Goal: Task Accomplishment & Management: Manage account settings

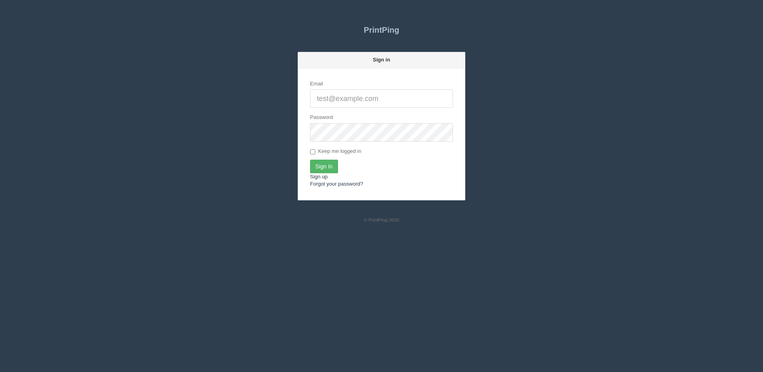
type input "[PERSON_NAME][EMAIL_ADDRESS][DOMAIN_NAME]"
click at [320, 166] on input "Sign In" at bounding box center [324, 167] width 28 height 14
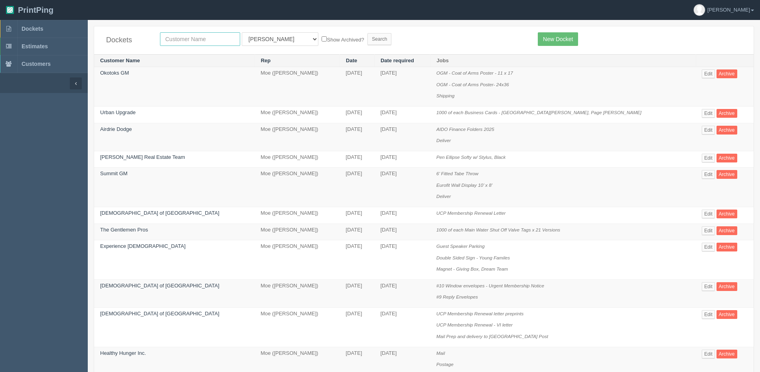
click at [175, 40] on input "text" at bounding box center [200, 39] width 80 height 14
type input "justi"
click at [367, 33] on input "Search" at bounding box center [379, 39] width 24 height 12
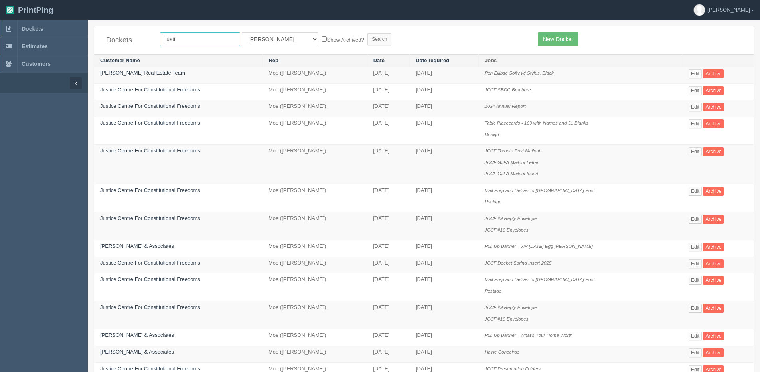
drag, startPoint x: 0, startPoint y: 0, endPoint x: 175, endPoint y: 40, distance: 179.2
click at [175, 40] on input "justi" at bounding box center [200, 39] width 80 height 14
type input "justin"
click at [697, 75] on link "Edit" at bounding box center [694, 73] width 13 height 9
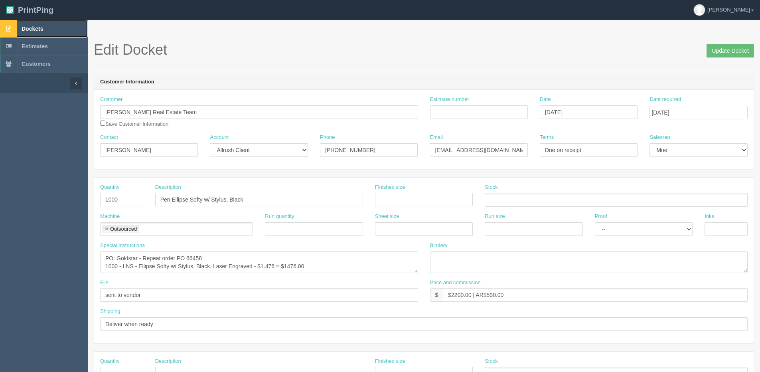
click at [44, 30] on link "Dockets" at bounding box center [44, 29] width 88 height 18
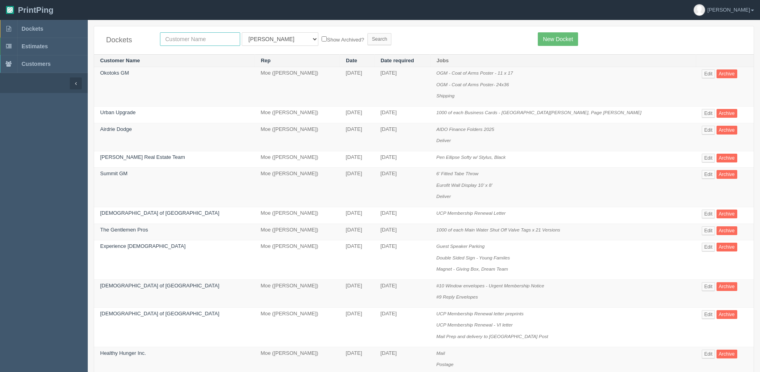
click at [176, 39] on input "text" at bounding box center [200, 39] width 80 height 14
type input "friday"
click at [367, 33] on input "Search" at bounding box center [379, 39] width 24 height 12
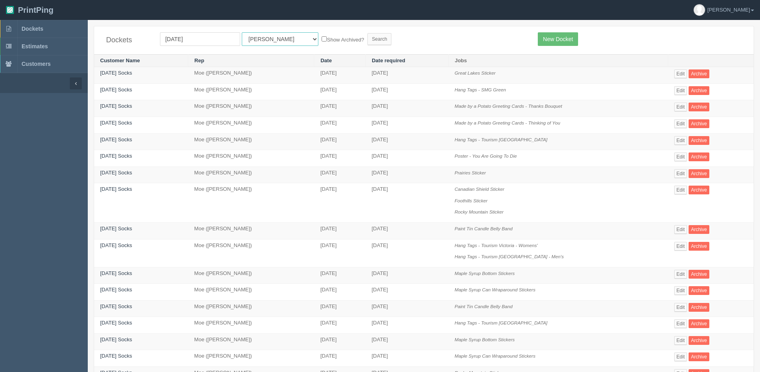
click at [267, 42] on select "All Users [PERSON_NAME] Test 1 [PERSON_NAME] [PERSON_NAME] [PERSON_NAME] France…" at bounding box center [280, 39] width 77 height 14
select select "1"
click at [242, 32] on select "All Users [PERSON_NAME] Test 1 [PERSON_NAME] [PERSON_NAME] [PERSON_NAME] France…" at bounding box center [280, 39] width 77 height 14
click at [321, 37] on label "Show Archived?" at bounding box center [342, 39] width 42 height 9
click at [321, 37] on input "Show Archived?" at bounding box center [323, 38] width 5 height 5
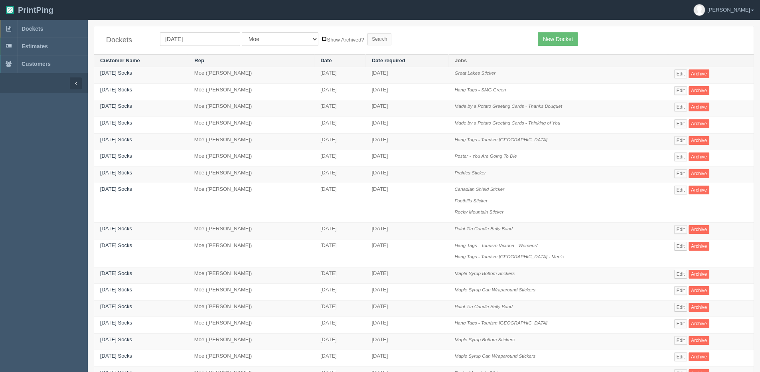
checkbox input "true"
click at [367, 38] on input "Search" at bounding box center [379, 39] width 24 height 12
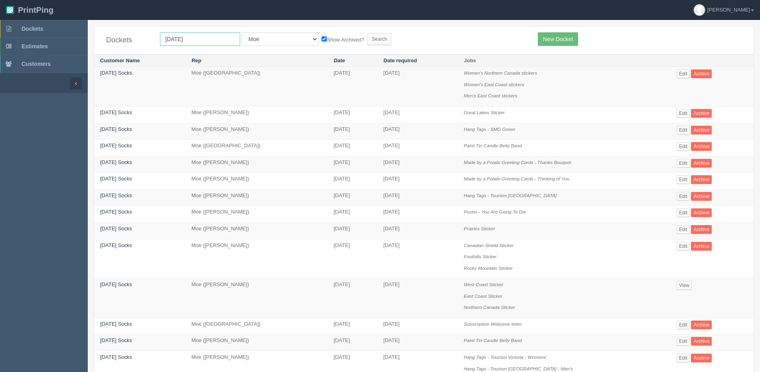
drag, startPoint x: 189, startPoint y: 41, endPoint x: 134, endPoint y: 38, distance: 55.5
click at [135, 38] on div "Dockets friday All Users Ali Ali Test 1 Aly Amy Ankit Arif Brandon Dan France G…" at bounding box center [423, 40] width 659 height 28
type input "stardom"
click at [367, 33] on input "Search" at bounding box center [379, 39] width 24 height 12
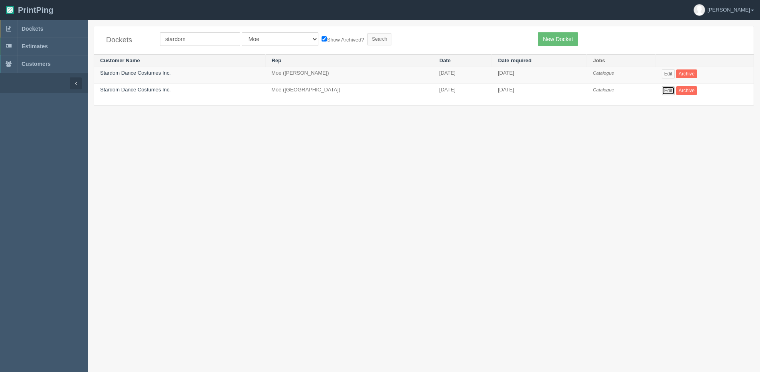
click at [662, 87] on link "Edit" at bounding box center [668, 90] width 13 height 9
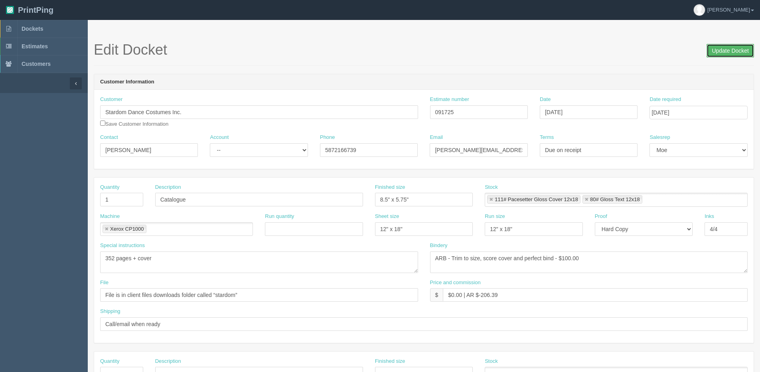
click at [717, 48] on input "Update Docket" at bounding box center [729, 51] width 47 height 14
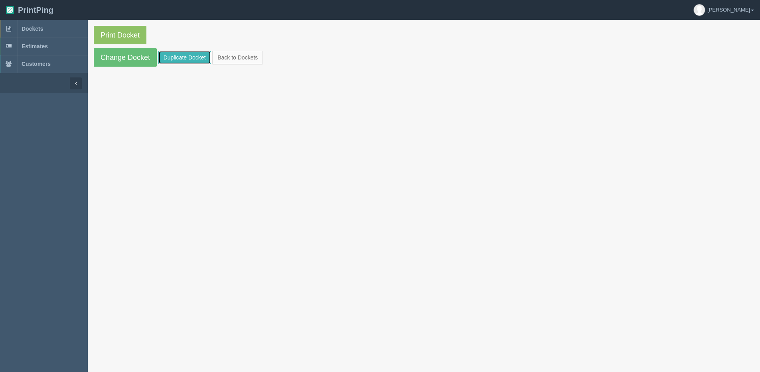
click at [174, 57] on link "Duplicate Docket" at bounding box center [184, 58] width 53 height 14
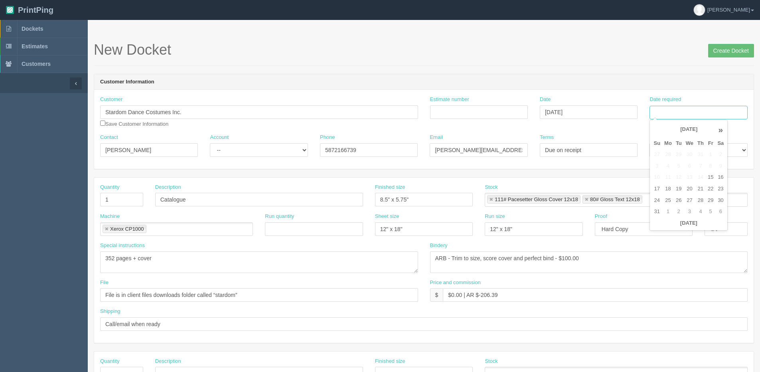
click at [674, 113] on input "Date required" at bounding box center [698, 113] width 98 height 14
click at [671, 227] on th "[DATE]" at bounding box center [688, 223] width 74 height 12
click at [713, 199] on td "29" at bounding box center [711, 201] width 10 height 12
type input "August 29, 2025"
drag, startPoint x: 130, startPoint y: 201, endPoint x: 79, endPoint y: 200, distance: 50.7
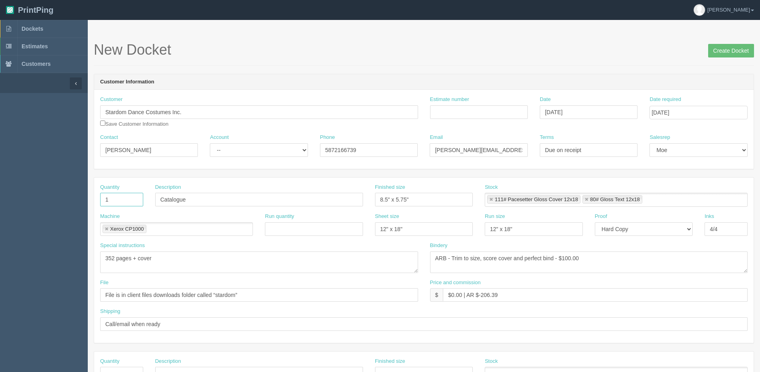
click at [81, 201] on section "Dockets Estimates Customers" at bounding box center [380, 372] width 760 height 704
drag, startPoint x: 202, startPoint y: 199, endPoint x: 114, endPoint y: 201, distance: 88.2
click at [116, 201] on div "Quantity 1 Description Catalogue Finished size 8.5" x 5.75" Stock 111# Pacesett…" at bounding box center [423, 197] width 659 height 29
type input "Mail Prep and Delivery to [GEOGRAPHIC_DATA] Post"
click at [104, 229] on li "Xerox CP1000" at bounding box center [124, 229] width 44 height 8
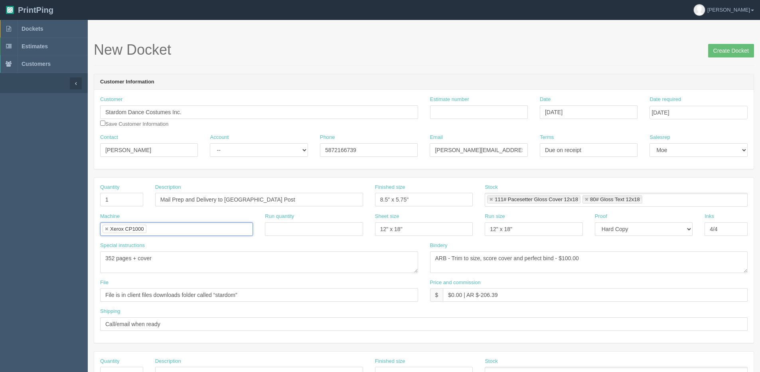
click at [107, 231] on link at bounding box center [106, 229] width 5 height 5
type input "Mail"
drag, startPoint x: 120, startPoint y: 196, endPoint x: 87, endPoint y: 200, distance: 33.7
click at [88, 200] on section "New Docket Create Docket Customer Information Customer Stardom Dance Costumes I…" at bounding box center [424, 372] width 672 height 704
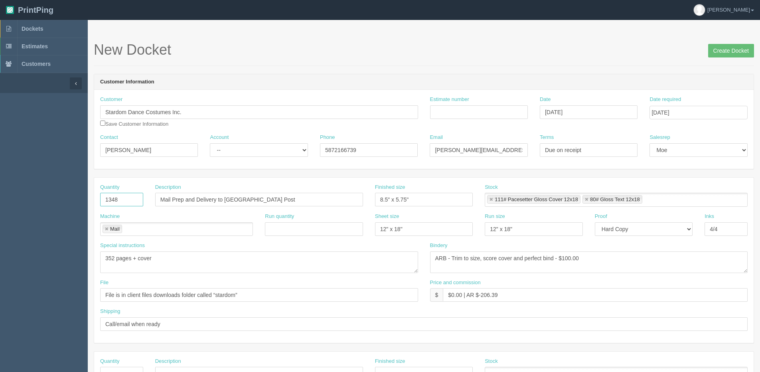
type input "1348"
type input "Flysheet"
click at [403, 200] on input "8.5" x 5.75"" at bounding box center [424, 200] width 98 height 14
type input "8.5" x 5.5""
click at [490, 199] on link at bounding box center [491, 199] width 5 height 5
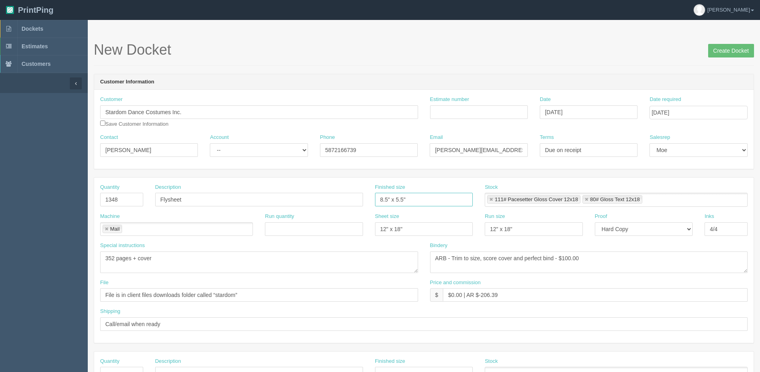
type input "80# Gloss Text 12x18"
type input "8.5" x 5.5""
click at [490, 199] on link at bounding box center [491, 199] width 5 height 5
click at [503, 200] on ul at bounding box center [616, 200] width 263 height 14
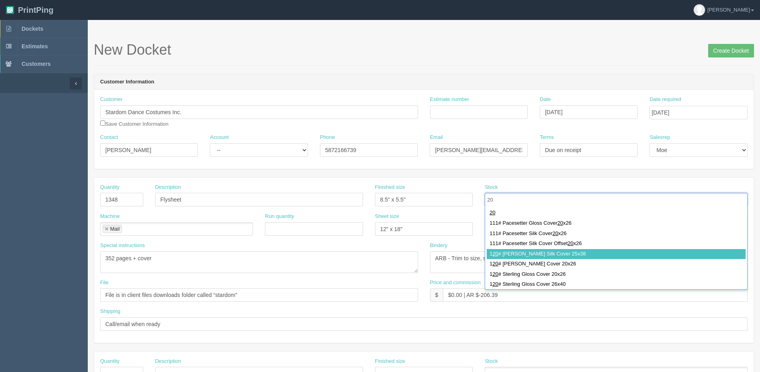
scroll to position [40, 0]
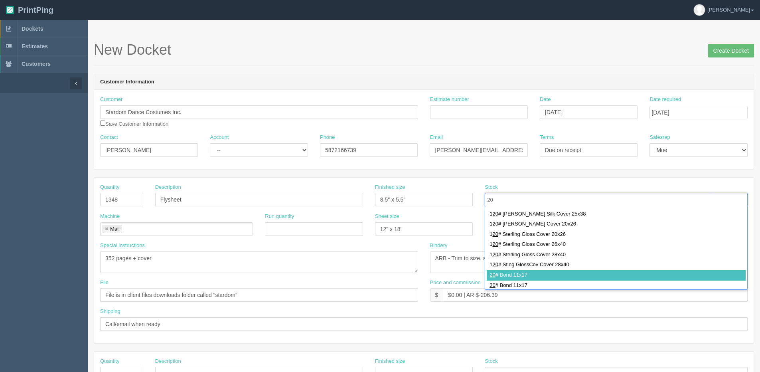
type input "20"
type input "20# Bond 11x17"
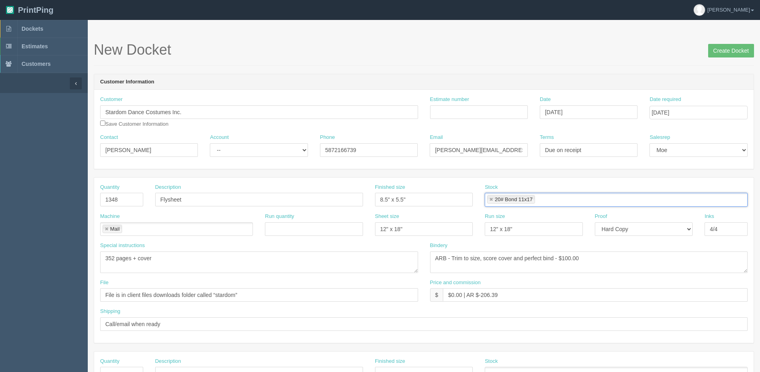
click at [108, 229] on link at bounding box center [106, 229] width 5 height 5
click at [108, 229] on input "text" at bounding box center [105, 230] width 8 height 12
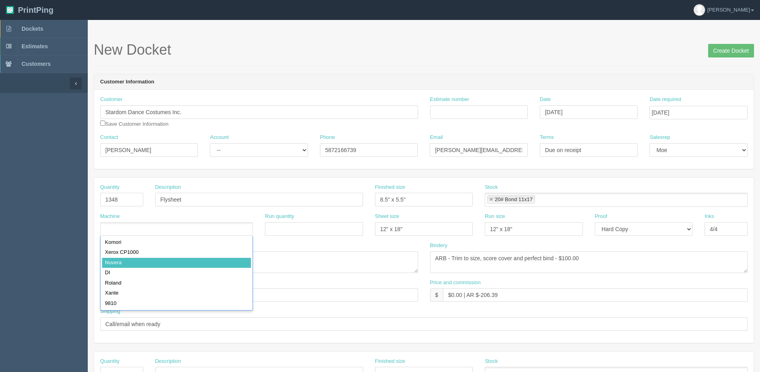
drag, startPoint x: 112, startPoint y: 263, endPoint x: 227, endPoint y: 242, distance: 115.9
type input "Nuvera"
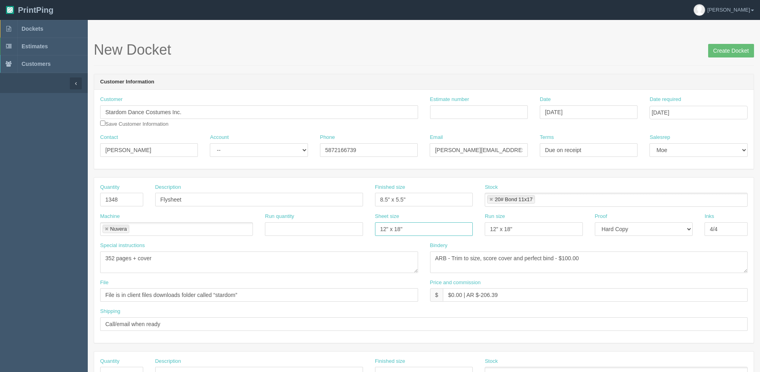
drag, startPoint x: 408, startPoint y: 231, endPoint x: 239, endPoint y: 265, distance: 172.5
click at [250, 260] on div "Quantity 1348 Description Flysheet Finished size 8.5" x 5.5" Stock 20# Bond 11x…" at bounding box center [423, 259] width 659 height 165
type input "11" x 17""
drag, startPoint x: 388, startPoint y: 244, endPoint x: 341, endPoint y: 247, distance: 47.5
click at [349, 247] on div "Quantity 1348 Description Flysheet Finished size 8.5" x 5.5" Stock 20# Bond 11x…" at bounding box center [423, 259] width 659 height 165
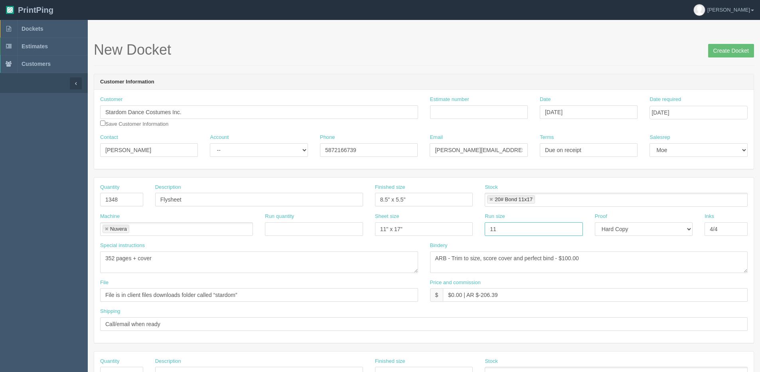
type input "11" x 17""
drag, startPoint x: 716, startPoint y: 233, endPoint x: 605, endPoint y: 246, distance: 111.6
click at [606, 246] on div "Quantity 1348 Description Flysheet Finished size 8.5" x 5.5" Stock 20# Bond 11x…" at bounding box center [423, 259] width 659 height 165
type input "1/0 - Black + VI"
drag, startPoint x: 179, startPoint y: 267, endPoint x: -118, endPoint y: 278, distance: 297.7
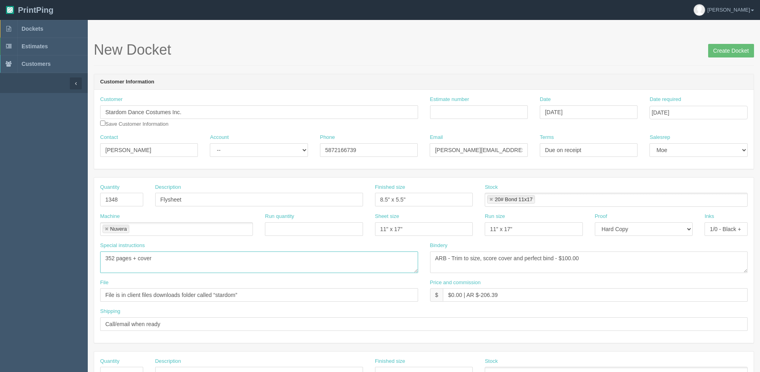
click at [0, 278] on html "PrintPing Dan Edit account ( dan@allrush.ca ) Logout Dockets Estimates Customers" at bounding box center [380, 362] width 760 height 724
drag, startPoint x: 421, startPoint y: 262, endPoint x: -37, endPoint y: 270, distance: 458.7
click at [0, 270] on html "PrintPing Dan Edit account ( dan@allrush.ca ) Logout Dockets Estimates Customers" at bounding box center [380, 362] width 760 height 724
type textarea "Trim to size"
type input "See design line"
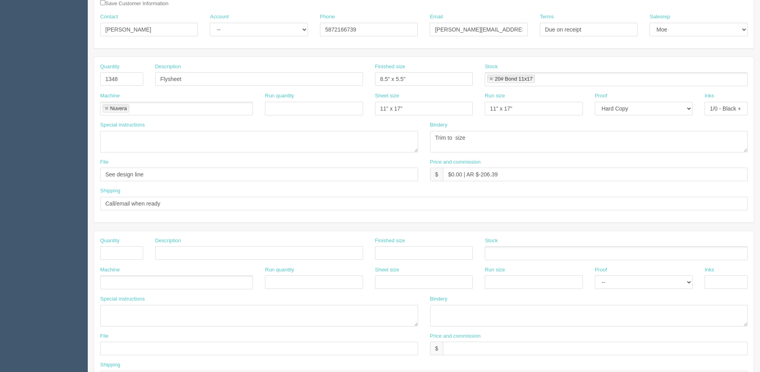
scroll to position [160, 0]
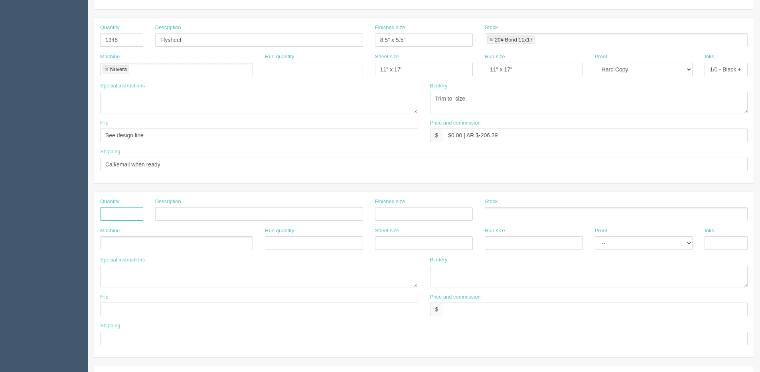
click at [128, 213] on input "text" at bounding box center [121, 214] width 43 height 14
type input "1"
type input "Mail Prep and Delivery to [GEOGRAPHIC_DATA] Post"
click at [124, 250] on ul at bounding box center [176, 243] width 153 height 14
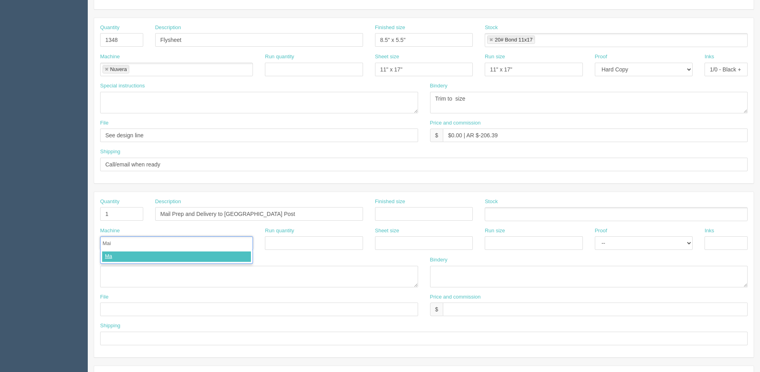
type input "Mail"
click at [124, 263] on label "Special instructions" at bounding box center [122, 260] width 45 height 8
click at [123, 268] on textarea at bounding box center [259, 277] width 318 height 22
type textarea "M"
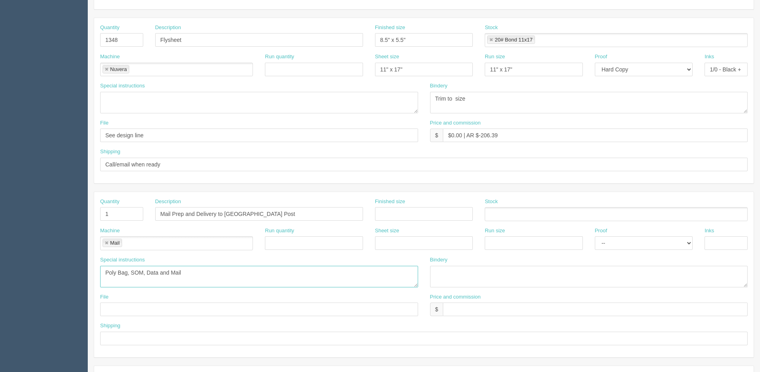
type textarea "Poly Bag, SOM, Data and Mail"
click at [108, 336] on input "text" at bounding box center [423, 338] width 647 height 14
type input "Deliver to Deerfoot CP Depot"
drag, startPoint x: 481, startPoint y: 134, endPoint x: 761, endPoint y: 92, distance: 283.2
click at [717, 100] on div "Quantity 1348 Description Flysheet Finished size 8.5" x 5.5" Stock 20# Bond 11x…" at bounding box center [423, 100] width 659 height 165
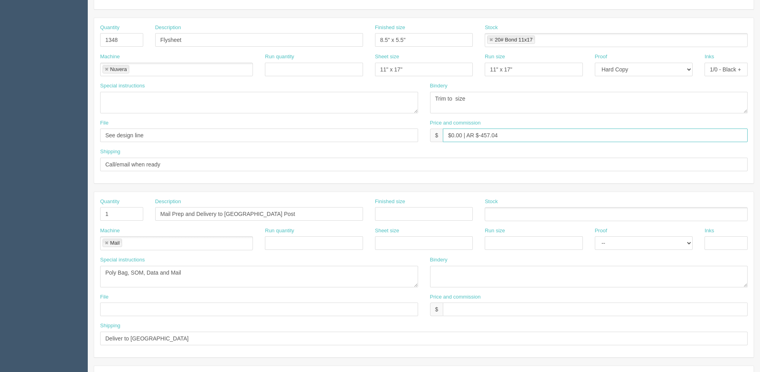
type input "$0.00 | AR $-457.04"
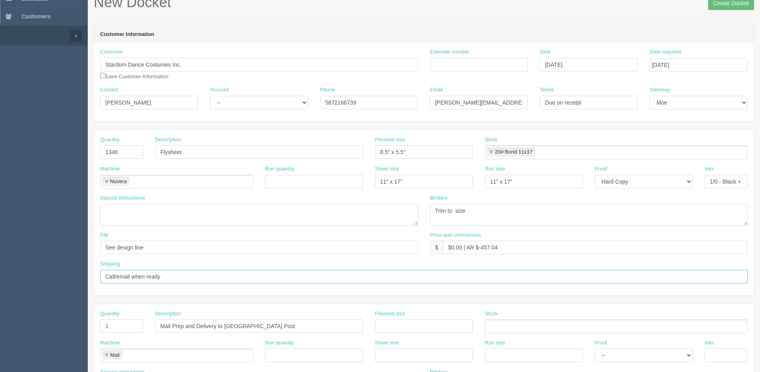
scroll to position [0, 0]
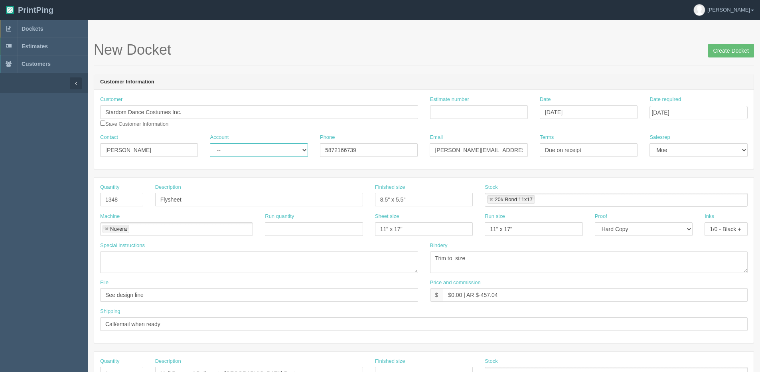
click at [235, 153] on select "-- Existing Client Allrush Client Rep Client" at bounding box center [259, 150] width 98 height 14
select select "Allrush Client"
click at [210, 143] on select "-- Existing Client Allrush Client Rep Client" at bounding box center [259, 150] width 98 height 14
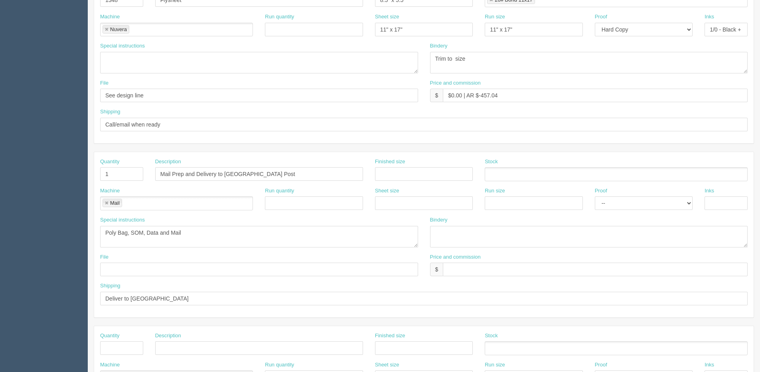
scroll to position [160, 0]
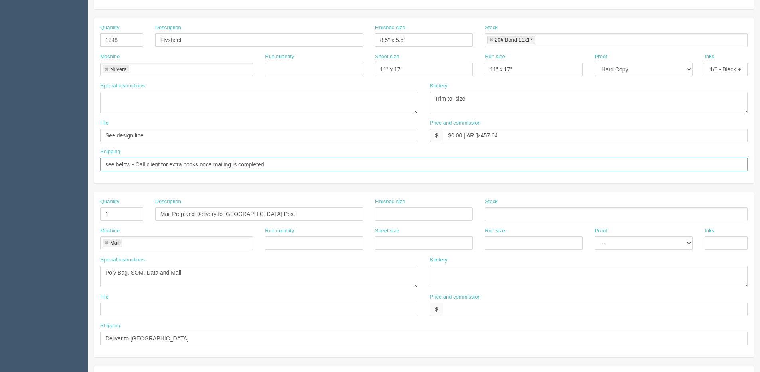
type input "see below - Call client for extra books once mailing is completed"
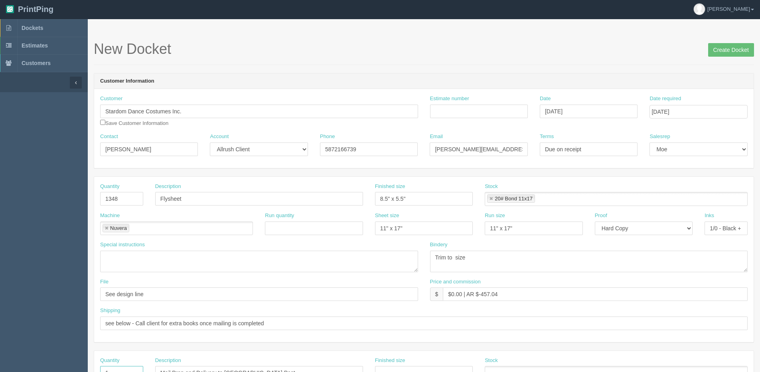
scroll to position [0, 0]
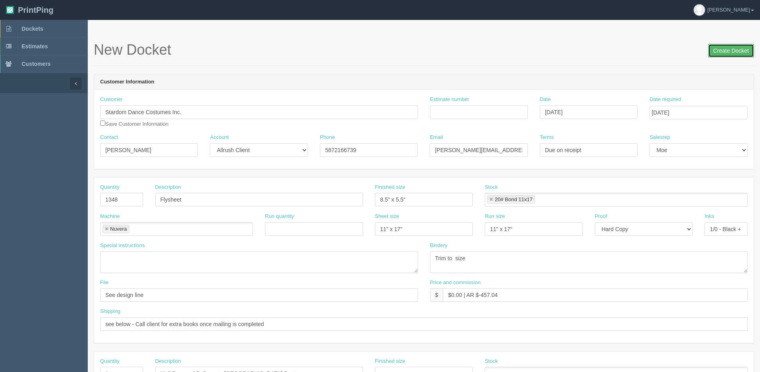
click at [739, 51] on input "Create Docket" at bounding box center [731, 51] width 46 height 14
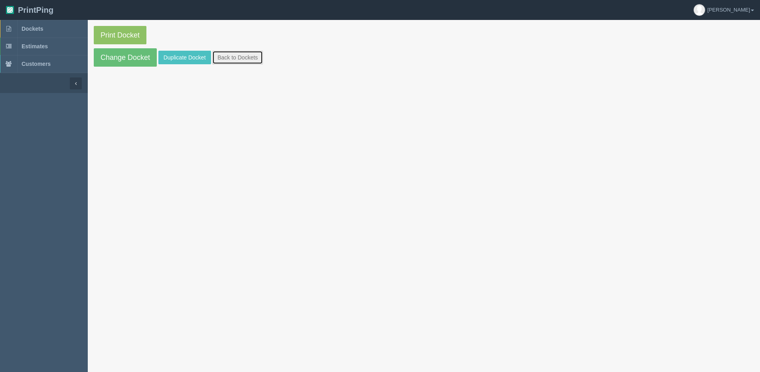
click at [259, 53] on link "Back to Dockets" at bounding box center [237, 58] width 51 height 14
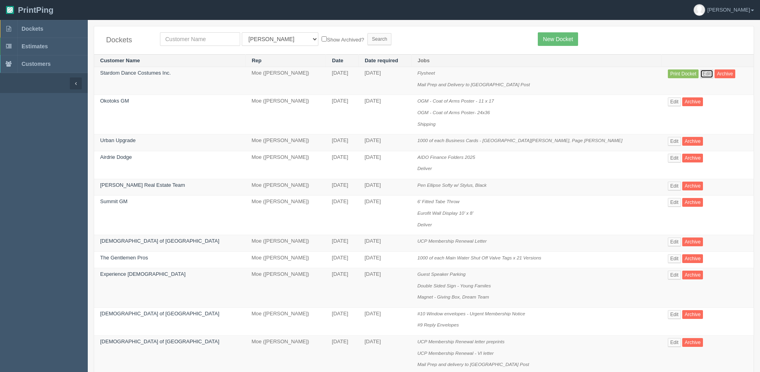
click at [700, 72] on link "Edit" at bounding box center [706, 73] width 13 height 9
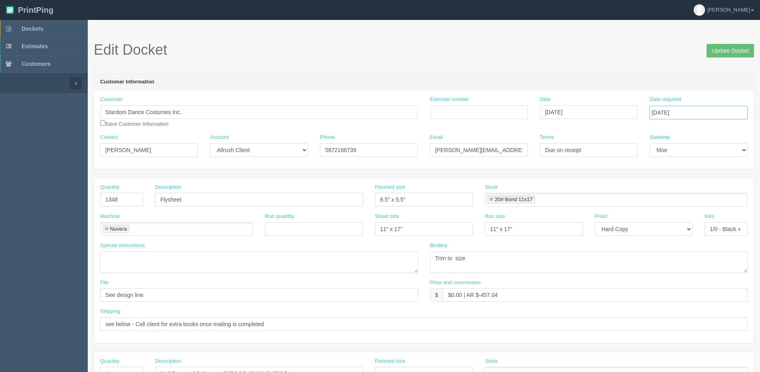
click at [693, 114] on input "[DATE]" at bounding box center [698, 113] width 98 height 14
click at [690, 201] on td "27" at bounding box center [690, 201] width 12 height 12
type input "August 27, 2025"
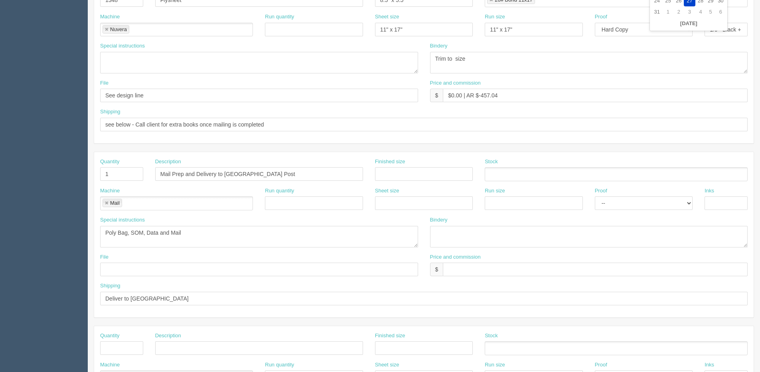
scroll to position [279, 0]
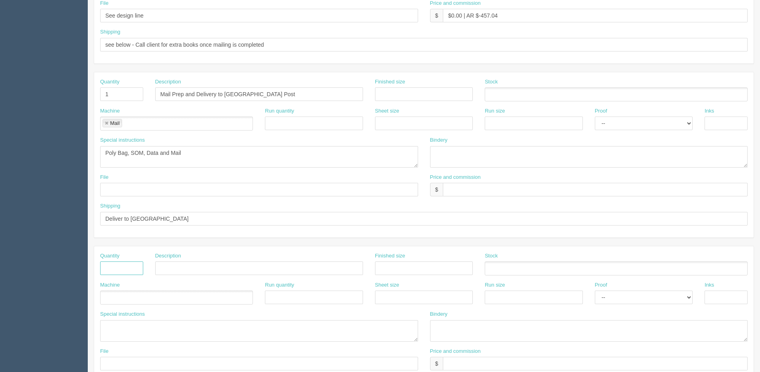
click at [133, 270] on input "text" at bounding box center [121, 268] width 43 height 14
type input "1"
type input "Postage"
click at [135, 296] on ul at bounding box center [176, 297] width 153 height 14
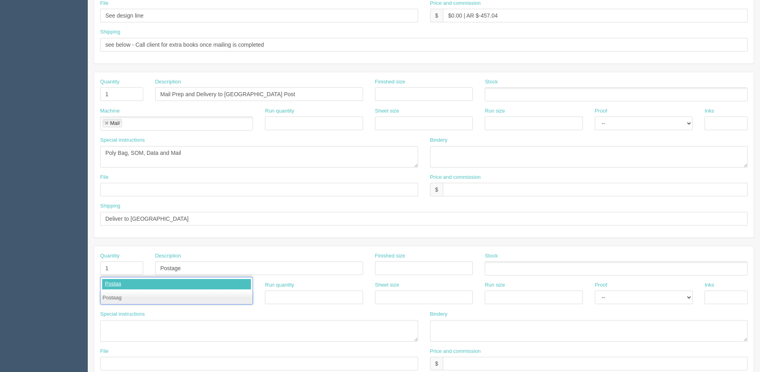
type input "Postaage"
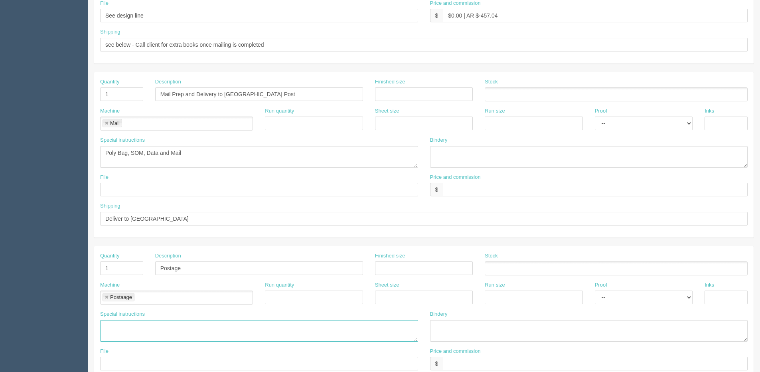
click at [147, 335] on textarea at bounding box center [259, 331] width 318 height 22
paste textarea "Postage is being billed and paid by clients cc and postage account"
type textarea "Postage is being billed and paid by clients cc and postage account"
click at [484, 360] on input "text" at bounding box center [595, 364] width 305 height 14
type input "N/C"
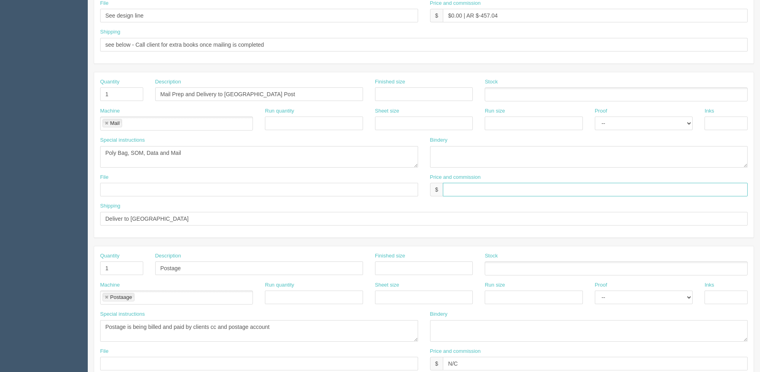
click at [479, 195] on input "text" at bounding box center [595, 190] width 305 height 14
type input "N/C"
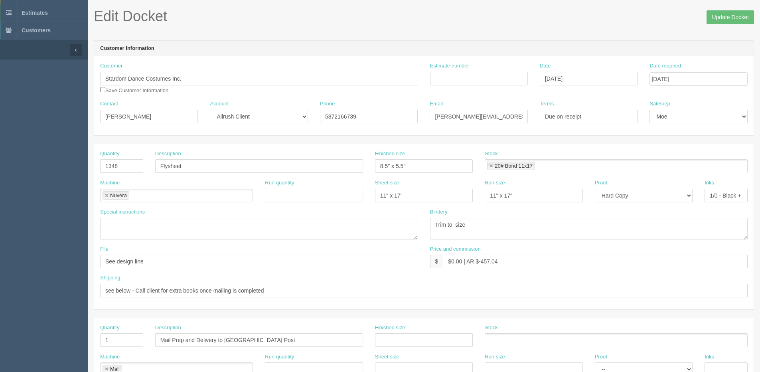
scroll to position [0, 0]
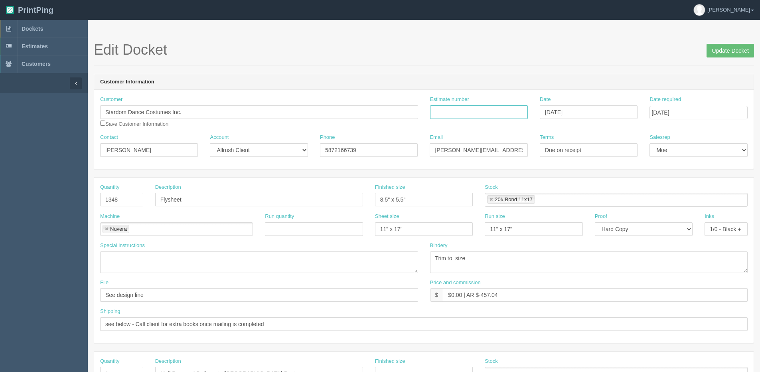
click at [454, 110] on input "Estimate number" at bounding box center [479, 112] width 98 height 14
type input "092137"
click at [725, 49] on input "Update Docket" at bounding box center [729, 51] width 47 height 14
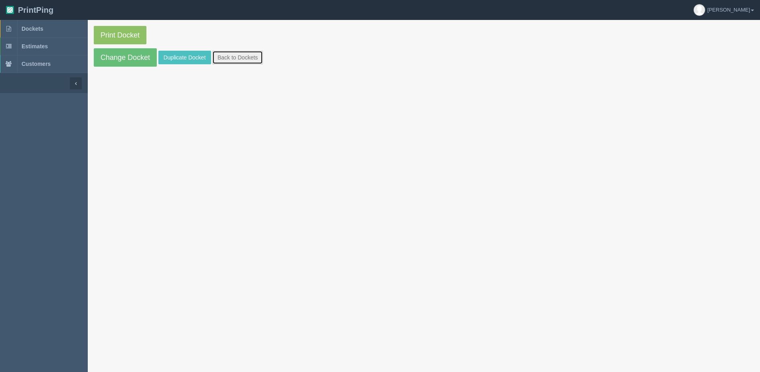
click at [250, 53] on link "Back to Dockets" at bounding box center [237, 58] width 51 height 14
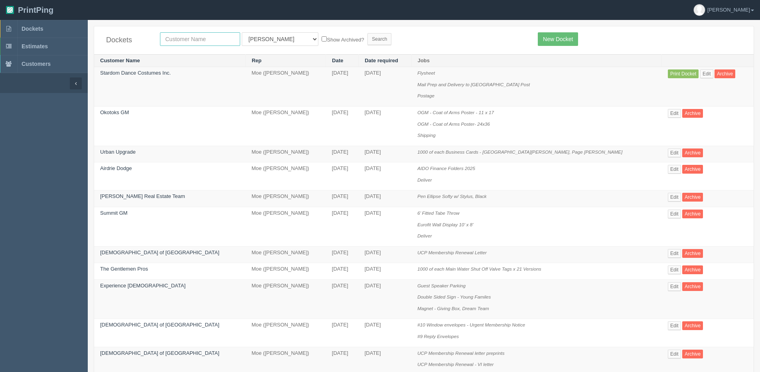
click at [193, 36] on input "text" at bounding box center [200, 39] width 80 height 14
type input "stardom"
click at [367, 33] on input "Search" at bounding box center [379, 39] width 24 height 12
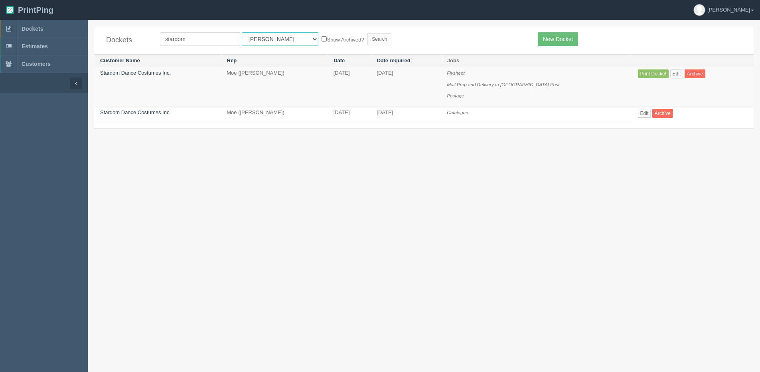
click at [273, 37] on select "All Users [PERSON_NAME] Test 1 [PERSON_NAME] [PERSON_NAME] [PERSON_NAME] France…" at bounding box center [280, 39] width 77 height 14
select select "1"
click at [242, 32] on select "All Users [PERSON_NAME] Test 1 [PERSON_NAME] [PERSON_NAME] [PERSON_NAME] France…" at bounding box center [280, 39] width 77 height 14
click at [321, 40] on label "Show Archived?" at bounding box center [342, 39] width 42 height 9
click at [321, 40] on input "Show Archived?" at bounding box center [323, 38] width 5 height 5
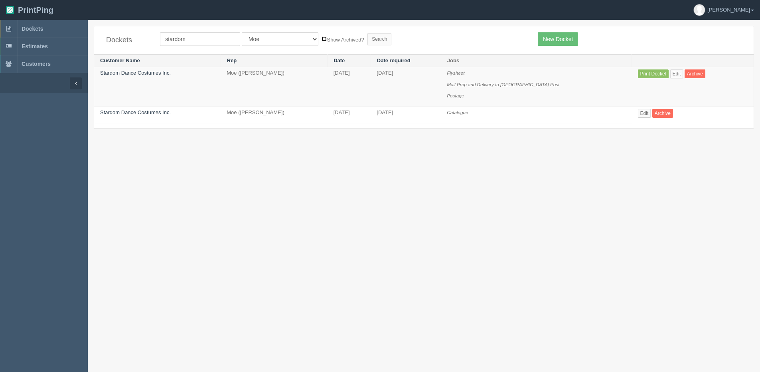
checkbox input "true"
click at [367, 35] on input "Search" at bounding box center [379, 39] width 24 height 12
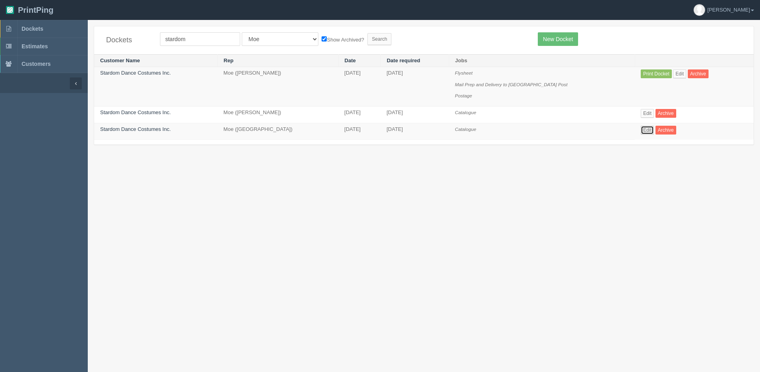
click at [641, 129] on link "Edit" at bounding box center [647, 130] width 13 height 9
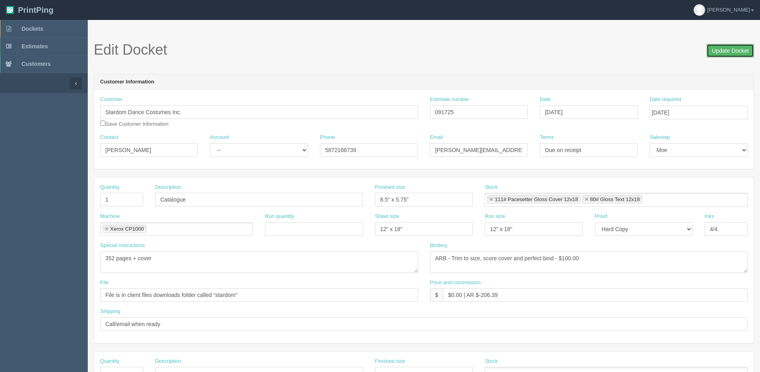
click at [731, 50] on input "Update Docket" at bounding box center [729, 51] width 47 height 14
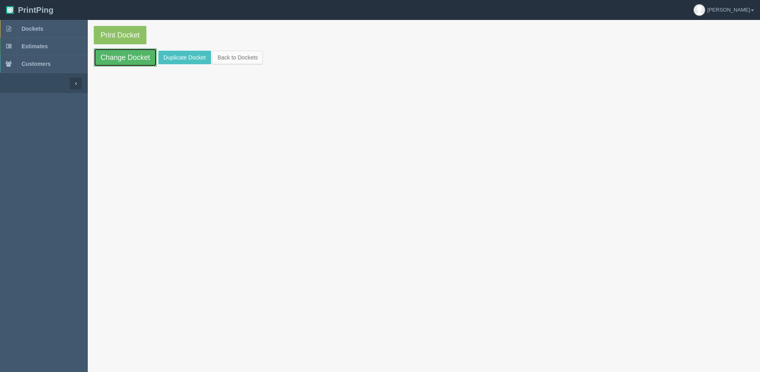
click at [120, 55] on link "Change Docket" at bounding box center [125, 57] width 63 height 18
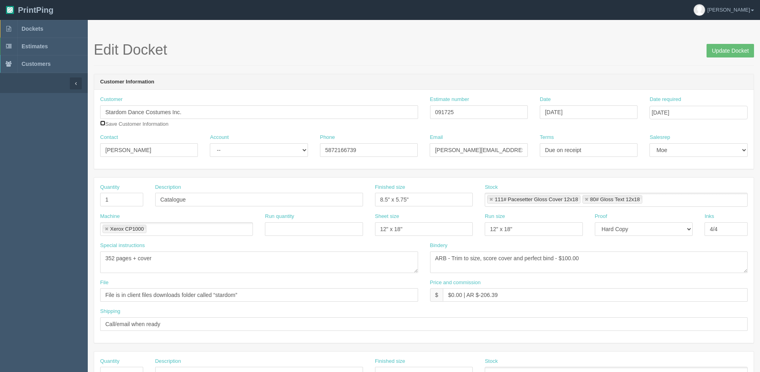
click at [104, 124] on input "checkbox" at bounding box center [102, 122] width 5 height 5
checkbox input "true"
click at [727, 51] on input "Update Docket" at bounding box center [729, 51] width 47 height 14
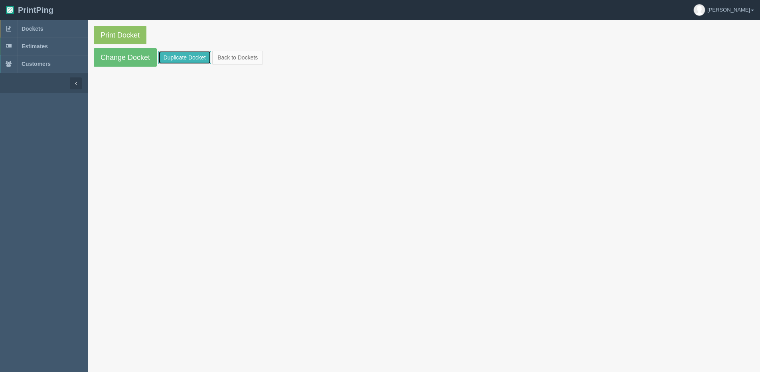
click at [182, 56] on link "Duplicate Docket" at bounding box center [184, 58] width 53 height 14
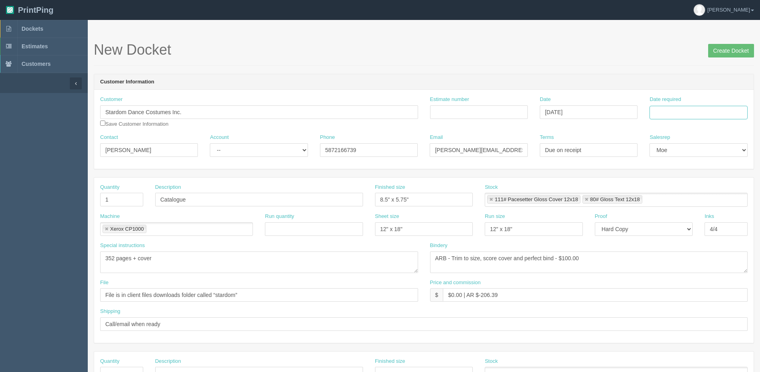
click at [684, 111] on input "Date required" at bounding box center [698, 113] width 98 height 14
click at [665, 230] on div "« August 2025 » Su Mo Tu We Th Fr Sa 27 28 29 30 31 1 2 3 4 5 6 7 8 9 10 11 12 …" at bounding box center [688, 175] width 78 height 111
click at [709, 189] on td "22" at bounding box center [711, 189] width 10 height 12
type input "August 22, 2025"
drag, startPoint x: 199, startPoint y: 200, endPoint x: 8, endPoint y: 207, distance: 191.2
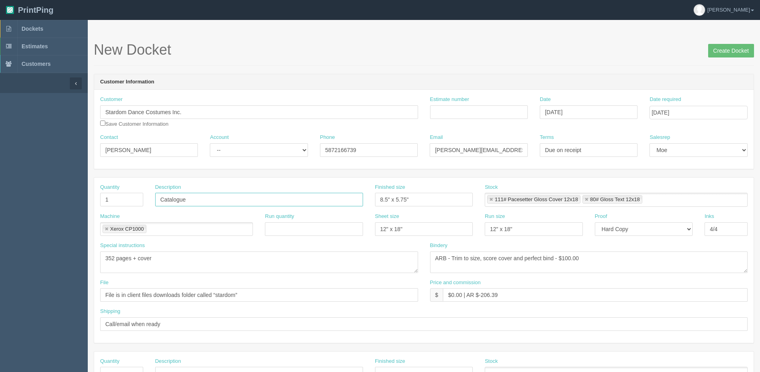
click at [26, 208] on section "Dockets Estimates Customers" at bounding box center [380, 372] width 760 height 704
type input "Design - Flysheet"
click at [400, 198] on input "8.5" x 5.75"" at bounding box center [424, 200] width 98 height 14
type input "8.5" x 5.5""
click at [491, 199] on link at bounding box center [491, 199] width 5 height 5
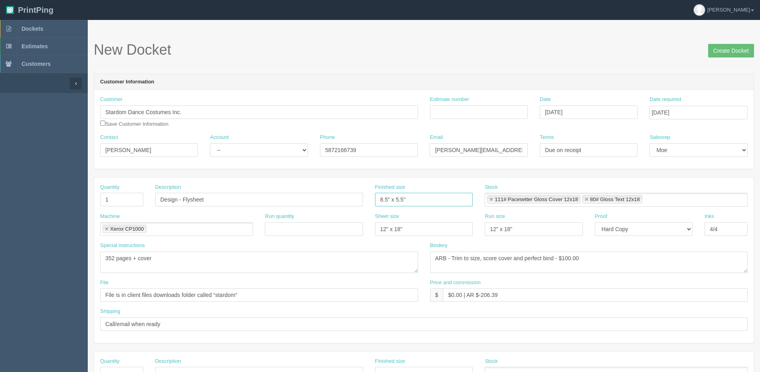
type input "80# Gloss Text 12x18"
type input "8.5" x 5.5""
click at [584, 199] on link at bounding box center [586, 199] width 5 height 5
click at [491, 199] on input "text" at bounding box center [489, 200] width 8 height 12
drag, startPoint x: 717, startPoint y: 229, endPoint x: 565, endPoint y: 229, distance: 152.0
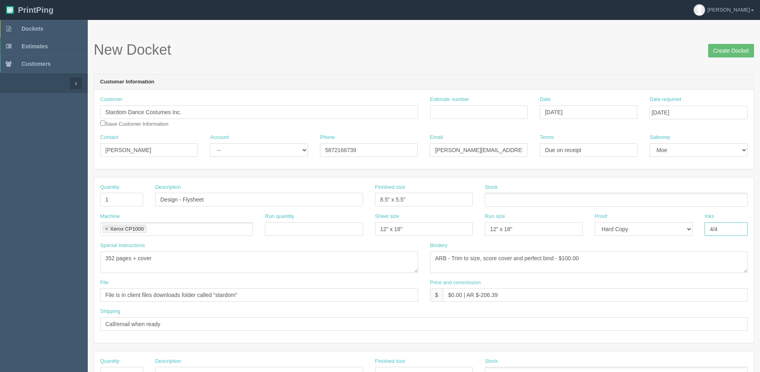
click at [603, 229] on div "Machine Xerox CP1000 Xerox CP1000 Run quantity Sheet size 12" x 18" Run size 12…" at bounding box center [423, 227] width 659 height 29
type input "1/0 - Black + VI"
drag, startPoint x: 738, startPoint y: 230, endPoint x: 762, endPoint y: 193, distance: 44.4
click at [759, 199] on html "PrintPing Dan Edit account ( dan@allrush.ca ) Logout Dockets Estimates Customers" at bounding box center [380, 362] width 760 height 724
click at [104, 230] on link at bounding box center [106, 229] width 5 height 5
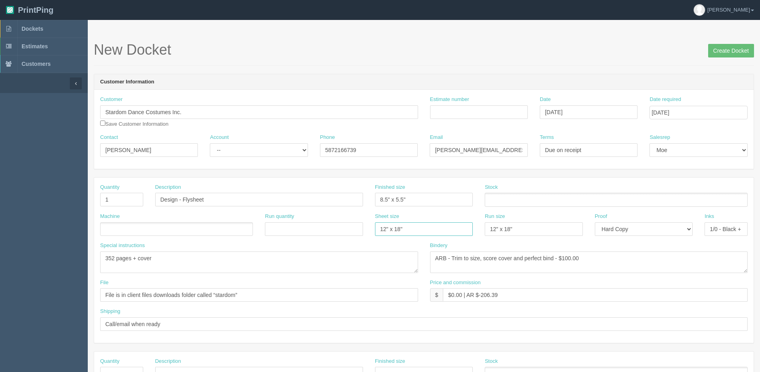
drag, startPoint x: 436, startPoint y: 235, endPoint x: 61, endPoint y: 234, distance: 375.3
click at [128, 235] on div "Machine Run quantity Sheet size 12" x 18" Run size 12" x 18" Proof -- Email Har…" at bounding box center [423, 227] width 659 height 29
drag, startPoint x: 518, startPoint y: 235, endPoint x: 339, endPoint y: 237, distance: 178.7
click at [321, 239] on div "Machine Run quantity Sheet size Run size 12" x 18" Proof -- Email Hard Copy Ink…" at bounding box center [423, 227] width 659 height 29
drag, startPoint x: 631, startPoint y: 230, endPoint x: 623, endPoint y: 236, distance: 10.0
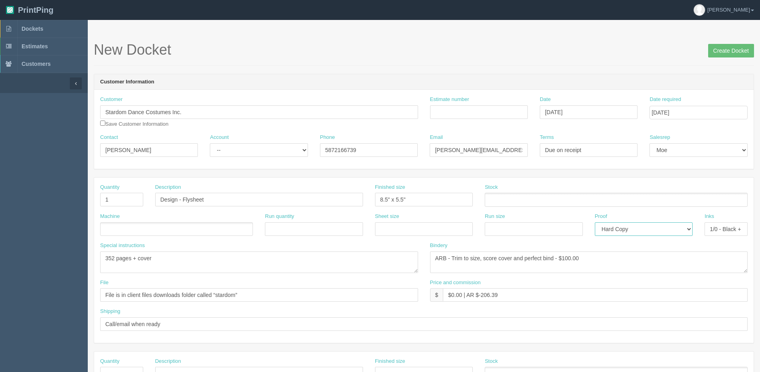
click at [631, 230] on select "-- Email Hard Copy" at bounding box center [644, 229] width 98 height 14
select select "Email"
click at [595, 222] on select "-- Email Hard Copy" at bounding box center [644, 229] width 98 height 14
drag, startPoint x: 309, startPoint y: 297, endPoint x: 342, endPoint y: 292, distance: 33.0
click at [278, 298] on div "Quantity 1 Description Design - Flysheet Finished size 8.5" x 5.5" Stock Machin…" at bounding box center [423, 259] width 659 height 165
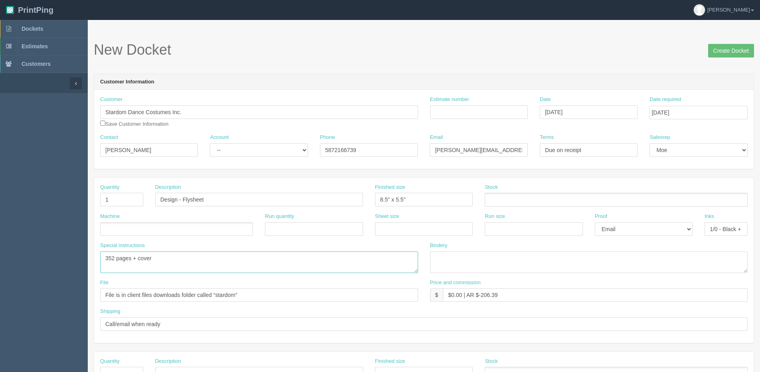
drag, startPoint x: 131, startPoint y: 258, endPoint x: -69, endPoint y: 258, distance: 199.8
click at [0, 258] on html "PrintPing Dan Edit account ( dan@allrush.ca ) Logout Dockets Estimates Customers" at bounding box center [380, 362] width 760 height 724
drag, startPoint x: 237, startPoint y: 293, endPoint x: 141, endPoint y: 321, distance: 100.3
click at [0, 327] on html "PrintPing Dan Edit account ( dan@allrush.ca ) Logout Dockets Estimates Customers" at bounding box center [380, 362] width 760 height 724
drag, startPoint x: 158, startPoint y: 324, endPoint x: -123, endPoint y: 330, distance: 280.8
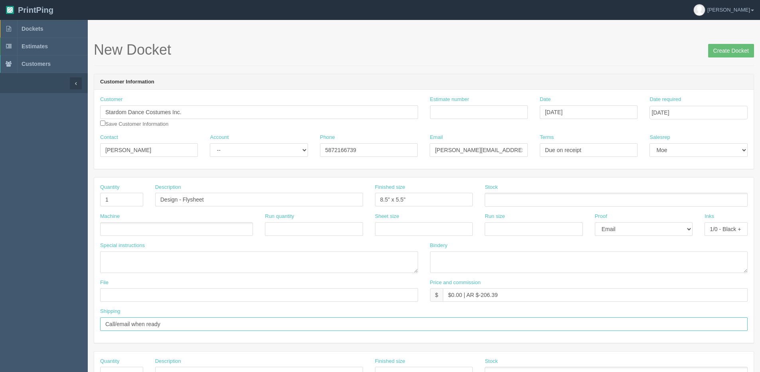
click at [0, 330] on html "PrintPing Dan Edit account ( dan@allrush.ca ) Logout Dockets Estimates Customers" at bounding box center [380, 362] width 760 height 724
type input "y"
click at [114, 256] on textarea "352 pages + cover" at bounding box center [259, 262] width 318 height 22
click at [127, 268] on textarea "352 pages + cover" at bounding box center [259, 262] width 318 height 22
paste textarea "Return address? Mailing address Indicia?"
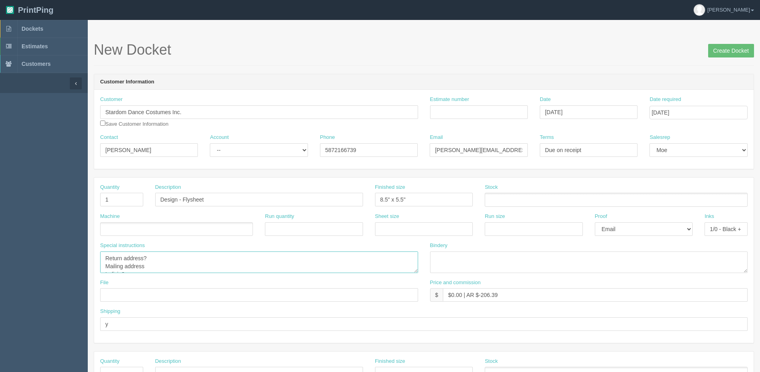
click at [161, 260] on textarea "352 pages + cover" at bounding box center [259, 262] width 318 height 22
click at [203, 262] on textarea "352 pages + cover" at bounding box center [259, 262] width 318 height 22
drag, startPoint x: 132, startPoint y: 264, endPoint x: 58, endPoint y: 274, distance: 75.1
click at [57, 274] on section "Dockets Estimates Customers" at bounding box center [380, 372] width 760 height 704
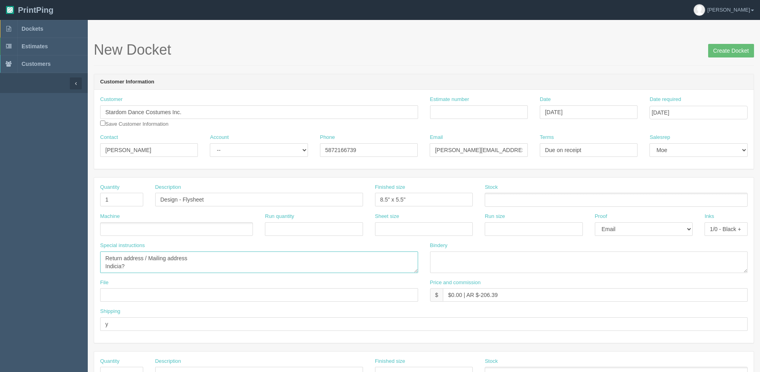
scroll to position [0, 0]
click at [148, 257] on textarea "352 pages + cover" at bounding box center [259, 262] width 318 height 22
paste textarea "Return address? Mailing address Indicia?"
drag, startPoint x: 127, startPoint y: 265, endPoint x: 100, endPoint y: 264, distance: 27.1
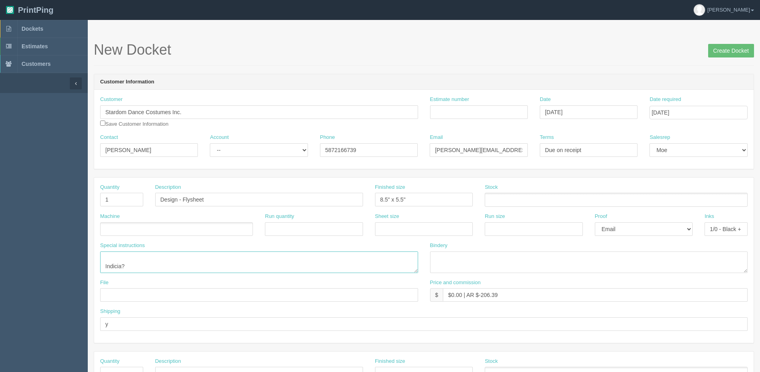
click at [100, 264] on div "Special instructions 352 pages + cover" at bounding box center [259, 260] width 330 height 37
click at [148, 259] on textarea "352 pages + cover" at bounding box center [259, 262] width 318 height 22
paste textarea "Indicia?"
click at [106, 264] on textarea "352 pages + cover" at bounding box center [259, 262] width 318 height 22
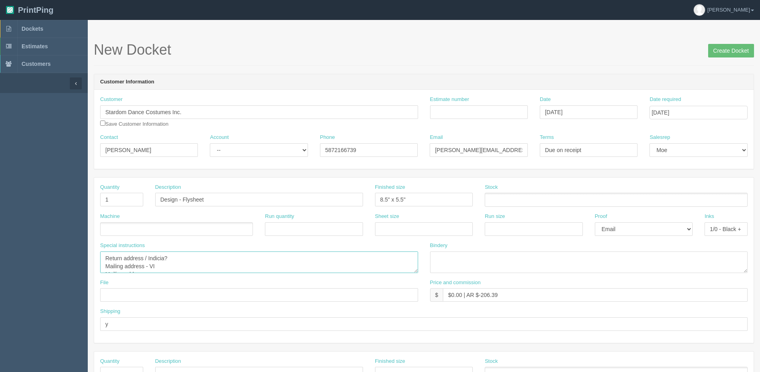
scroll to position [5, 0]
drag, startPoint x: 121, startPoint y: 266, endPoint x: 77, endPoint y: 266, distance: 44.3
click at [77, 266] on section "Dockets Estimates Customers" at bounding box center [380, 372] width 760 height 704
click at [124, 266] on textarea "352 pages + cover" at bounding box center [259, 262] width 318 height 22
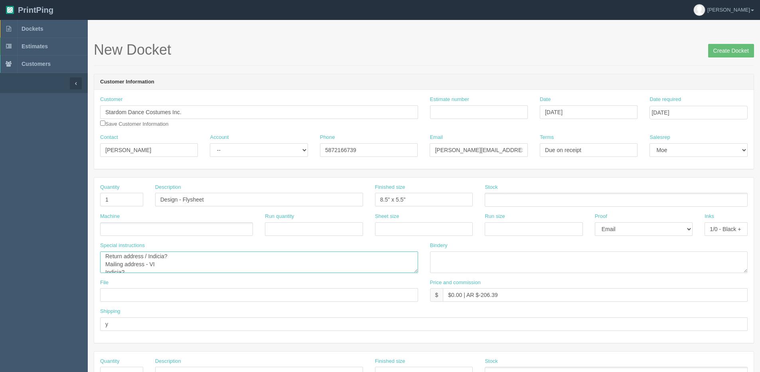
scroll to position [0, 0]
click at [164, 258] on textarea "352 pages + cover" at bounding box center [259, 262] width 318 height 22
drag, startPoint x: 126, startPoint y: 272, endPoint x: 70, endPoint y: 270, distance: 56.3
click at [70, 270] on section "Dockets Estimates Customers" at bounding box center [380, 372] width 760 height 704
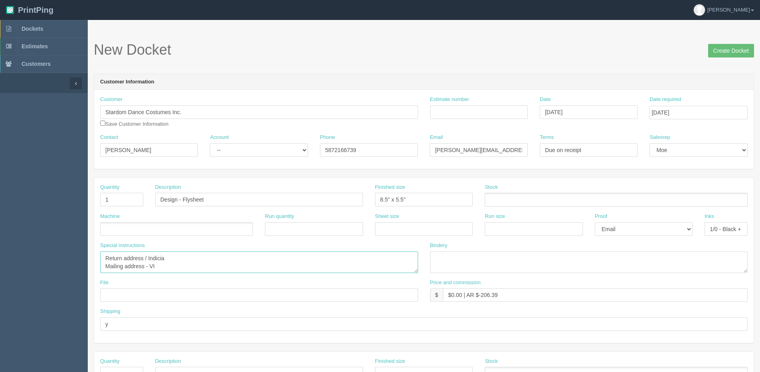
type textarea "Return address / Indicia Mailing address - VI"
drag, startPoint x: 251, startPoint y: 313, endPoint x: 246, endPoint y: 313, distance: 5.2
click at [246, 313] on div "Quantity 1 Description Design - Flysheet Finished size 8.5" x 5.5" Stock Machin…" at bounding box center [423, 259] width 659 height 165
type input "N/C"
drag, startPoint x: 125, startPoint y: 323, endPoint x: 2, endPoint y: 325, distance: 122.9
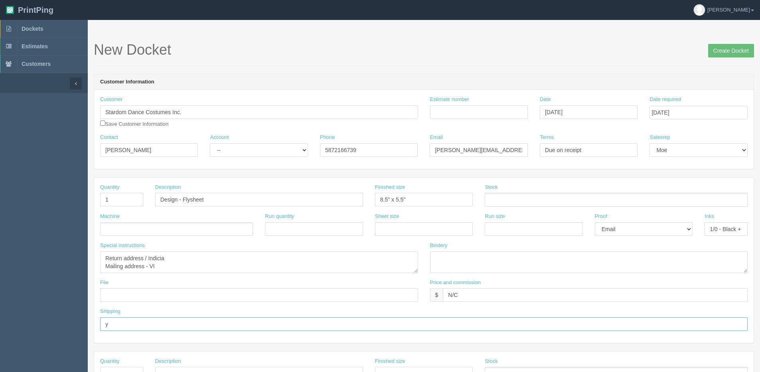
click at [37, 325] on section "Dockets Estimates Customers" at bounding box center [380, 372] width 760 height 704
click at [560, 43] on h1 "New Docket Create Docket" at bounding box center [424, 50] width 660 height 16
click at [37, 27] on span "Dockets" at bounding box center [33, 29] width 22 height 6
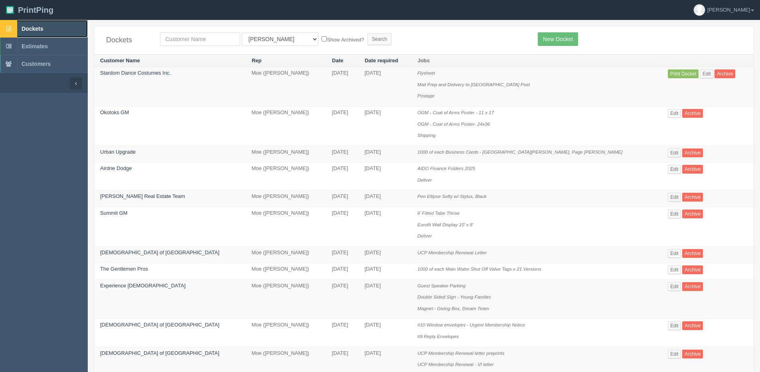
click at [28, 28] on span "Dockets" at bounding box center [33, 29] width 22 height 6
click at [178, 43] on input "text" at bounding box center [200, 39] width 80 height 14
type input "olds"
click at [325, 38] on label "Show Archived?" at bounding box center [342, 39] width 42 height 9
click at [325, 38] on input "Show Archived?" at bounding box center [323, 38] width 5 height 5
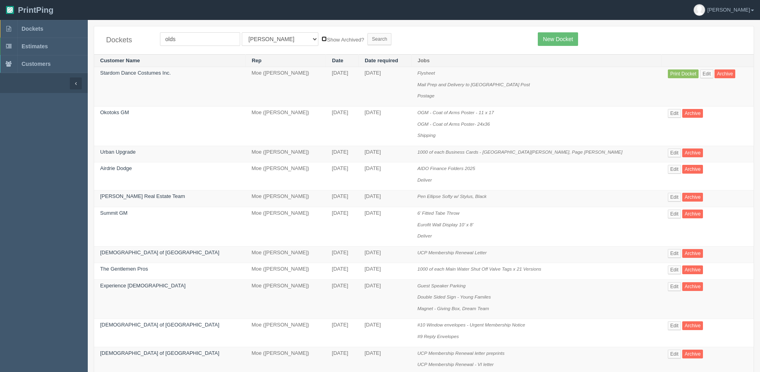
checkbox input "true"
click at [367, 39] on input "Search" at bounding box center [379, 39] width 24 height 12
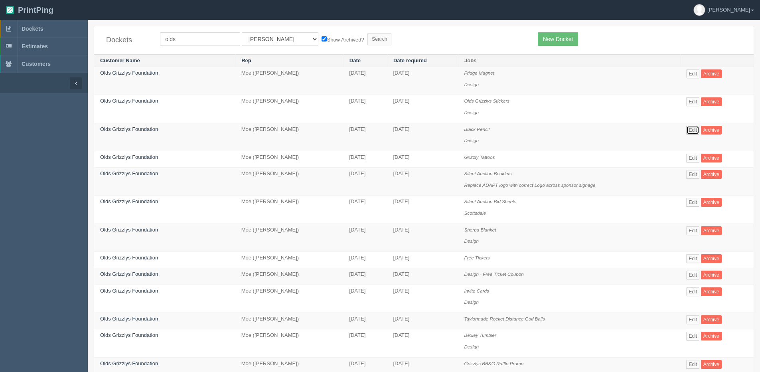
click at [691, 132] on link "Edit" at bounding box center [692, 130] width 13 height 9
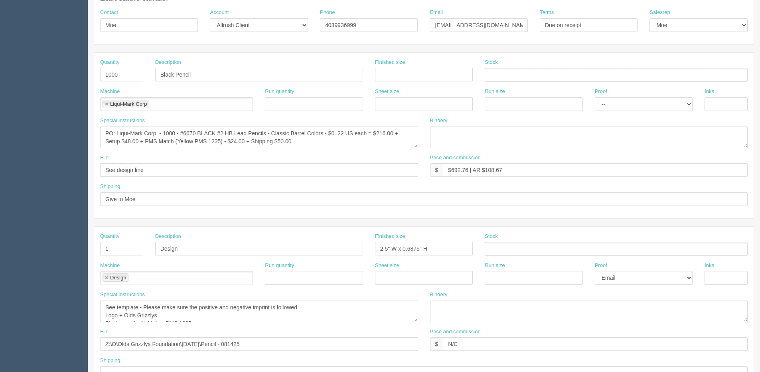
scroll to position [120, 0]
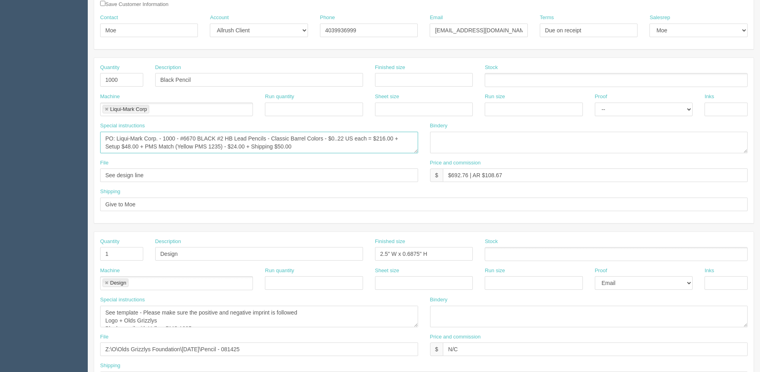
click at [306, 150] on textarea "PO: Liqui-Mark Corp. - 1000 - #6670 BLACK #2 HB Lead Pencils - Classic Barrel C…" at bounding box center [259, 143] width 318 height 22
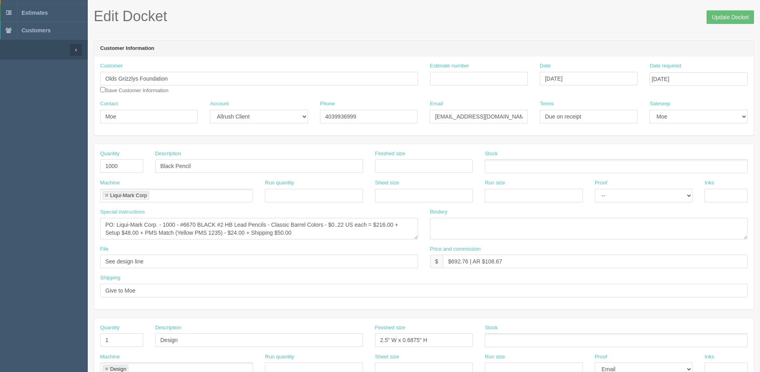
scroll to position [0, 0]
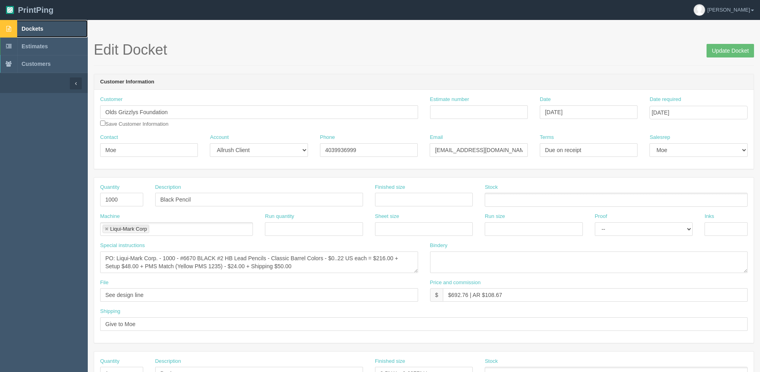
click at [22, 33] on link "Dockets" at bounding box center [44, 29] width 88 height 18
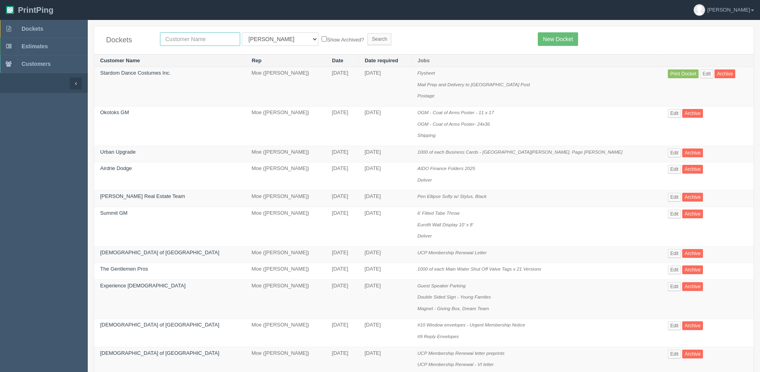
click at [232, 37] on input "text" at bounding box center [200, 39] width 80 height 14
type input "stardance"
click at [367, 33] on input "Search" at bounding box center [379, 39] width 24 height 12
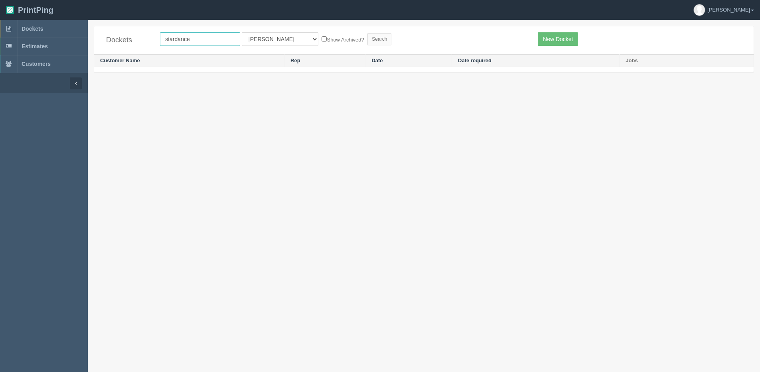
click at [220, 33] on input "stardance" at bounding box center [200, 39] width 80 height 14
drag, startPoint x: 178, startPoint y: 40, endPoint x: 243, endPoint y: 29, distance: 65.6
click at [181, 39] on input "stardance" at bounding box center [200, 39] width 80 height 14
type input "stardom"
click at [321, 43] on label "Show Archived?" at bounding box center [342, 39] width 42 height 9
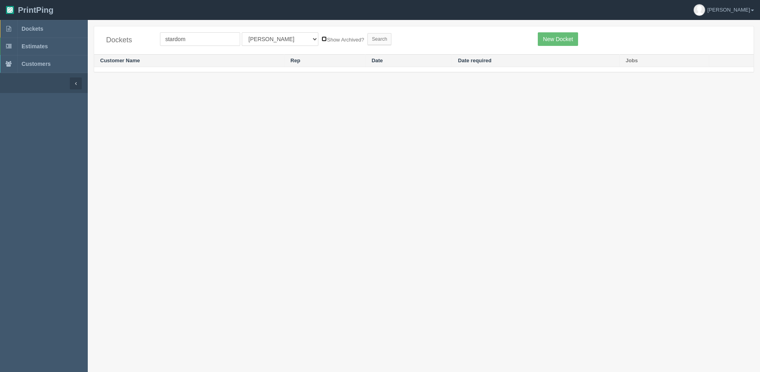
click at [321, 41] on input "Show Archived?" at bounding box center [323, 38] width 5 height 5
checkbox input "true"
drag, startPoint x: 363, startPoint y: 35, endPoint x: 345, endPoint y: 36, distance: 17.6
click at [362, 35] on form "stardom All Users [PERSON_NAME] Test 1 [PERSON_NAME] [PERSON_NAME] [PERSON_NAME…" at bounding box center [343, 39] width 366 height 14
click at [367, 36] on input "Search" at bounding box center [379, 39] width 24 height 12
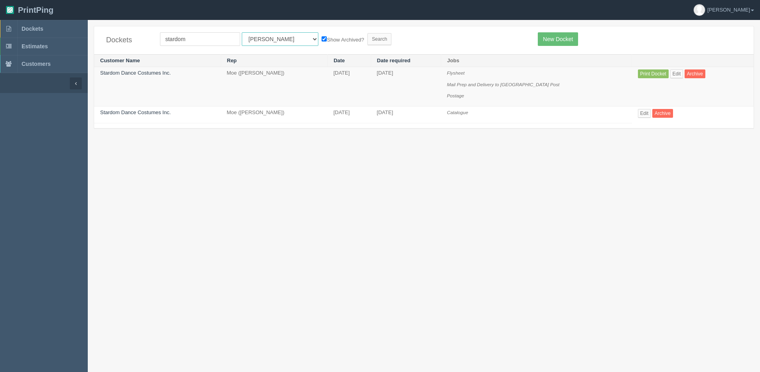
click at [264, 42] on select "All Users [PERSON_NAME] Test 1 [PERSON_NAME] [PERSON_NAME] [PERSON_NAME] France…" at bounding box center [280, 39] width 77 height 14
select select "1"
click at [242, 32] on select "All Users [PERSON_NAME] Test 1 [PERSON_NAME] [PERSON_NAME] [PERSON_NAME] France…" at bounding box center [280, 39] width 77 height 14
click at [367, 39] on input "Search" at bounding box center [379, 39] width 24 height 12
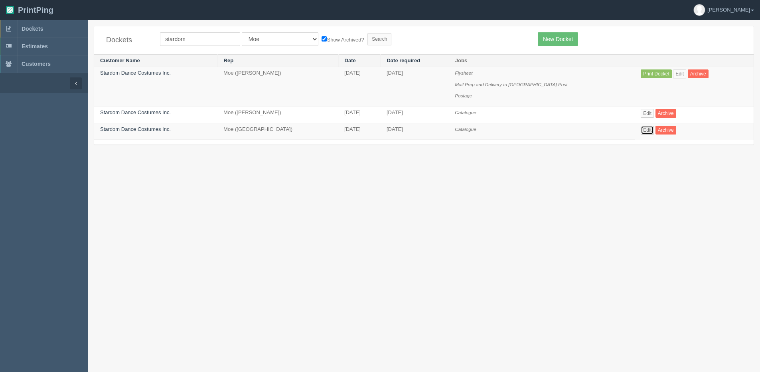
click at [641, 131] on link "Edit" at bounding box center [647, 130] width 13 height 9
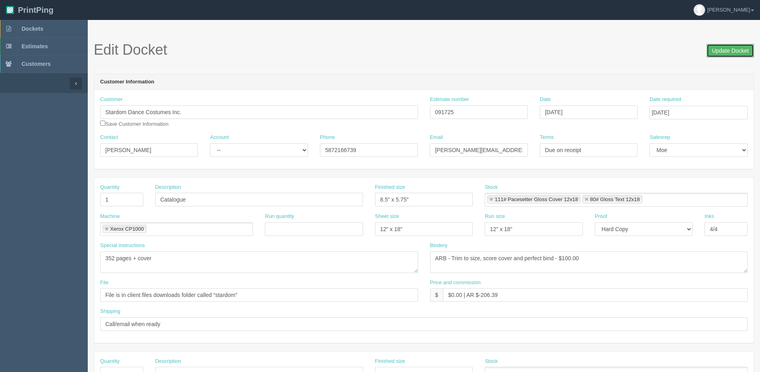
click at [731, 47] on input "Update Docket" at bounding box center [729, 51] width 47 height 14
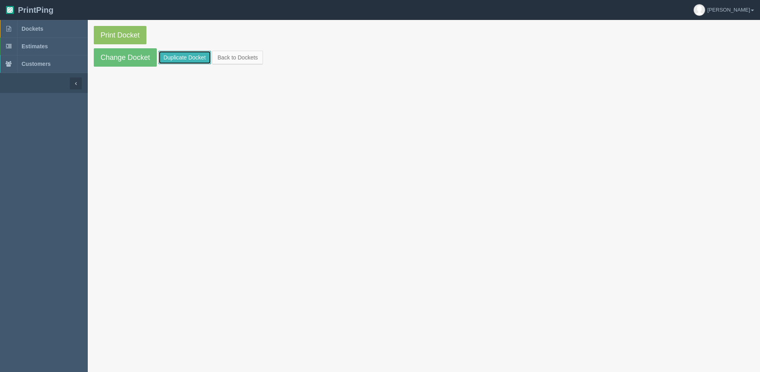
click at [177, 56] on link "Duplicate Docket" at bounding box center [184, 58] width 53 height 14
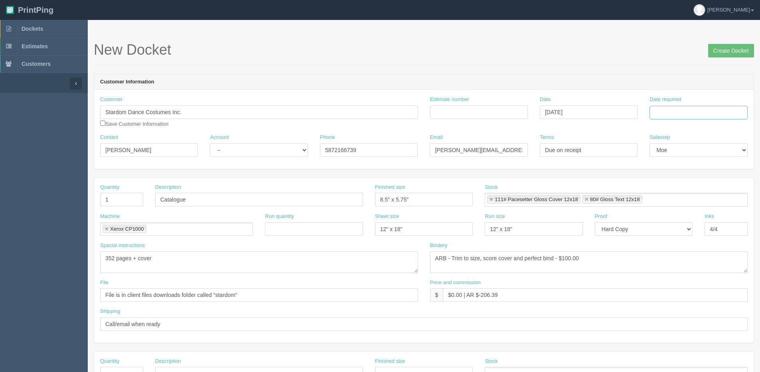
click at [694, 110] on input "Date required" at bounding box center [698, 113] width 98 height 14
click at [669, 228] on th "Today" at bounding box center [688, 223] width 74 height 12
click at [707, 189] on td "22" at bounding box center [711, 189] width 10 height 12
type input "[DATE]"
drag, startPoint x: 132, startPoint y: 200, endPoint x: 82, endPoint y: 200, distance: 49.9
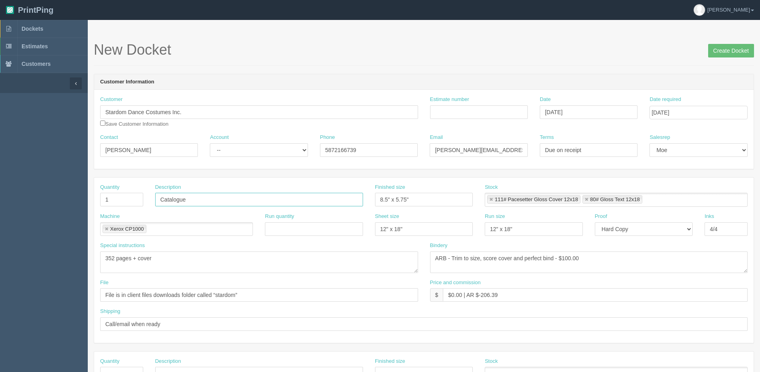
click at [82, 200] on section "Dockets Estimates Customers" at bounding box center [380, 372] width 760 height 704
type input "Design - Flysheet"
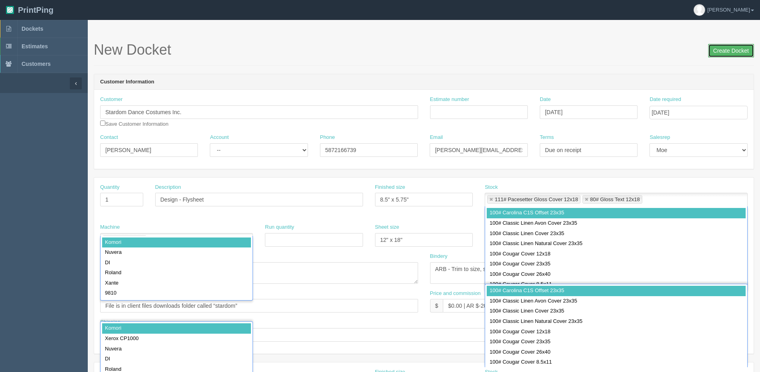
click at [737, 48] on input "Create Docket" at bounding box center [731, 51] width 46 height 14
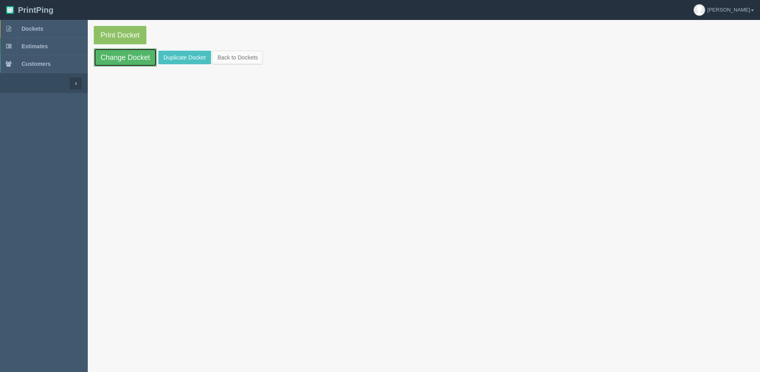
click at [123, 62] on link "Change Docket" at bounding box center [125, 57] width 63 height 18
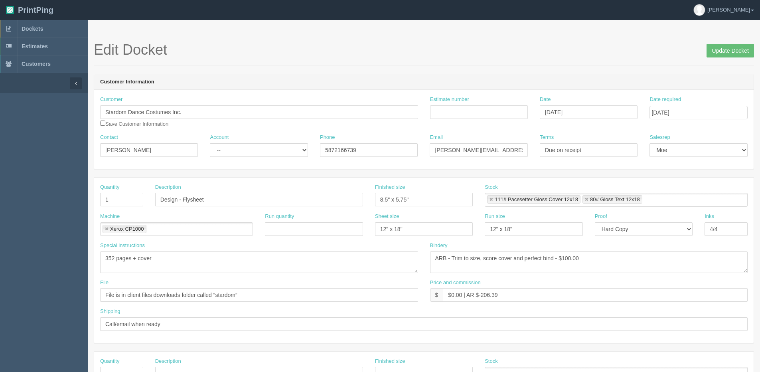
click at [492, 200] on link at bounding box center [491, 199] width 5 height 5
type input "80# Gloss Text 12x18"
click at [584, 200] on link at bounding box center [586, 199] width 5 height 5
click at [492, 200] on input "text" at bounding box center [489, 200] width 8 height 12
click at [400, 203] on input "8.5" x 5.75"" at bounding box center [424, 200] width 98 height 14
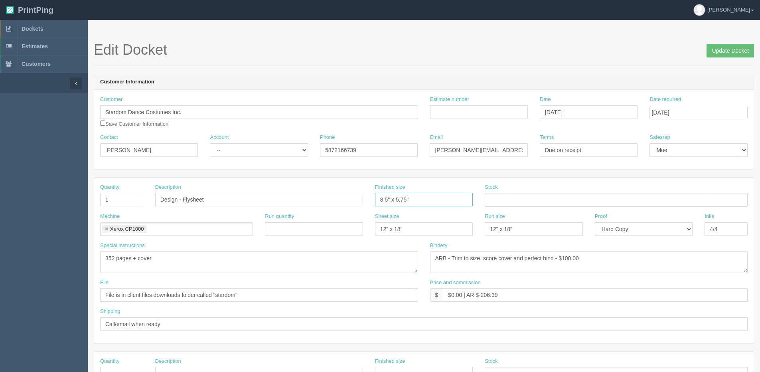
type input "8.5" x 5.5""
click at [106, 227] on link at bounding box center [106, 229] width 5 height 5
type input "8.5" x 5.5""
drag, startPoint x: 168, startPoint y: 258, endPoint x: -48, endPoint y: 263, distance: 215.4
click at [0, 263] on html "PrintPing [PERSON_NAME] Edit account ( [PERSON_NAME][EMAIL_ADDRESS][DOMAIN_NAME…" at bounding box center [380, 362] width 760 height 724
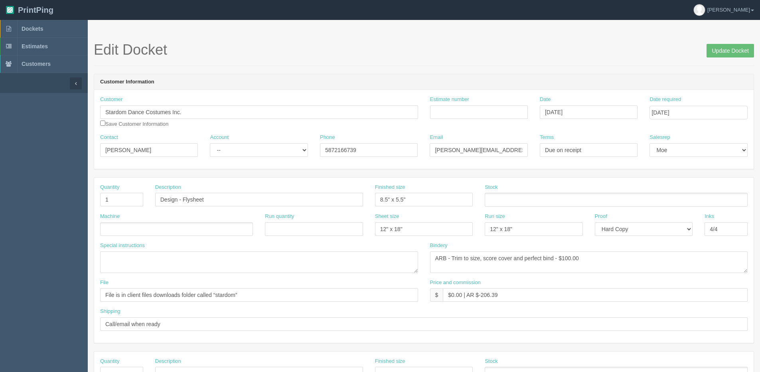
click at [142, 225] on ul at bounding box center [176, 229] width 153 height 14
type input "Design"
drag, startPoint x: 373, startPoint y: 230, endPoint x: 154, endPoint y: 240, distance: 218.8
click at [165, 240] on div "Machine Design Design Run quantity Sheet size 12" x 18" Run size 12" x 18" Proo…" at bounding box center [423, 227] width 659 height 29
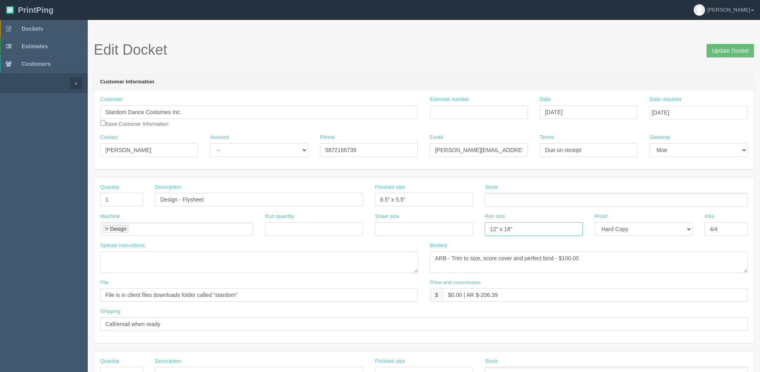
drag, startPoint x: 510, startPoint y: 229, endPoint x: 422, endPoint y: 231, distance: 88.2
click at [425, 231] on div "Machine Design Design Run quantity Sheet size Run size 12" x 18" Proof -- Email…" at bounding box center [423, 227] width 659 height 29
type input """
drag, startPoint x: 505, startPoint y: 228, endPoint x: 521, endPoint y: 222, distance: 16.7
click at [443, 225] on div "Machine Design Design Run quantity Sheet size Run size " Proof -- Email Hard Co…" at bounding box center [423, 227] width 659 height 29
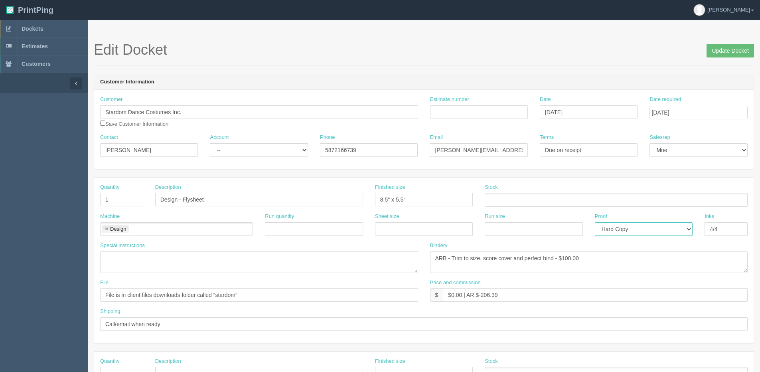
click at [613, 230] on select "-- Email Hard Copy" at bounding box center [644, 229] width 98 height 14
select select "Email"
click at [595, 222] on select "-- Email Hard Copy" at bounding box center [644, 229] width 98 height 14
drag, startPoint x: 723, startPoint y: 229, endPoint x: 627, endPoint y: 228, distance: 96.1
click at [631, 228] on div "Machine Design Design Run quantity Sheet size Run size Proof -- Email Hard Copy…" at bounding box center [423, 227] width 659 height 29
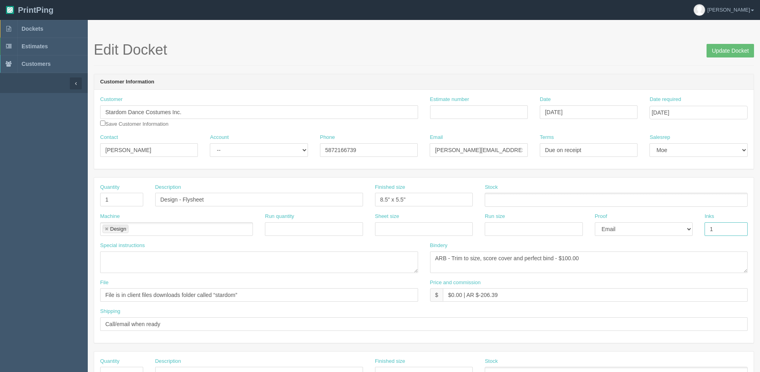
type input "1/0 - Black + VI"
drag, startPoint x: 460, startPoint y: 262, endPoint x: 422, endPoint y: 260, distance: 38.4
click at [422, 260] on div "Special instructions 352 pages + cover Bindery ARB - Trim to size, score cover …" at bounding box center [423, 260] width 659 height 37
click at [516, 299] on input "$0.00 | AR $-206.39" at bounding box center [595, 295] width 305 height 14
drag, startPoint x: 522, startPoint y: 291, endPoint x: 387, endPoint y: 279, distance: 135.3
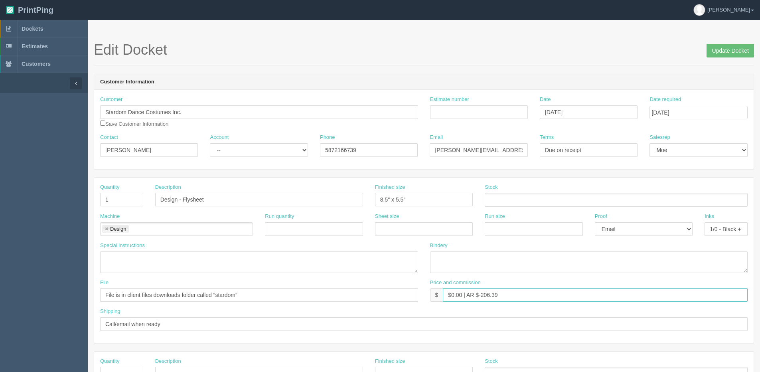
click at [387, 279] on div "File File is in client files downloads folder called “stardom” Price and commis…" at bounding box center [423, 293] width 659 height 29
type input "N/C"
drag, startPoint x: 245, startPoint y: 298, endPoint x: -57, endPoint y: 295, distance: 301.9
click at [0, 295] on html "PrintPing Dan Edit account ( dan@allrush.ca ) Logout Dockets Estimates Customers" at bounding box center [380, 362] width 760 height 724
click at [120, 258] on textarea "352 pages + cover" at bounding box center [259, 262] width 318 height 22
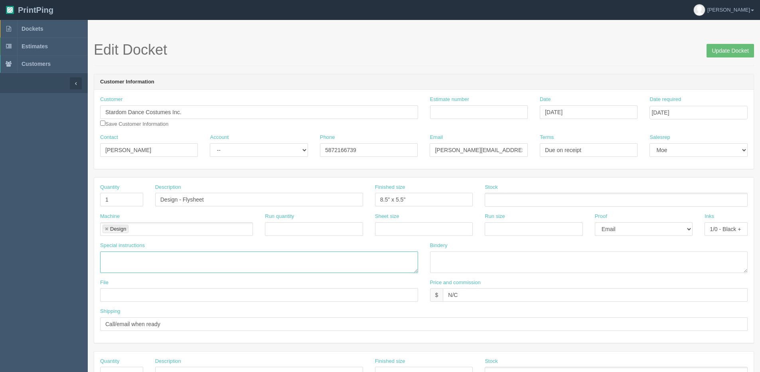
click at [134, 260] on textarea "352 pages + cover" at bounding box center [259, 262] width 318 height 22
paste textarea "Return address?"
click at [166, 258] on textarea "352 pages + cover" at bounding box center [259, 262] width 318 height 22
paste textarea "Indicia?"
click at [200, 265] on textarea "352 pages + cover" at bounding box center [259, 262] width 318 height 22
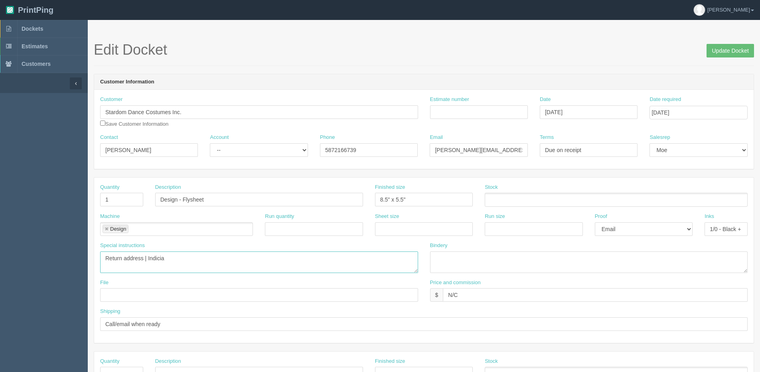
paste textarea "Mailing address"
click at [145, 257] on textarea "352 pages + cover" at bounding box center [259, 262] width 318 height 22
click at [167, 254] on textarea "352 pages + cover" at bounding box center [259, 262] width 318 height 22
click at [150, 257] on textarea "352 pages + cover" at bounding box center [259, 262] width 318 height 22
click at [146, 257] on textarea "352 pages + cover" at bounding box center [259, 262] width 318 height 22
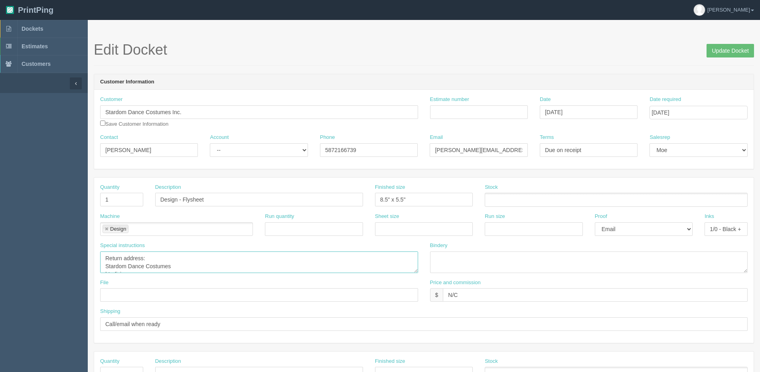
click at [171, 264] on textarea "352 pages + cover" at bounding box center [259, 262] width 318 height 22
type textarea "Return address: Stardom Dance Costumes Unit J - 6812 - 6 Street SE Calgary, AB,…"
click at [731, 52] on input "Update Docket" at bounding box center [729, 51] width 47 height 14
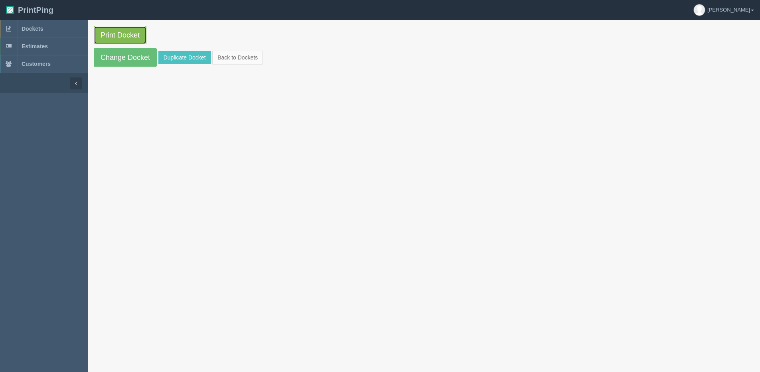
drag, startPoint x: 0, startPoint y: 0, endPoint x: 124, endPoint y: 34, distance: 129.1
click at [124, 34] on link "Print Docket" at bounding box center [120, 35] width 53 height 18
drag, startPoint x: 112, startPoint y: 51, endPoint x: 120, endPoint y: 62, distance: 14.1
click at [112, 51] on link "Change Docket" at bounding box center [125, 57] width 63 height 18
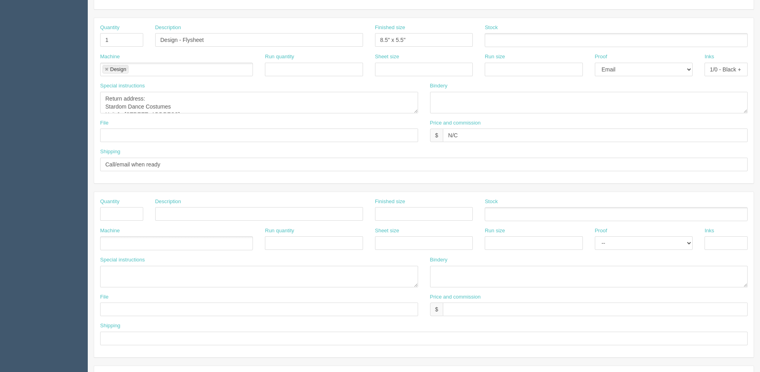
scroll to position [199, 0]
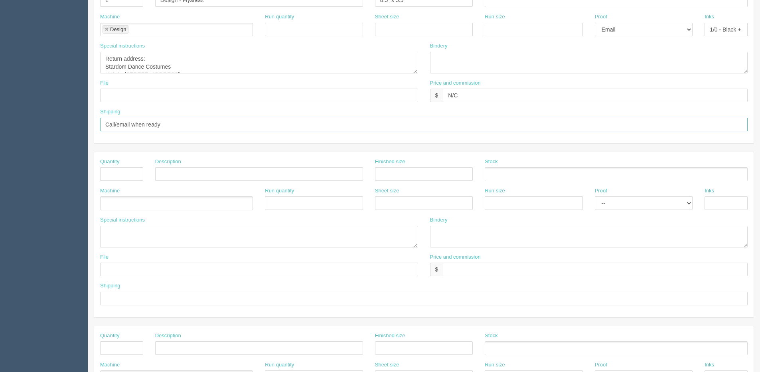
drag, startPoint x: 58, startPoint y: 129, endPoint x: -89, endPoint y: 129, distance: 146.8
click at [0, 129] on html "PrintPing [PERSON_NAME] Edit account ( [PERSON_NAME][EMAIL_ADDRESS][DOMAIN_NAME…" at bounding box center [380, 163] width 760 height 724
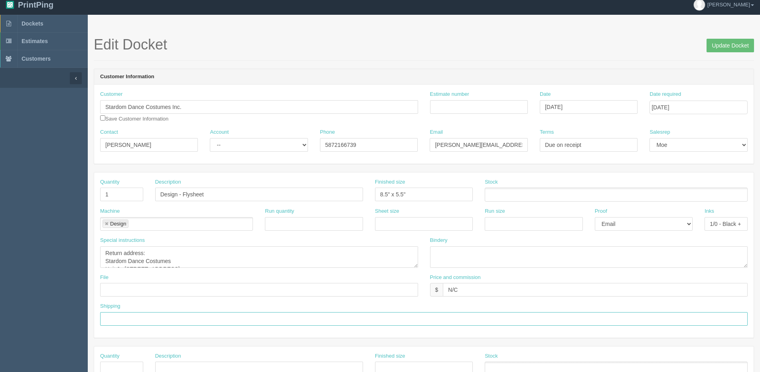
scroll to position [0, 0]
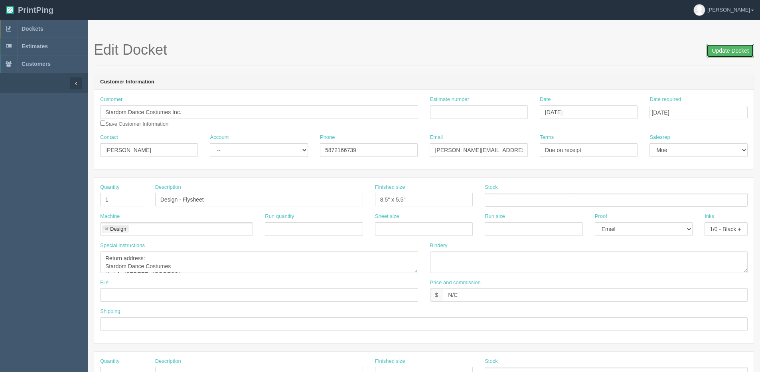
click at [712, 51] on input "Update Docket" at bounding box center [729, 51] width 47 height 14
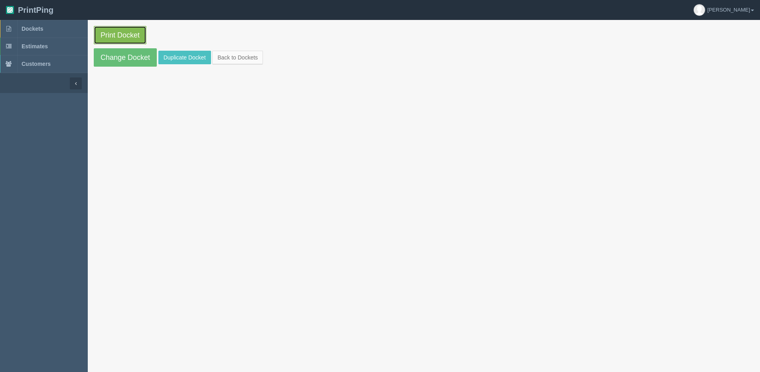
click at [108, 41] on link "Print Docket" at bounding box center [120, 35] width 53 height 18
click at [114, 59] on link "Change Docket" at bounding box center [125, 57] width 63 height 18
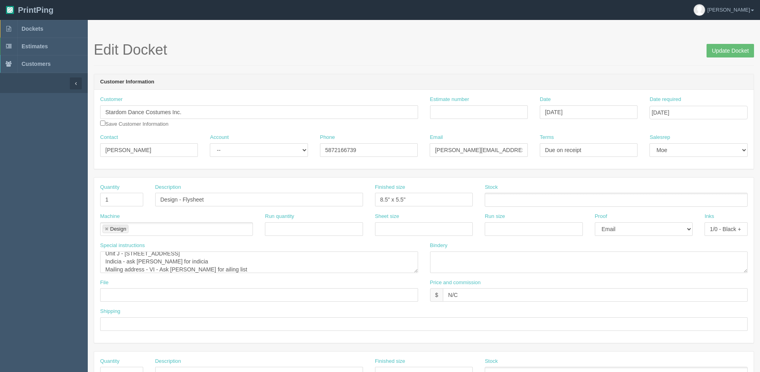
scroll to position [32, 0]
drag, startPoint x: 192, startPoint y: 268, endPoint x: 238, endPoint y: 264, distance: 46.0
click at [192, 267] on textarea "Return address: Stardom Dance Costumes Unit J - 6812 - 6 Street SE Calgary, AB,…" at bounding box center [259, 262] width 318 height 22
click at [127, 259] on textarea "Return address: Stardom Dance Costumes Unit J - 6812 - 6 Street SE Calgary, AB,…" at bounding box center [259, 262] width 318 height 22
click at [126, 260] on textarea "Return address: Stardom Dance Costumes Unit J - 6812 - 6 Street SE Calgary, AB,…" at bounding box center [259, 262] width 318 height 22
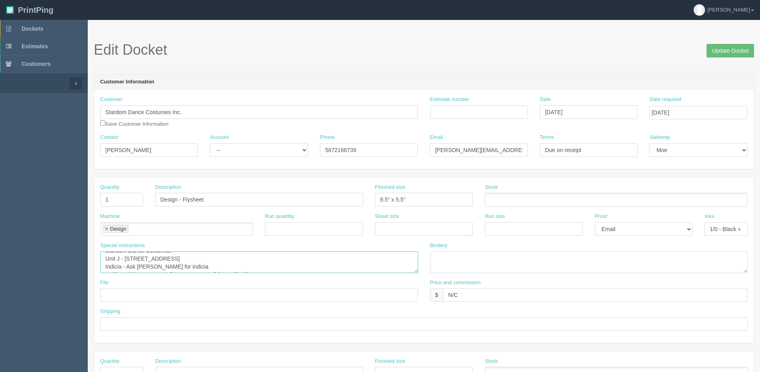
scroll to position [0, 0]
type textarea "Return address: Stardom Dance Costumes Unit J - 6812 - 6 Street SE Calgary, AB,…"
click at [743, 51] on input "Update Docket" at bounding box center [729, 51] width 47 height 14
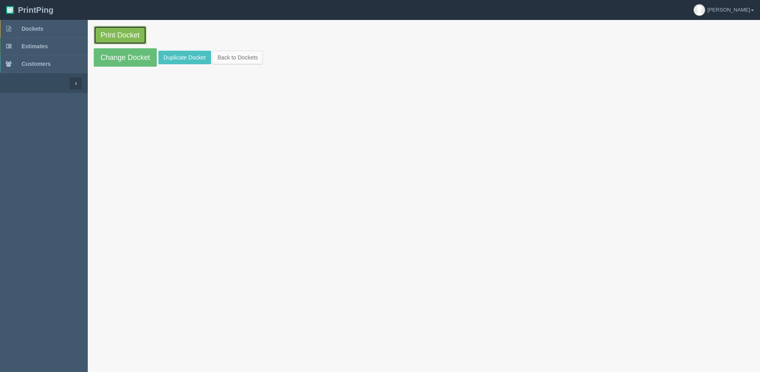
click at [106, 39] on link "Print Docket" at bounding box center [120, 35] width 53 height 18
click at [242, 49] on section "Print Docket Change Docket Duplicate Docket Back to Dockets" at bounding box center [424, 46] width 672 height 53
click at [242, 54] on link "Back to Dockets" at bounding box center [237, 58] width 51 height 14
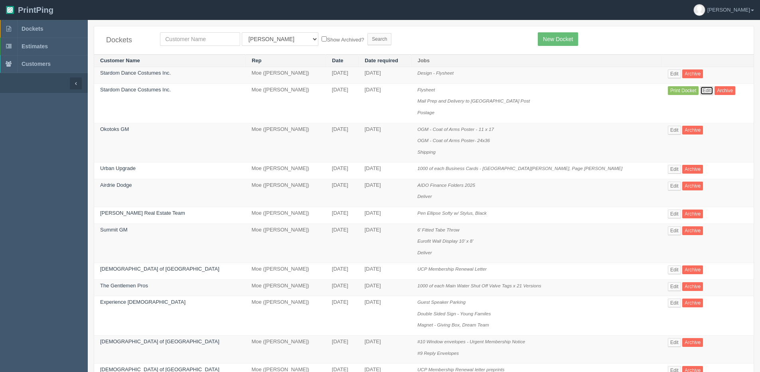
click at [700, 89] on link "Edit" at bounding box center [706, 90] width 13 height 9
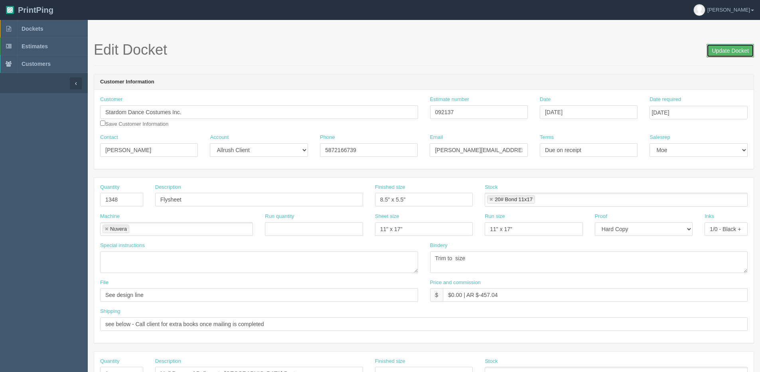
click at [721, 56] on input "Update Docket" at bounding box center [729, 51] width 47 height 14
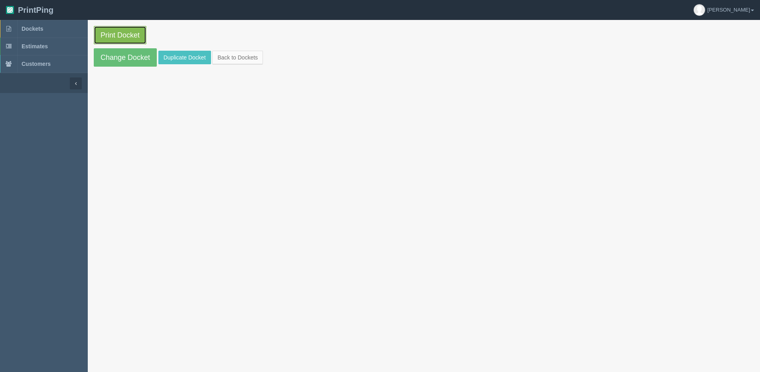
click at [130, 34] on link "Print Docket" at bounding box center [120, 35] width 53 height 18
click at [125, 56] on link "Change Docket" at bounding box center [125, 57] width 63 height 18
click at [223, 56] on link "Back to Dockets" at bounding box center [237, 58] width 51 height 14
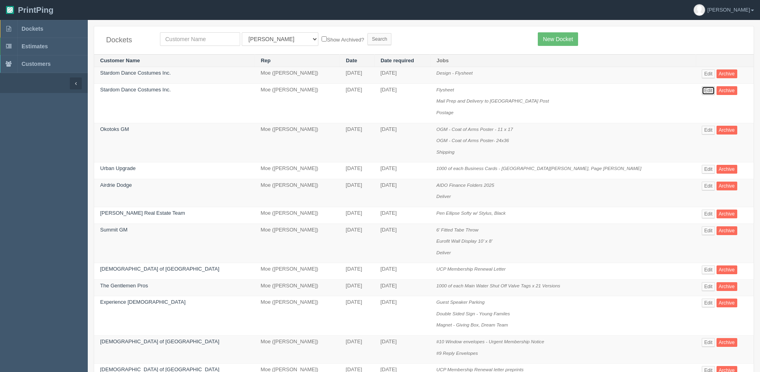
click at [702, 89] on link "Edit" at bounding box center [708, 90] width 13 height 9
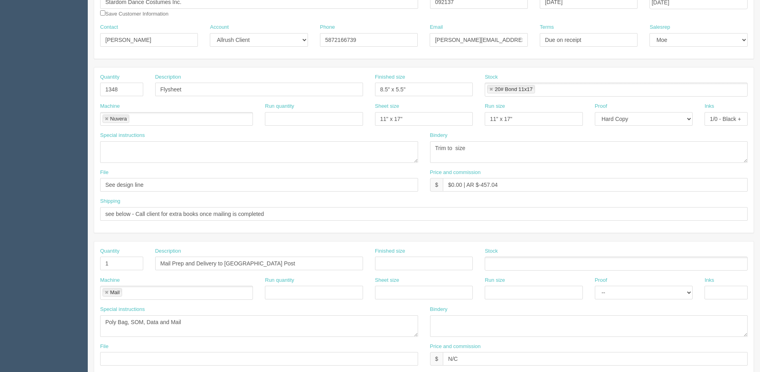
scroll to position [160, 0]
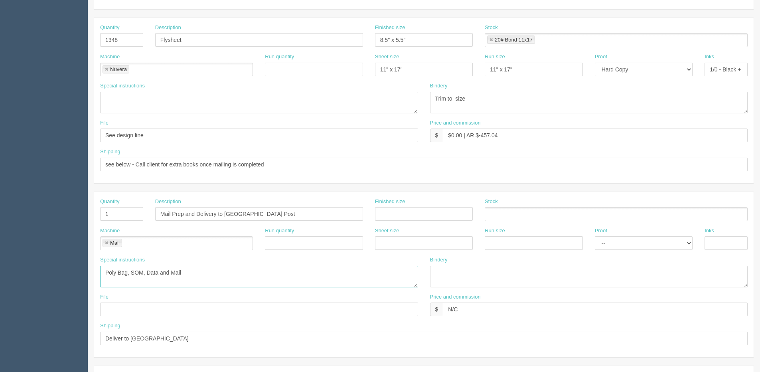
click at [188, 273] on textarea "Poly Bag, SOM, Data and Mail" at bounding box center [259, 277] width 318 height 22
drag, startPoint x: 227, startPoint y: 274, endPoint x: 3, endPoint y: 288, distance: 224.2
click at [3, 288] on section "Dockets Estimates Customers" at bounding box center [380, 212] width 760 height 704
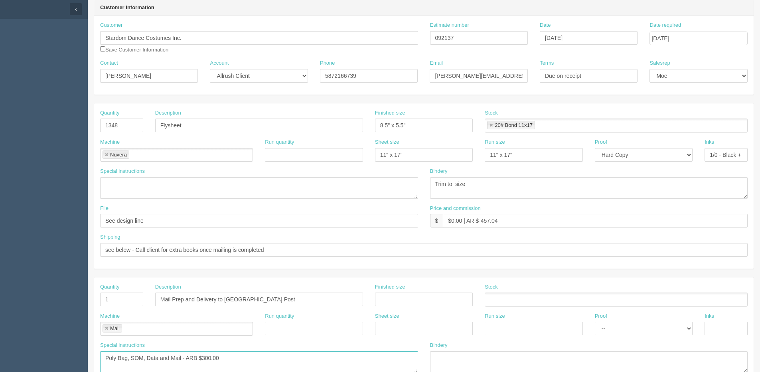
scroll to position [0, 0]
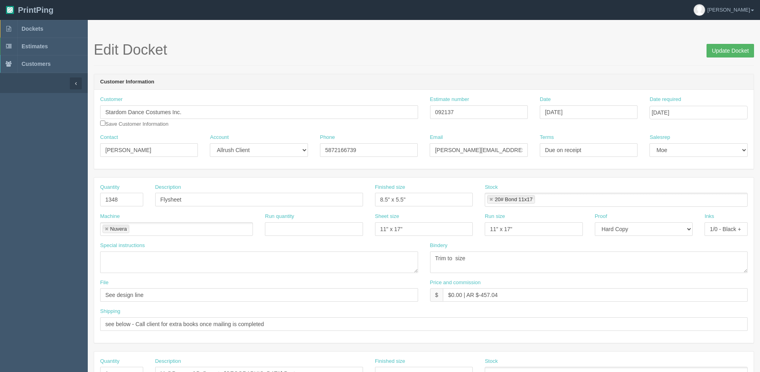
type textarea "Poly Bag, SOM, Data and Mail - ARB $300.00"
click at [732, 52] on input "Update Docket" at bounding box center [729, 51] width 47 height 14
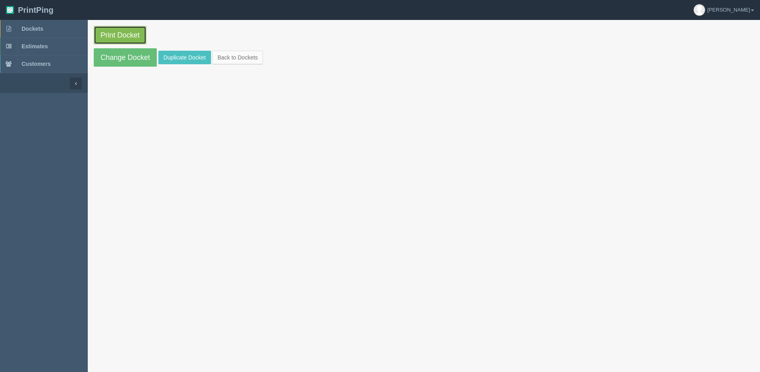
click at [97, 37] on link "Print Docket" at bounding box center [120, 35] width 53 height 18
drag, startPoint x: 117, startPoint y: 61, endPoint x: 111, endPoint y: 65, distance: 7.7
click at [117, 61] on link "Change Docket" at bounding box center [125, 57] width 63 height 18
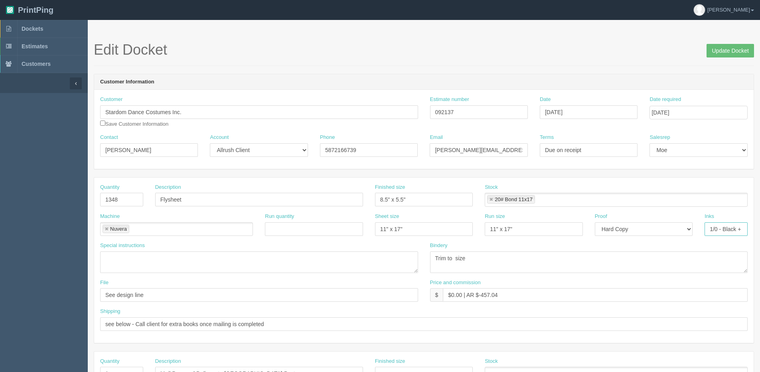
click at [716, 227] on input "1/0 - Black + VI" at bounding box center [725, 229] width 43 height 14
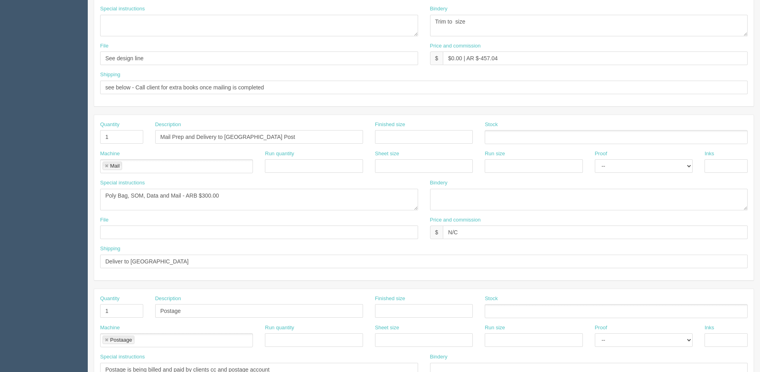
scroll to position [239, 0]
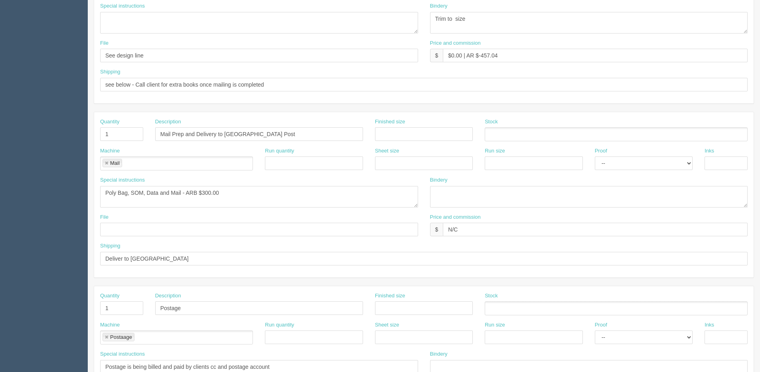
type input "1/1 - Black + VI"
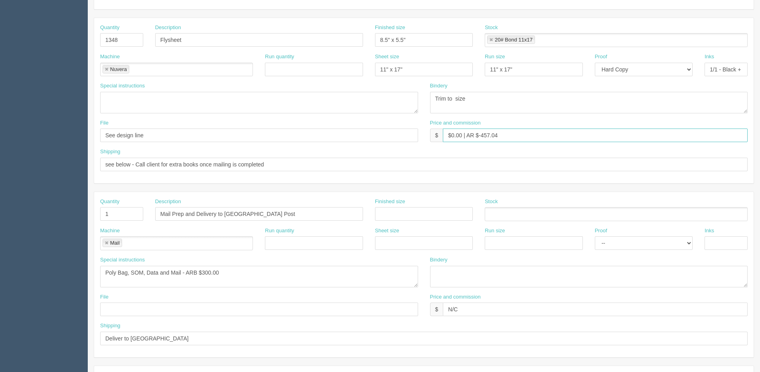
drag, startPoint x: 485, startPoint y: 134, endPoint x: 672, endPoint y: 107, distance: 189.4
click at [652, 104] on div "Quantity 1348 Description Flysheet Finished size 8.5" x 5.5" Stock 20# Bond 11x…" at bounding box center [423, 100] width 659 height 165
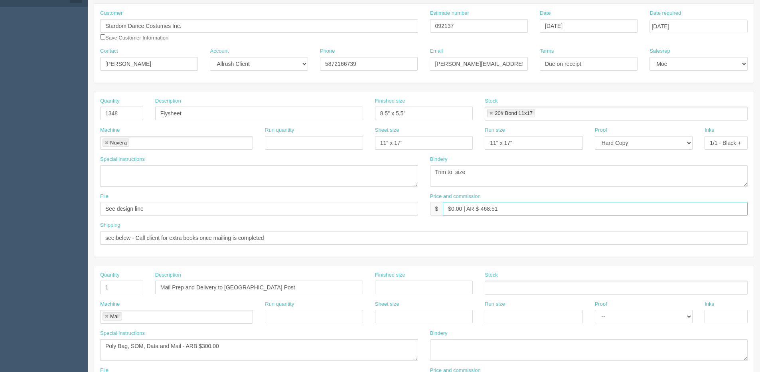
scroll to position [0, 0]
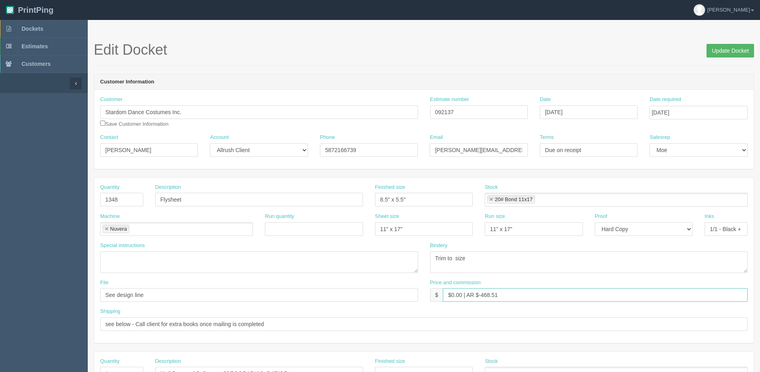
type input "$0.00 | AR $-468.51"
click at [739, 51] on input "Update Docket" at bounding box center [729, 51] width 47 height 14
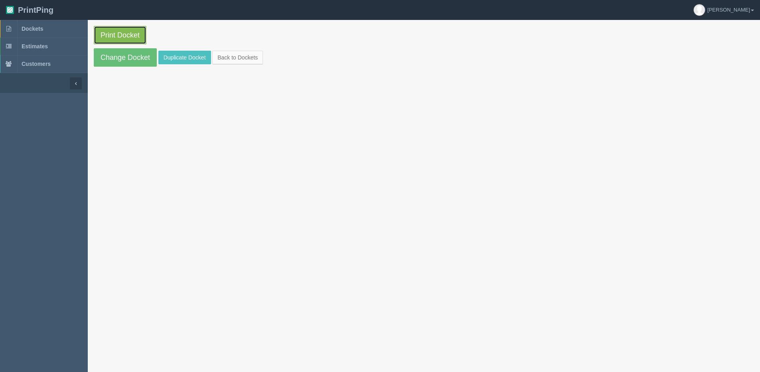
click at [121, 36] on link "Print Docket" at bounding box center [120, 35] width 53 height 18
click at [227, 57] on link "Back to Dockets" at bounding box center [237, 58] width 51 height 14
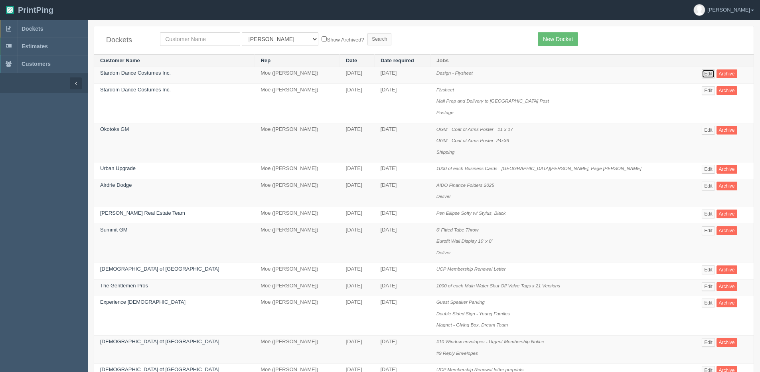
click at [702, 75] on link "Edit" at bounding box center [708, 73] width 13 height 9
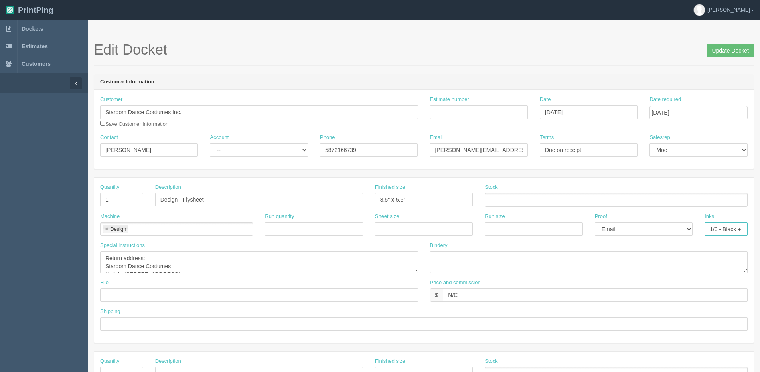
click at [714, 228] on input "1/0 - Black + VI" at bounding box center [725, 229] width 43 height 14
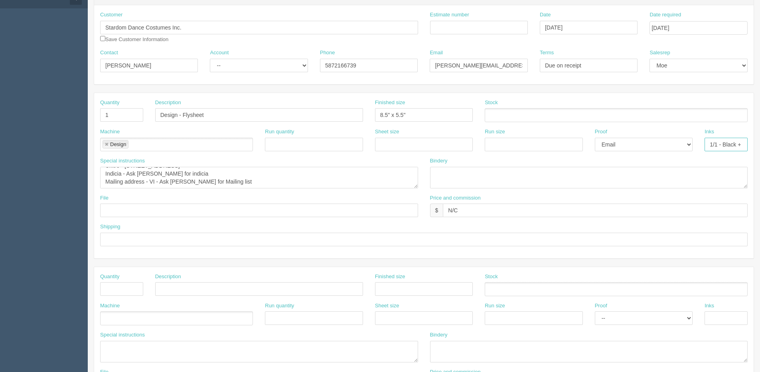
scroll to position [40, 0]
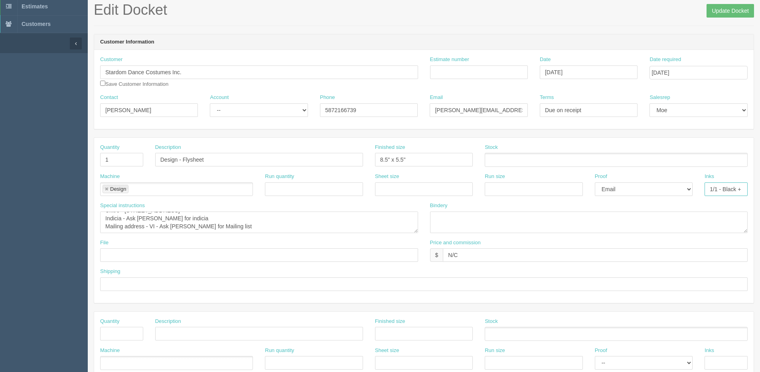
type input "1/1 - Black + VI"
click at [226, 226] on textarea "Return address: Stardom Dance Costumes Unit J - 6812 - 6 Street SE Calgary, AB,…" at bounding box center [259, 222] width 318 height 22
type textarea "Return address: Stardom Dance Costumes Unit J - [STREET_ADDRESS] Indicia - Ask …"
click at [184, 262] on input "text" at bounding box center [259, 255] width 318 height 14
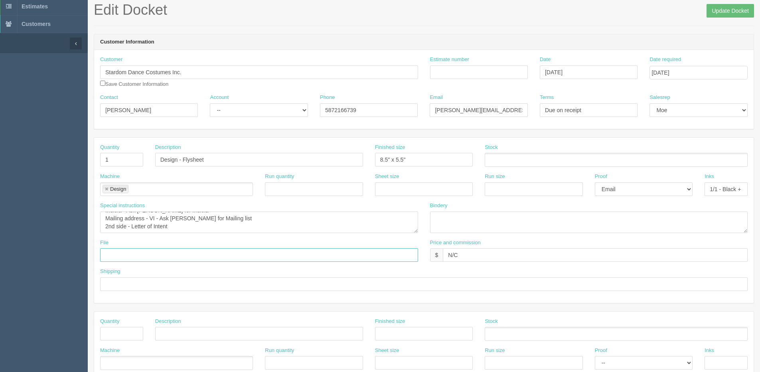
type input "Files @ Allrush"
click at [722, 16] on input "Update Docket" at bounding box center [729, 11] width 47 height 14
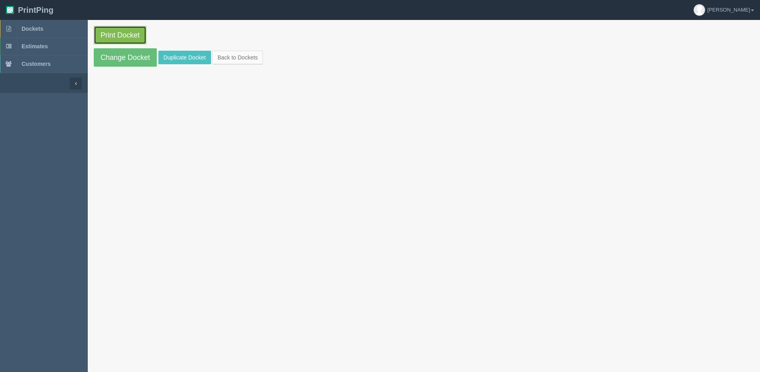
click at [112, 35] on link "Print Docket" at bounding box center [120, 35] width 53 height 18
click at [242, 56] on link "Back to Dockets" at bounding box center [237, 58] width 51 height 14
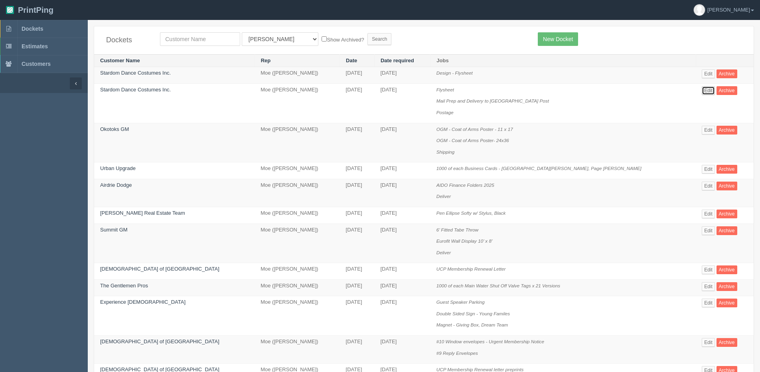
click at [702, 93] on link "Edit" at bounding box center [708, 90] width 13 height 9
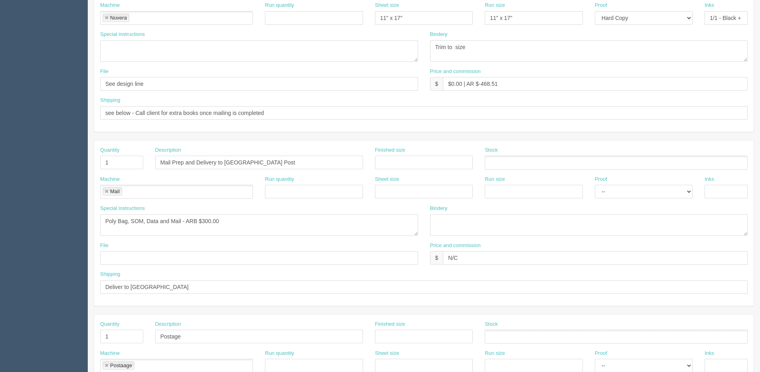
scroll to position [80, 0]
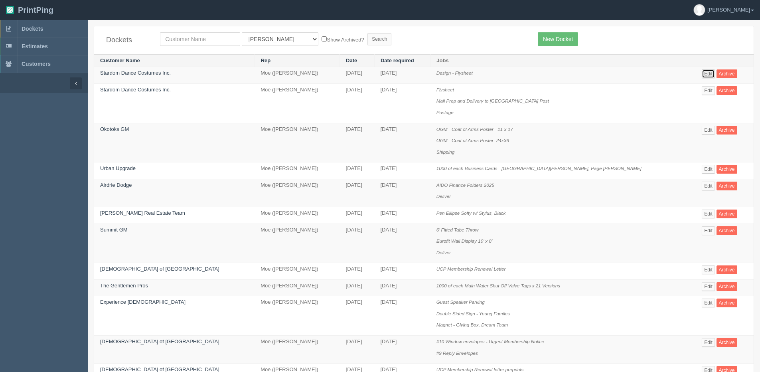
click at [702, 75] on link "Edit" at bounding box center [708, 73] width 13 height 9
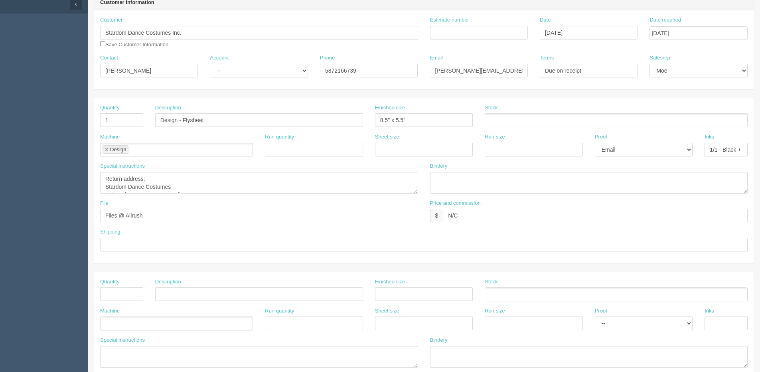
scroll to position [80, 0]
click at [173, 187] on textarea "Return address: Stardom Dance Costumes Unit J - 6812 - 6 Street SE Calgary, AB,…" at bounding box center [259, 182] width 318 height 22
drag, startPoint x: 105, startPoint y: 188, endPoint x: 182, endPoint y: 200, distance: 77.9
click at [182, 200] on div "Quantity 1 Description Design - Flysheet Finished size 8.5" x 5.5" Stock Machin…" at bounding box center [423, 180] width 659 height 165
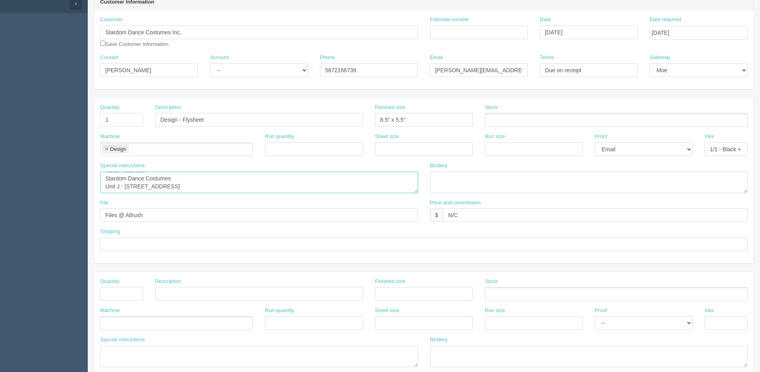
scroll to position [24, 0]
type textarea "Return address: Stardom Dance Costumes Unit J - 6812 - 6 Street SE Calgary, AB,…"
click at [154, 354] on textarea at bounding box center [259, 356] width 318 height 22
paste textarea "Indicia - Ask Amy for indicia Mailing address - VI - Ask Amy for Mailing list 2…"
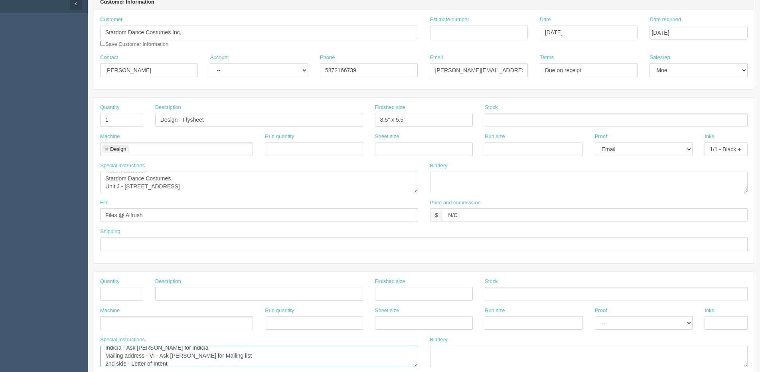
type textarea "Indicia - Ask Amy for indicia Mailing address - VI - Ask Amy for Mailing list 2…"
click at [168, 189] on textarea "Return address: Stardom Dance Costumes Unit J - 6812 - 6 Street SE Calgary, AB,…" at bounding box center [259, 182] width 318 height 22
click at [139, 177] on textarea "Return address: Stardom Dance Costumes Unit J - 6812 - 6 Street SE Calgary, AB,…" at bounding box center [259, 182] width 318 height 22
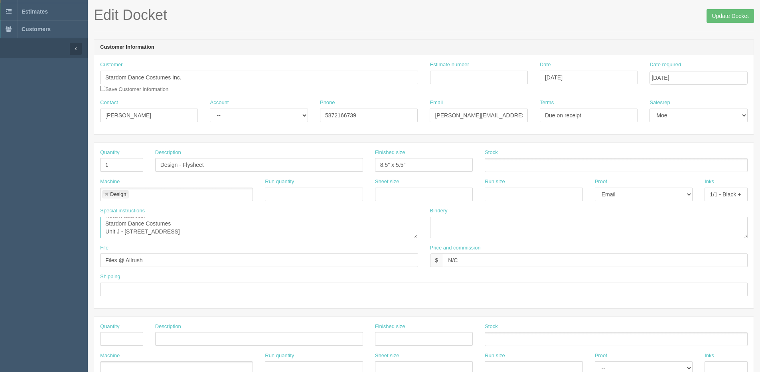
scroll to position [0, 0]
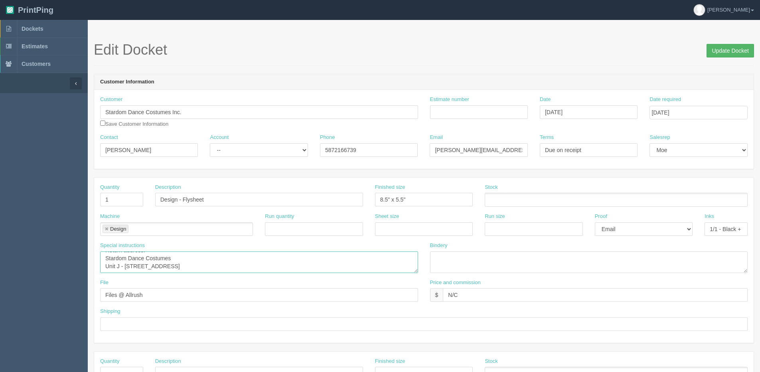
type textarea "Return address: Stardom Dance Costumes Unit J - 6812 - 6 Street SE Calgary, AB …"
click at [745, 48] on input "Update Docket" at bounding box center [729, 51] width 47 height 14
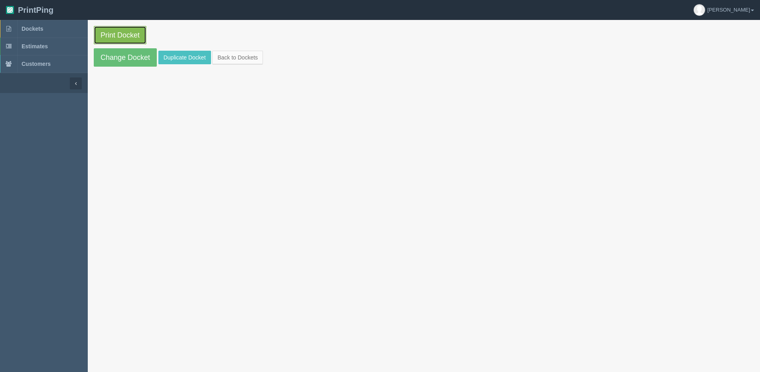
click at [110, 36] on link "Print Docket" at bounding box center [120, 35] width 53 height 18
click at [229, 52] on link "Back to Dockets" at bounding box center [237, 58] width 51 height 14
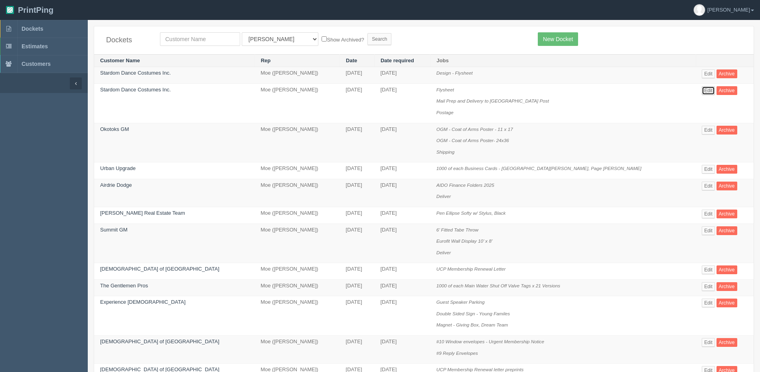
drag, startPoint x: 696, startPoint y: 92, endPoint x: 690, endPoint y: 91, distance: 5.8
click at [702, 92] on link "Edit" at bounding box center [708, 90] width 13 height 9
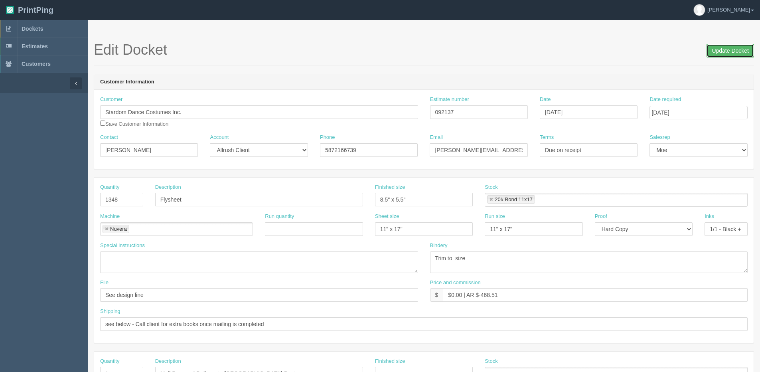
click at [724, 48] on input "Update Docket" at bounding box center [729, 51] width 47 height 14
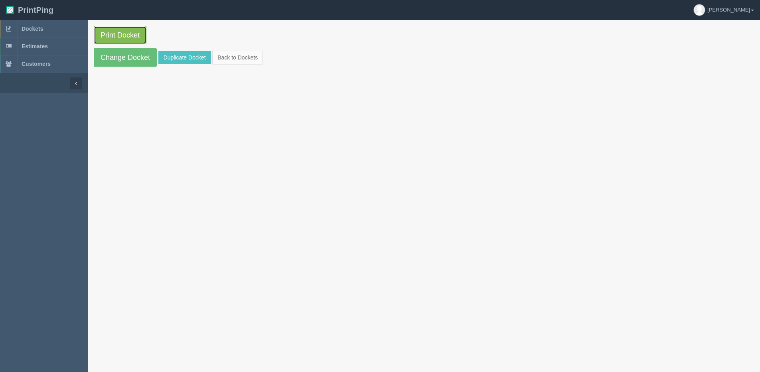
click at [134, 34] on link "Print Docket" at bounding box center [120, 35] width 53 height 18
drag, startPoint x: 236, startPoint y: 64, endPoint x: 226, endPoint y: 57, distance: 12.3
click at [236, 64] on section "Print Docket Change Docket Duplicate Docket Back to Dockets" at bounding box center [424, 46] width 672 height 53
click at [227, 55] on link "Back to Dockets" at bounding box center [237, 58] width 51 height 14
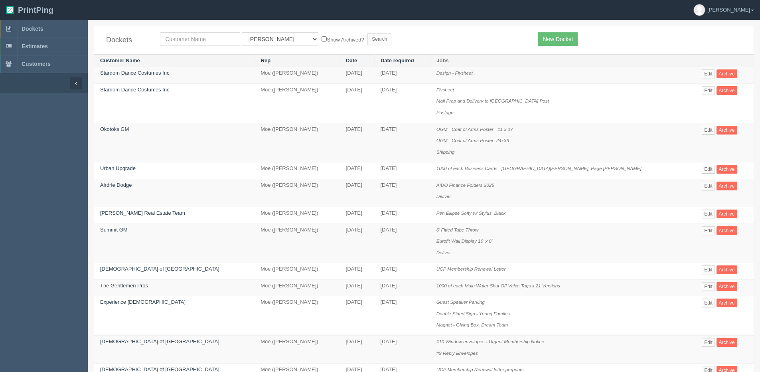
click at [226, 61] on th "Customer Name" at bounding box center [174, 60] width 160 height 13
click at [702, 72] on link "Edit" at bounding box center [708, 73] width 13 height 9
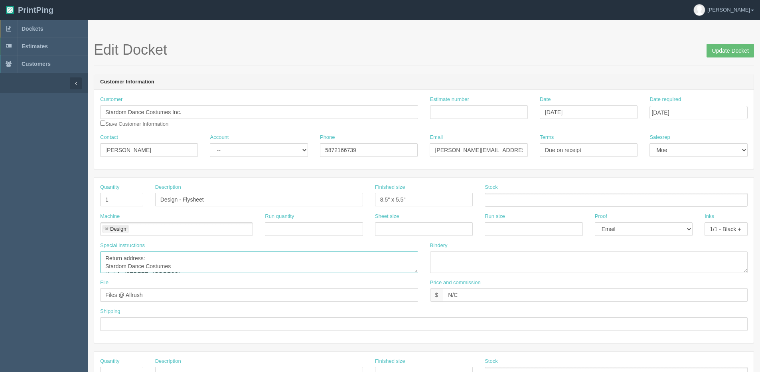
click at [179, 266] on textarea "Return address: Stardom Dance Costumes Unit J - [STREET_ADDRESS]" at bounding box center [259, 262] width 318 height 22
drag, startPoint x: 189, startPoint y: 263, endPoint x: 206, endPoint y: 257, distance: 17.4
click at [206, 257] on textarea "Return address: Stardom Dance Costumes Unit J - [STREET_ADDRESS]" at bounding box center [259, 262] width 318 height 22
click at [273, 264] on textarea "Return address: Stardom Dance Costumes Unit J - [STREET_ADDRESS]" at bounding box center [259, 262] width 318 height 22
type textarea "Return address: Stardom Dance Costumes Logo - grab logo from catalogue - Client…"
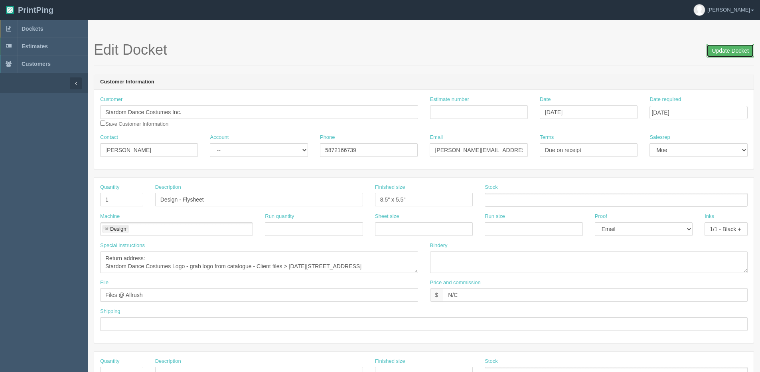
click at [719, 44] on input "Update Docket" at bounding box center [729, 51] width 47 height 14
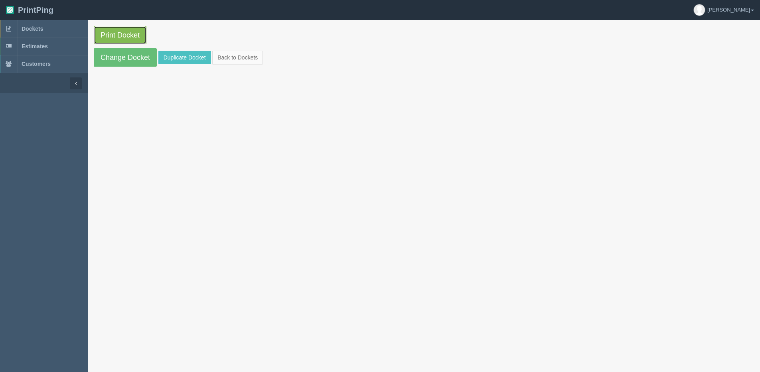
click at [119, 39] on link "Print Docket" at bounding box center [120, 35] width 53 height 18
click at [243, 58] on link "Back to Dockets" at bounding box center [237, 58] width 51 height 14
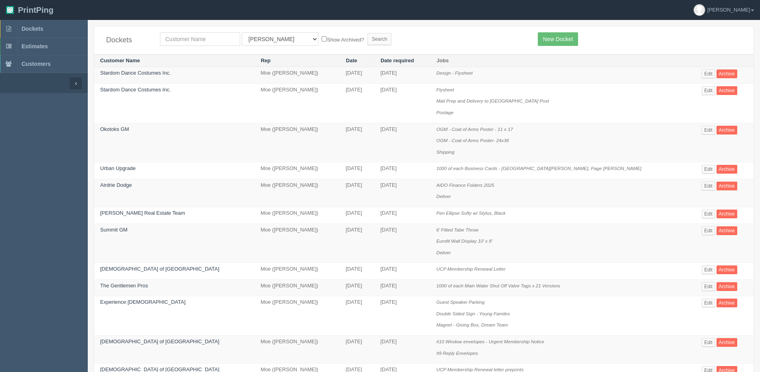
click at [230, 57] on th "Customer Name" at bounding box center [174, 60] width 160 height 13
click at [184, 40] on input "text" at bounding box center [200, 39] width 80 height 14
type input "xdoc"
click at [367, 33] on input "Search" at bounding box center [379, 39] width 24 height 12
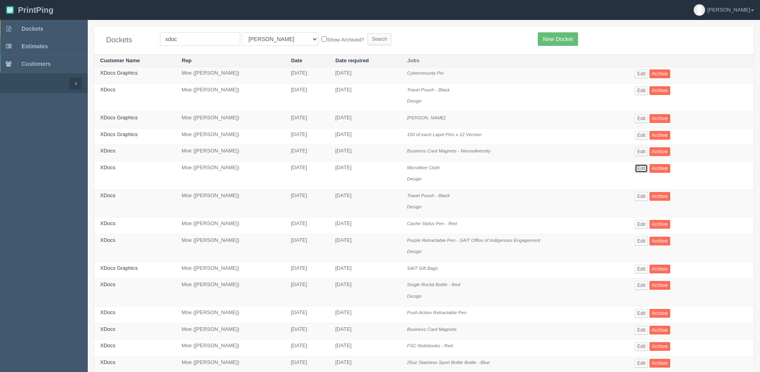
click at [646, 168] on link "Edit" at bounding box center [641, 168] width 13 height 9
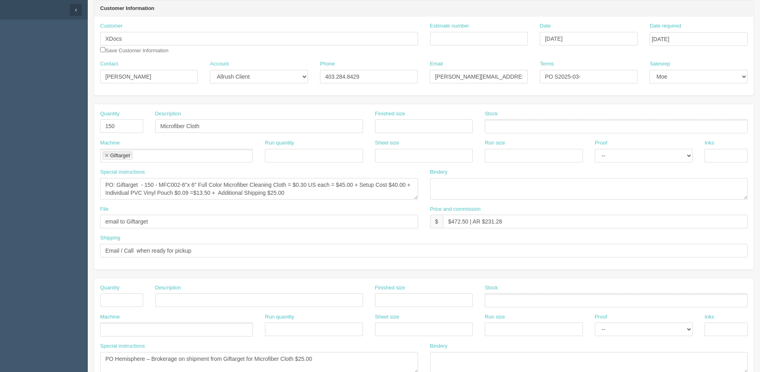
scroll to position [113, 0]
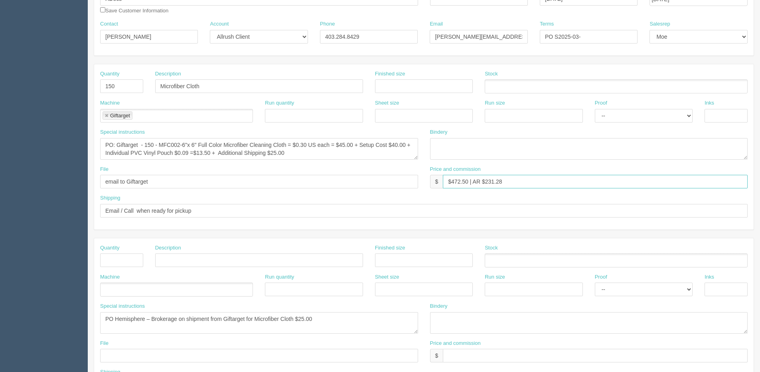
drag, startPoint x: 485, startPoint y: 182, endPoint x: 627, endPoint y: 161, distance: 143.9
click at [627, 161] on div "Quantity 150 Description Microfiber Cloth Finished size Stock Machine Giftarget…" at bounding box center [423, 146] width 659 height 165
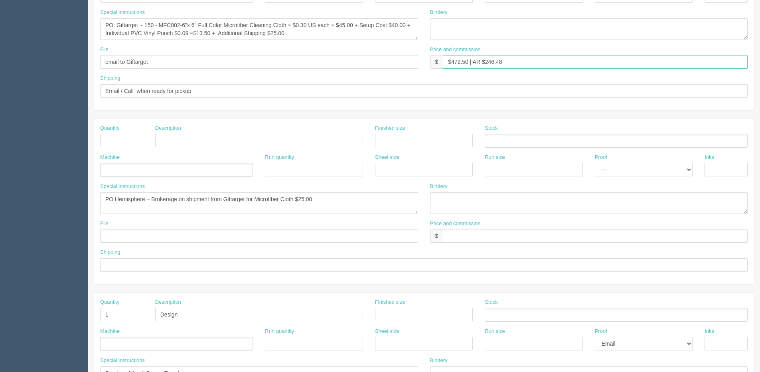
scroll to position [353, 0]
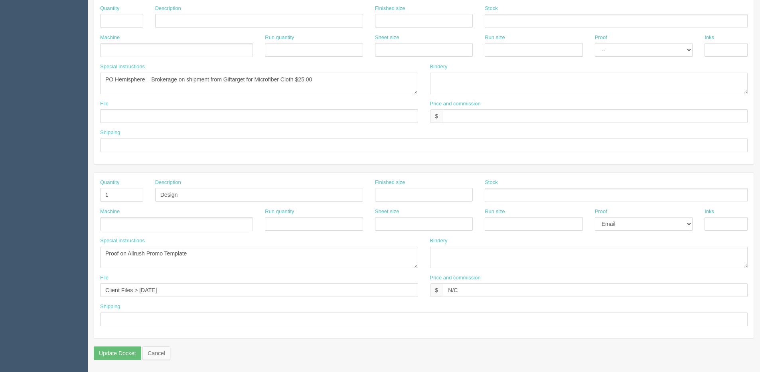
type input "$472.50 | AR $246.48"
drag, startPoint x: 141, startPoint y: 291, endPoint x: 495, endPoint y: 266, distance: 355.0
click at [481, 266] on div "Quantity 1 Description Design Finished size Stock Machine Run quantity Sheet si…" at bounding box center [423, 255] width 659 height 165
click at [170, 287] on input "Client Files > August" at bounding box center [259, 290] width 318 height 14
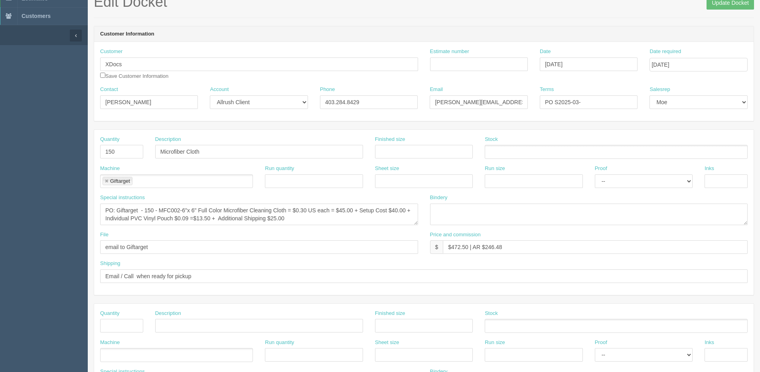
scroll to position [34, 0]
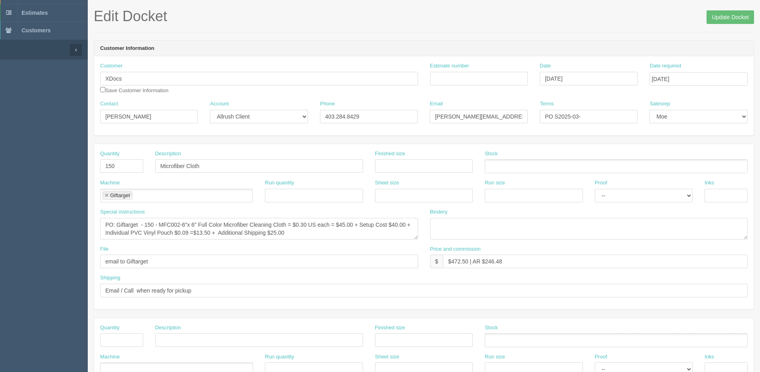
type input "Client Files > [DATE] > FINAL(3)"
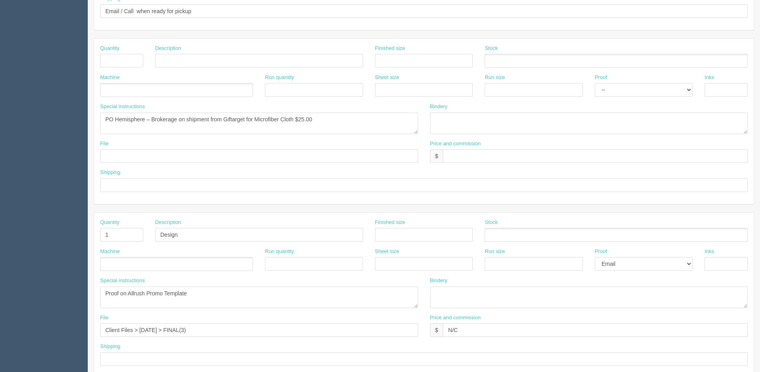
scroll to position [353, 0]
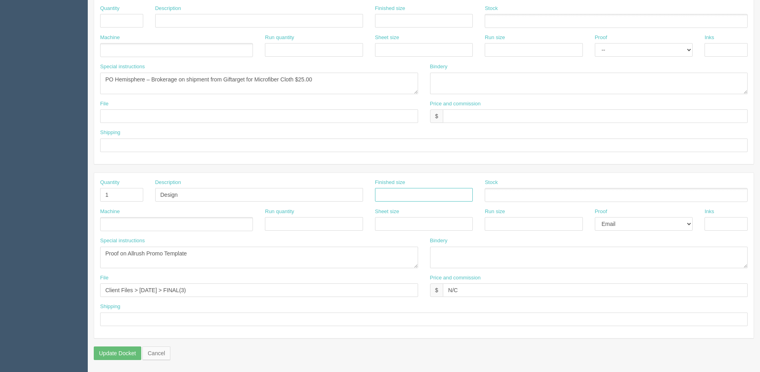
click at [408, 196] on input "text" at bounding box center [424, 195] width 98 height 14
type input "6" x 6""
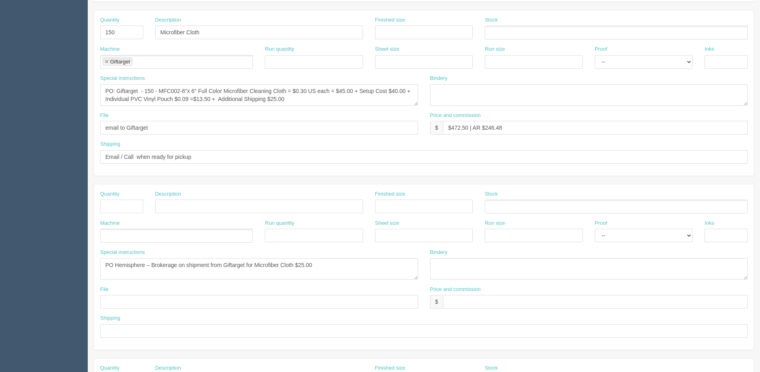
scroll to position [153, 0]
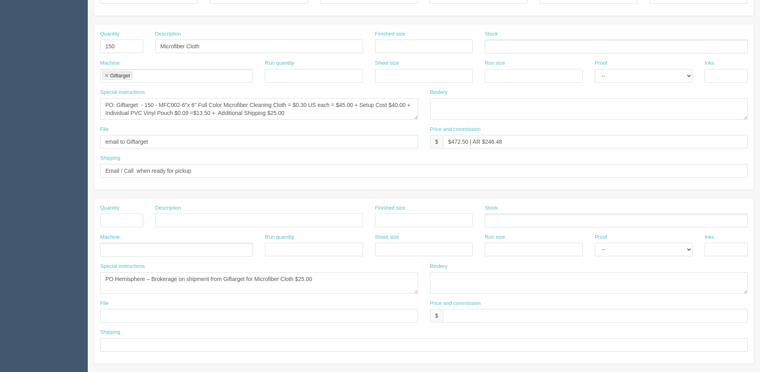
click at [616, 263] on div "Bindery" at bounding box center [589, 277] width 318 height 31
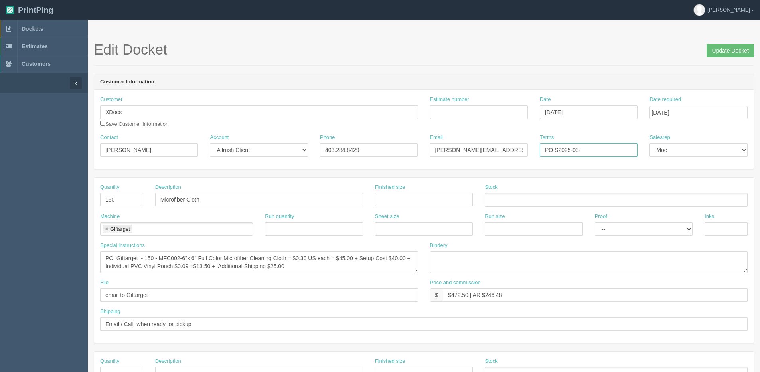
drag, startPoint x: 620, startPoint y: 155, endPoint x: 394, endPoint y: 162, distance: 226.3
click at [394, 162] on div "Contact Yoshimi Okumura Account -- Existing Client Allrush Client Rep Client Ph…" at bounding box center [423, 148] width 659 height 29
type input "Due on receipt"
click at [733, 49] on input "Update Docket" at bounding box center [729, 51] width 47 height 14
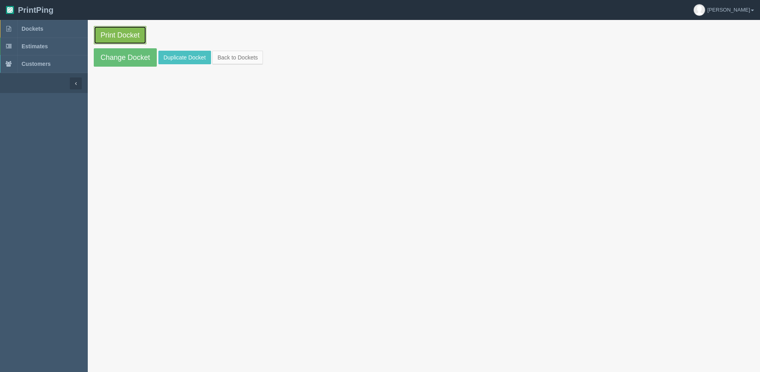
click at [120, 36] on link "Print Docket" at bounding box center [120, 35] width 53 height 18
click at [132, 61] on link "Change Docket" at bounding box center [125, 57] width 63 height 18
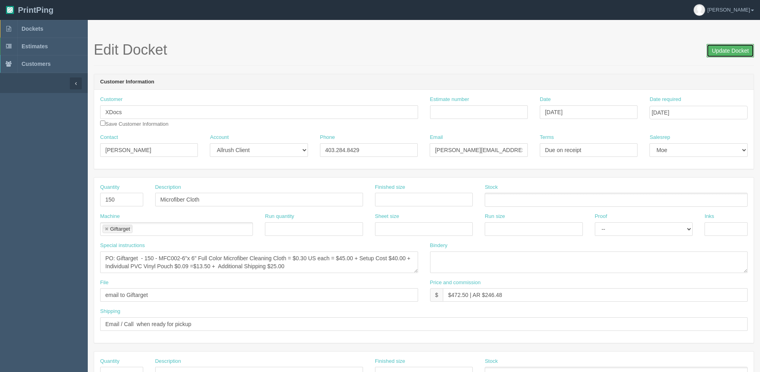
click at [737, 55] on input "Update Docket" at bounding box center [729, 51] width 47 height 14
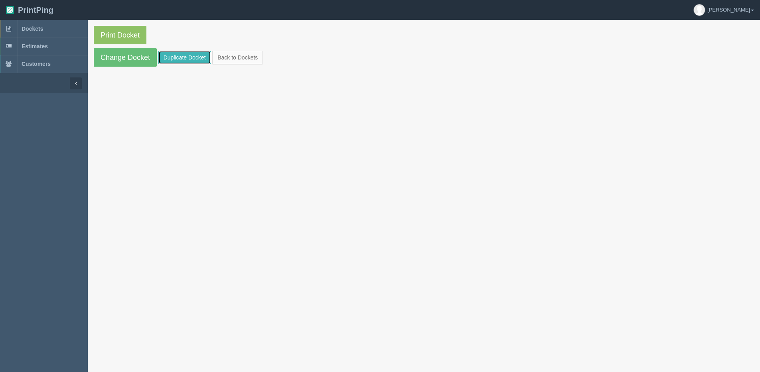
click at [165, 56] on link "Duplicate Docket" at bounding box center [184, 58] width 53 height 14
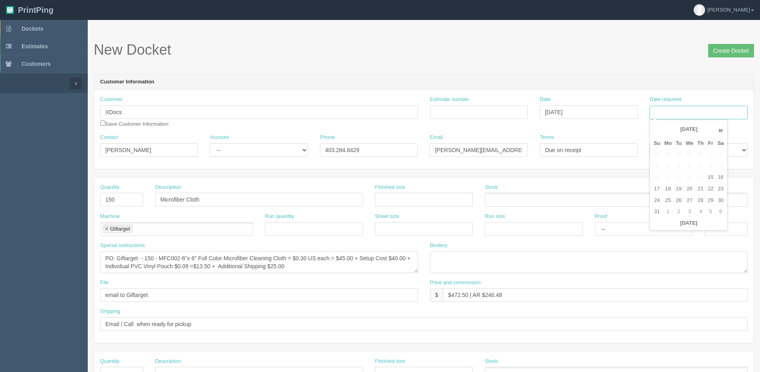
click at [696, 112] on input "Date required" at bounding box center [698, 113] width 98 height 14
click at [672, 228] on th "[DATE]" at bounding box center [688, 223] width 74 height 12
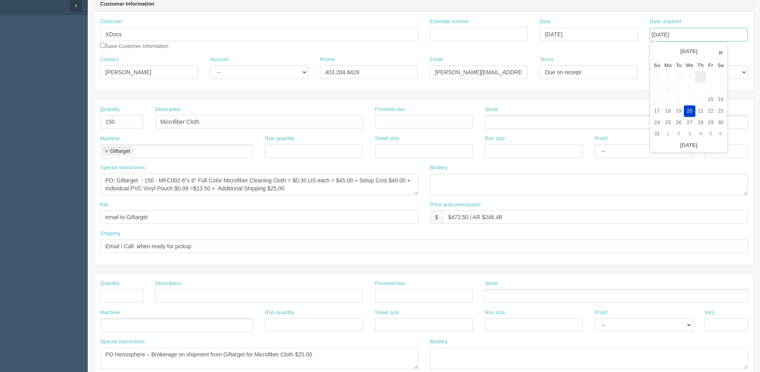
scroll to position [80, 0]
click at [720, 50] on th "»" at bounding box center [720, 50] width 10 height 16
click at [698, 99] on td "18" at bounding box center [700, 98] width 10 height 12
click at [688, 97] on td "17" at bounding box center [690, 98] width 12 height 12
type input "[DATE]"
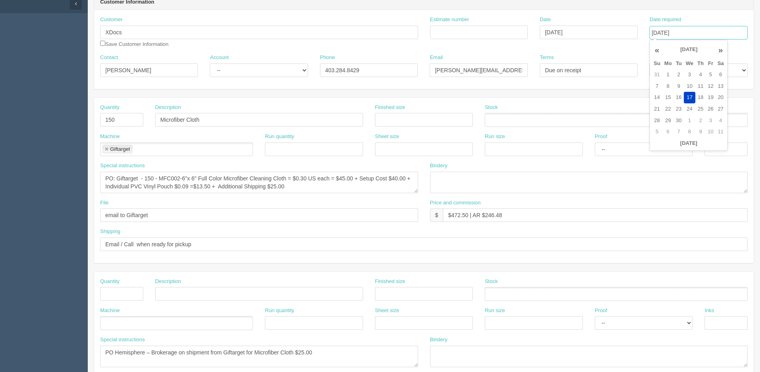
scroll to position [0, 0]
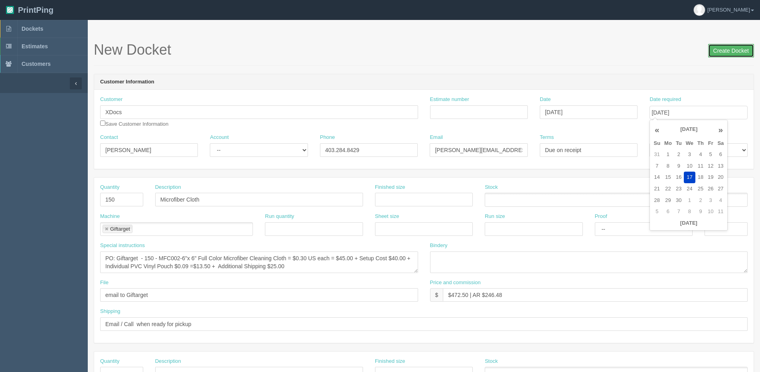
click at [719, 49] on input "Create Docket" at bounding box center [731, 51] width 46 height 14
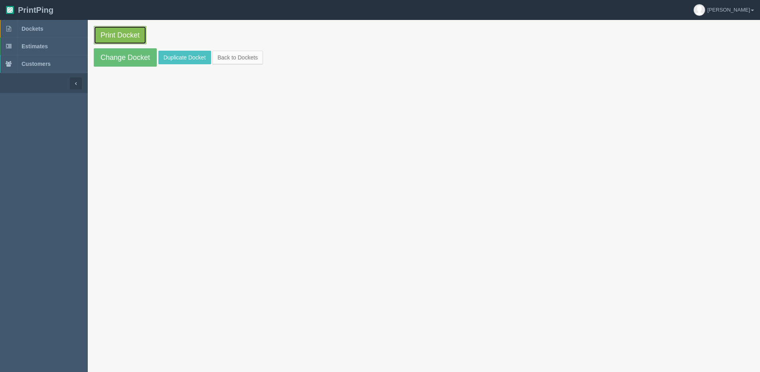
click at [109, 35] on link "Print Docket" at bounding box center [120, 35] width 53 height 18
click at [109, 62] on link "Change Docket" at bounding box center [125, 57] width 63 height 18
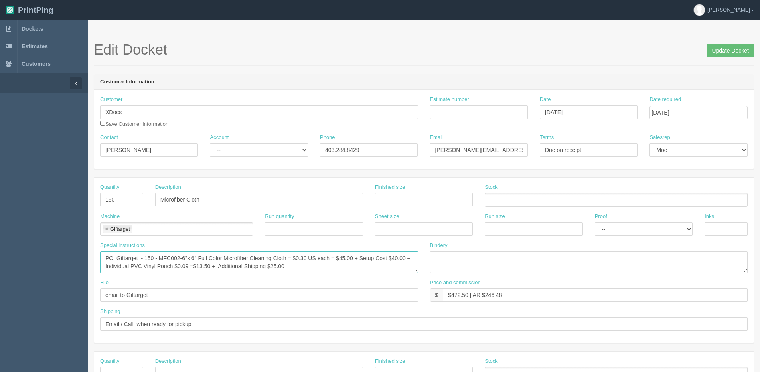
click at [295, 266] on textarea "PO: Giftarget - 150 - MFC002-6"x 6" Full Color Microfiber Cleaning Cloth = $0.3…" at bounding box center [259, 262] width 318 height 22
click at [333, 264] on textarea "PO: Giftarget - 150 - MFC002-6"x 6" Full Color Microfiber Cleaning Cloth = $0.3…" at bounding box center [259, 262] width 318 height 22
type textarea "PO: Giftarget - 150 - MFC002-6"x 6" Full Color Microfiber Cleaning Cloth = $0.3…"
click at [718, 51] on input "Update Docket" at bounding box center [729, 51] width 47 height 14
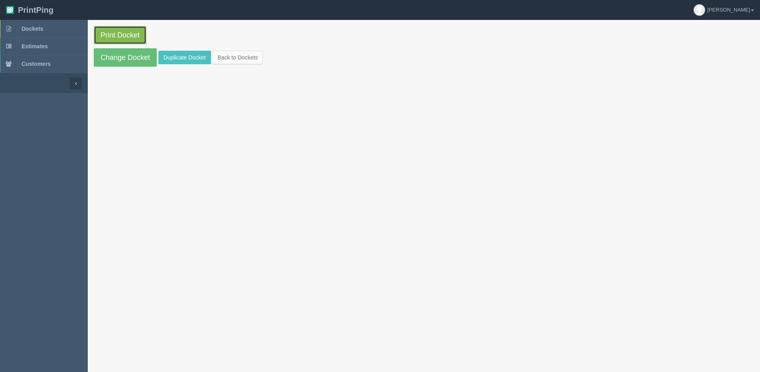
click at [130, 36] on link "Print Docket" at bounding box center [120, 35] width 53 height 18
click at [240, 62] on link "Back to Dockets" at bounding box center [237, 58] width 51 height 14
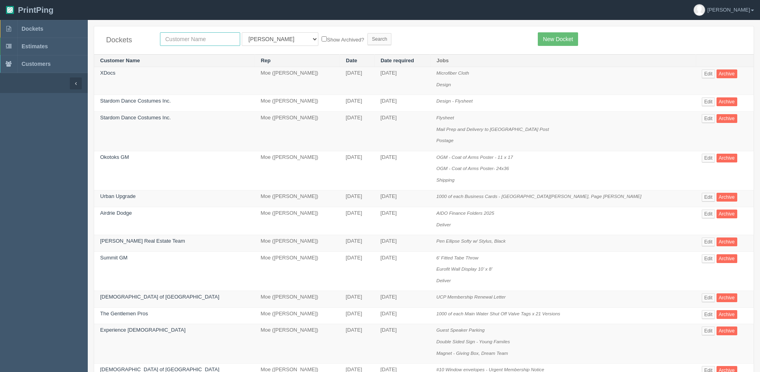
click at [199, 37] on input "text" at bounding box center [200, 39] width 80 height 14
type input "mad monkey"
click at [367, 33] on input "Search" at bounding box center [379, 39] width 24 height 12
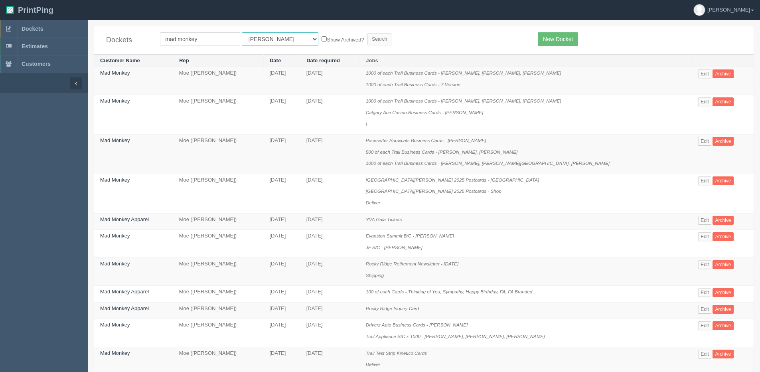
click at [266, 39] on select "All Users Ali Ali Test 1 Aly Amy Ankit Arif Brandon Dan France Greg Jim Mark Ma…" at bounding box center [280, 39] width 77 height 14
select select "1"
click at [242, 32] on select "All Users Ali Ali Test 1 Aly Amy Ankit Arif Brandon Dan France Greg Jim Mark Ma…" at bounding box center [280, 39] width 77 height 14
click at [321, 39] on label "Show Archived?" at bounding box center [342, 39] width 42 height 9
click at [321, 39] on input "Show Archived?" at bounding box center [323, 38] width 5 height 5
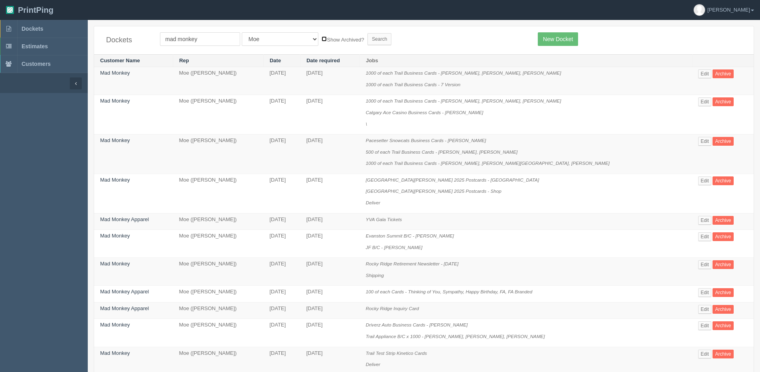
checkbox input "true"
click at [330, 37] on form "mad monkey All Users Ali Ali Test 1 Aly Amy Ankit Arif Brandon Dan France Greg …" at bounding box center [343, 39] width 366 height 14
click at [346, 45] on form "mad monkey All Users Ali Ali Test 1 Aly Amy Ankit Arif Brandon Dan France Greg …" at bounding box center [343, 39] width 366 height 14
click at [367, 40] on input "Search" at bounding box center [379, 39] width 24 height 12
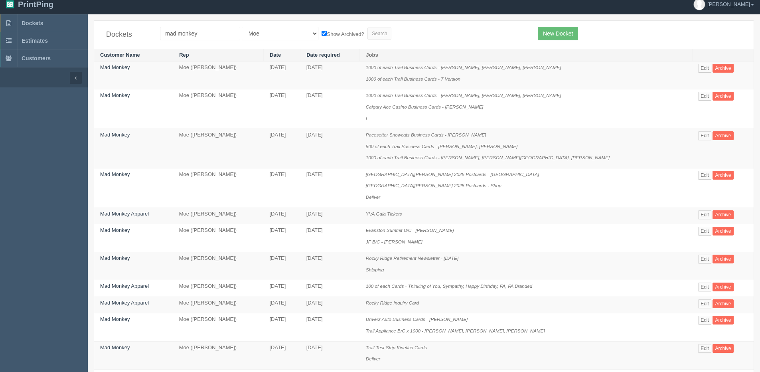
scroll to position [30, 0]
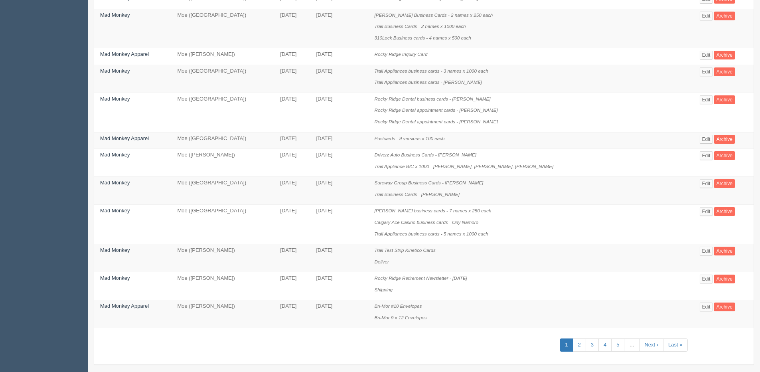
scroll to position [439, 0]
click at [573, 341] on link "2" at bounding box center [579, 344] width 13 height 13
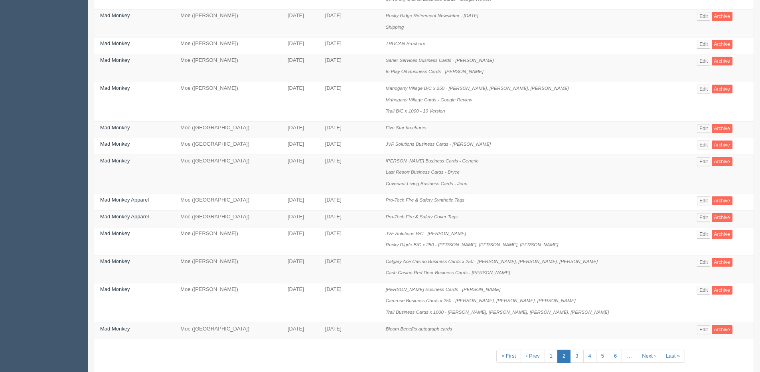
scroll to position [376, 0]
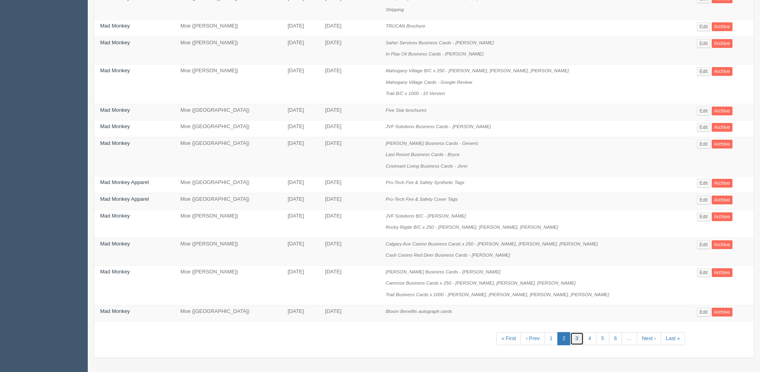
click at [570, 337] on link "3" at bounding box center [576, 338] width 13 height 13
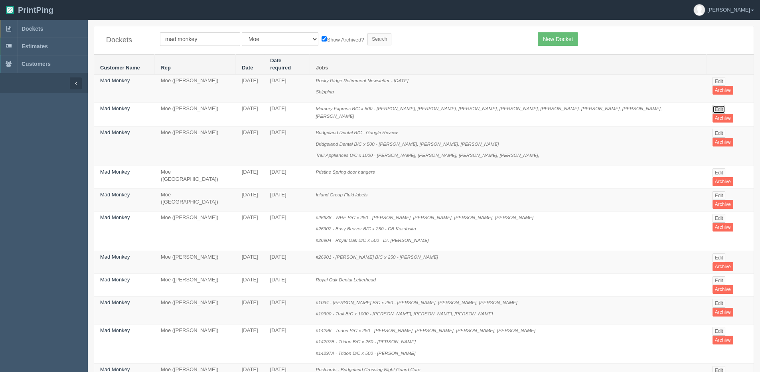
click at [712, 105] on link "Edit" at bounding box center [718, 109] width 13 height 9
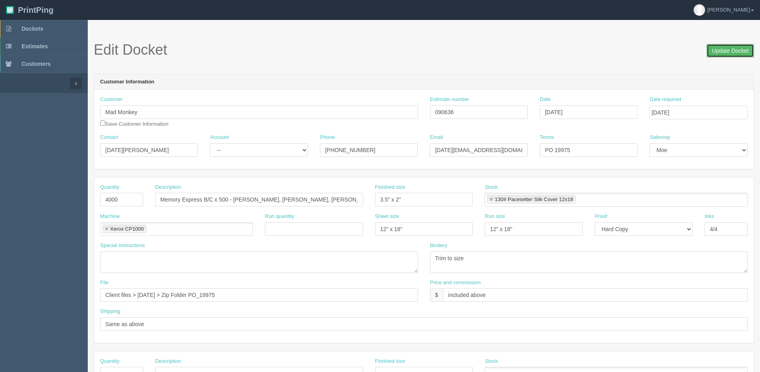
click at [721, 52] on input "Update Docket" at bounding box center [729, 51] width 47 height 14
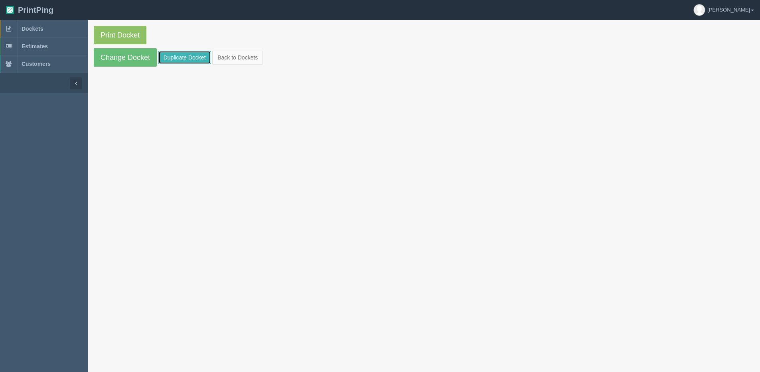
click at [189, 59] on link "Duplicate Docket" at bounding box center [184, 58] width 53 height 14
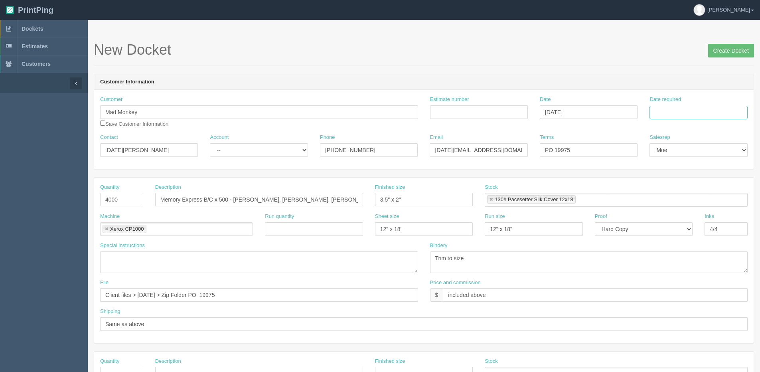
click at [675, 113] on input "Date required" at bounding box center [698, 113] width 98 height 14
click at [667, 227] on th "Today" at bounding box center [688, 223] width 74 height 12
click at [709, 188] on td "22" at bounding box center [711, 189] width 10 height 12
type input "[DATE]"
click at [728, 51] on input "Create Docket" at bounding box center [731, 51] width 46 height 14
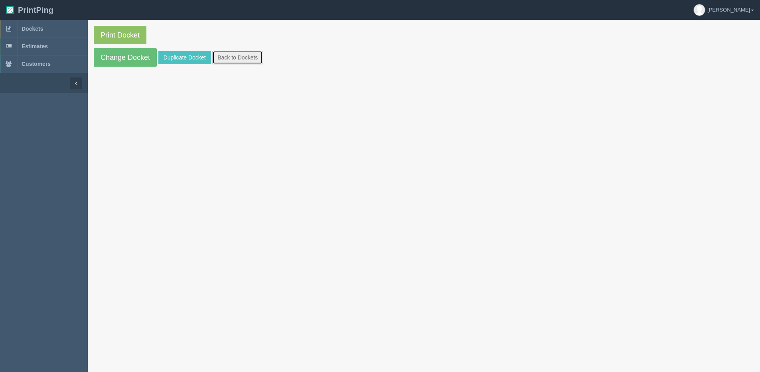
click at [252, 61] on link "Back to Dockets" at bounding box center [237, 58] width 51 height 14
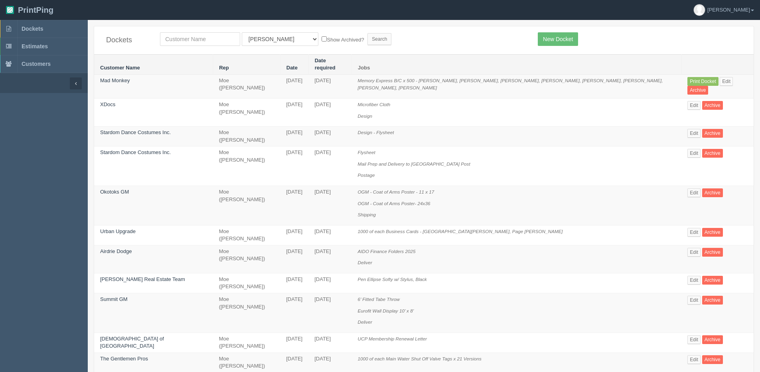
click at [160, 34] on div "All Users [PERSON_NAME] Test 1 [PERSON_NAME] [PERSON_NAME] [PERSON_NAME] France…" at bounding box center [343, 39] width 378 height 14
click at [165, 38] on input "text" at bounding box center [200, 39] width 80 height 14
type input "mad monkey"
click at [367, 33] on input "Search" at bounding box center [379, 39] width 24 height 12
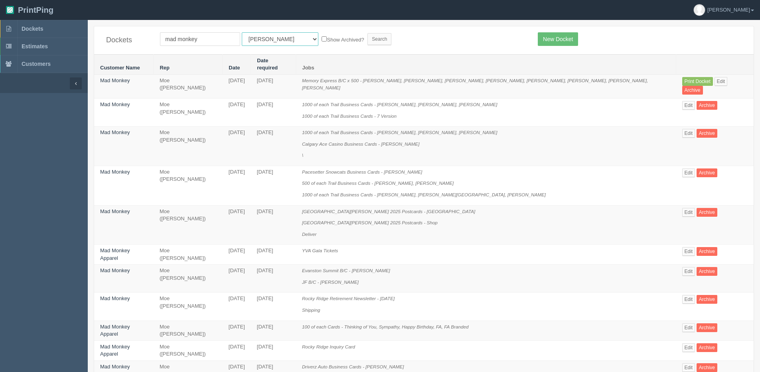
drag, startPoint x: 258, startPoint y: 39, endPoint x: 258, endPoint y: 45, distance: 6.0
click at [258, 39] on select "All Users [PERSON_NAME] Test 1 [PERSON_NAME] [PERSON_NAME] [PERSON_NAME] France…" at bounding box center [280, 39] width 77 height 14
select select "1"
click at [242, 32] on select "All Users Ali Ali Test 1 Aly Amy Ankit Arif Brandon Dan France Greg Jim Mark Ma…" at bounding box center [280, 39] width 77 height 14
click at [321, 37] on label "Show Archived?" at bounding box center [342, 39] width 42 height 9
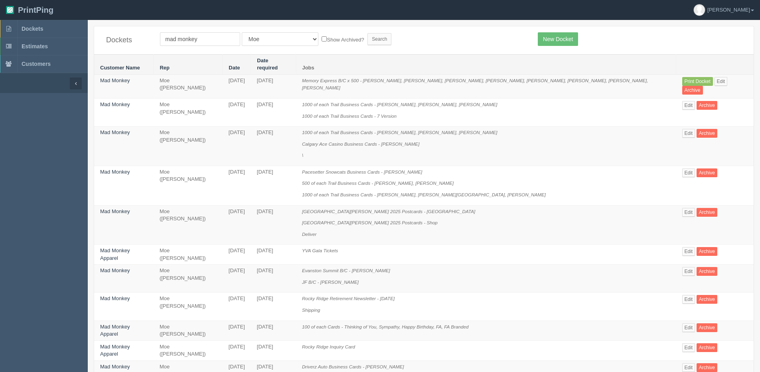
click at [321, 37] on input "Show Archived?" at bounding box center [323, 38] width 5 height 5
checkbox input "true"
click at [367, 37] on input "Search" at bounding box center [379, 39] width 24 height 12
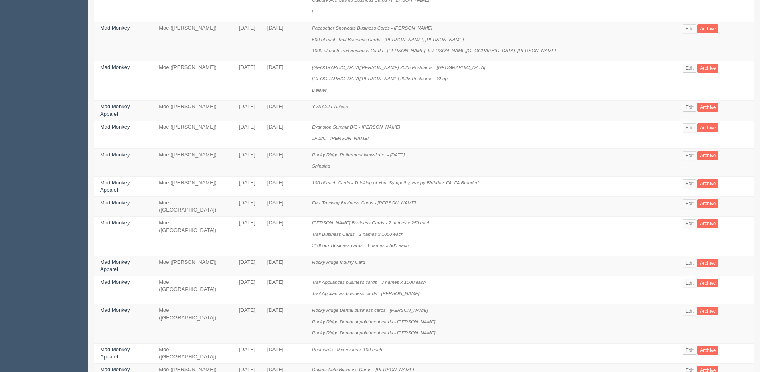
scroll to position [434, 0]
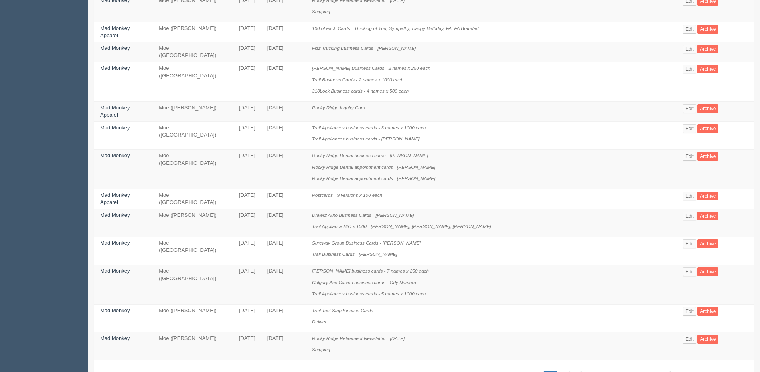
click at [569, 371] on link "3" at bounding box center [575, 377] width 13 height 13
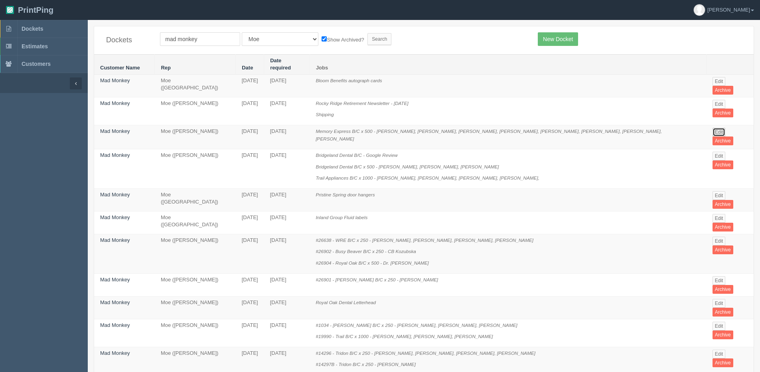
click at [712, 128] on link "Edit" at bounding box center [718, 132] width 13 height 9
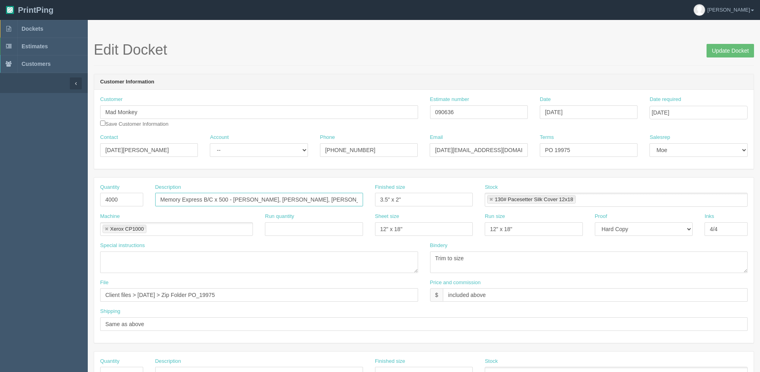
scroll to position [0, 134]
drag, startPoint x: 231, startPoint y: 198, endPoint x: 656, endPoint y: 182, distance: 424.6
click at [656, 182] on div "Quantity 4000 Description Memory Express B/C x 500 - Sheldon Louie, Cindy Kao, …" at bounding box center [423, 259] width 659 height 165
click at [162, 201] on input "Memory Express B/C x 500" at bounding box center [259, 200] width 208 height 14
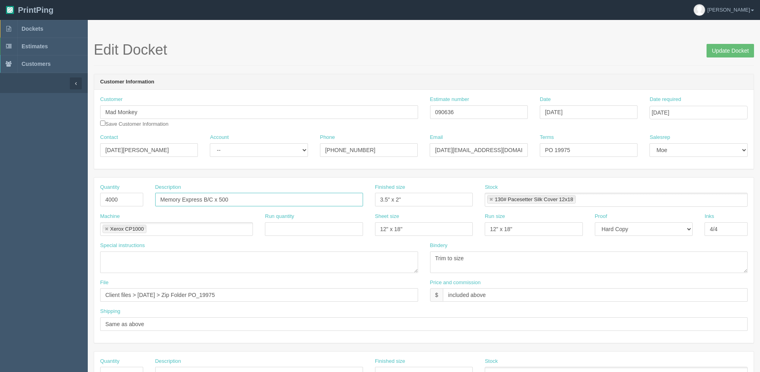
type input "Memory Express B/C x 500 - Sheldon Louie, Cindy Kao, Albert Wong, Anthony So, C…"
click at [735, 52] on input "Update Docket" at bounding box center [729, 51] width 47 height 14
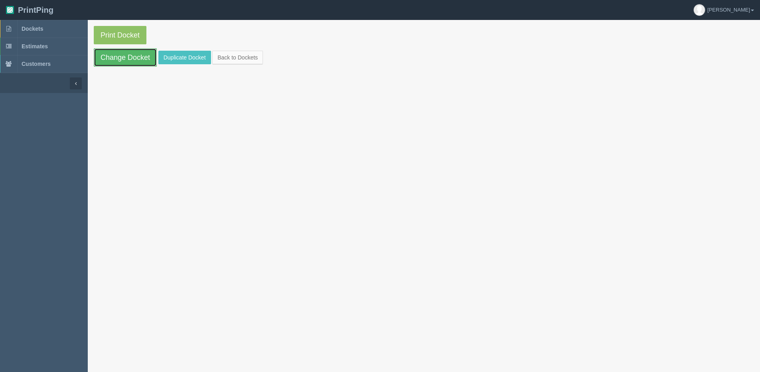
click at [116, 59] on link "Change Docket" at bounding box center [125, 57] width 63 height 18
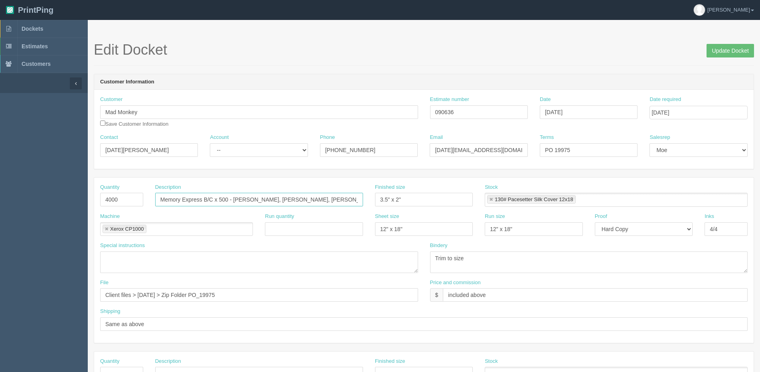
scroll to position [0, 134]
drag, startPoint x: 229, startPoint y: 198, endPoint x: 611, endPoint y: 170, distance: 382.7
click at [611, 170] on form "Edit Docket Update Docket Customer Information Customer Mad Monkey Save Custome…" at bounding box center [424, 377] width 660 height 670
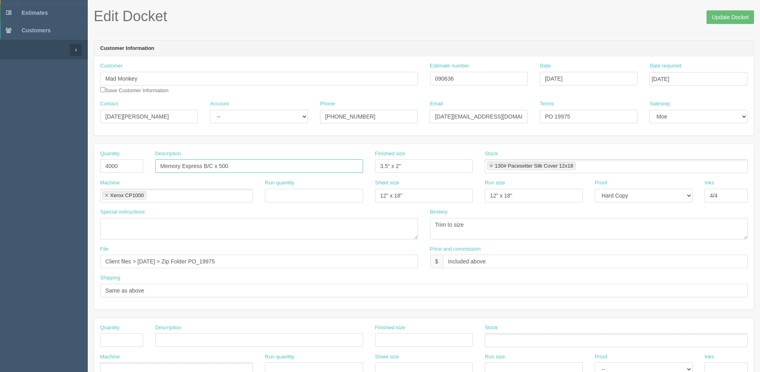
scroll to position [80, 0]
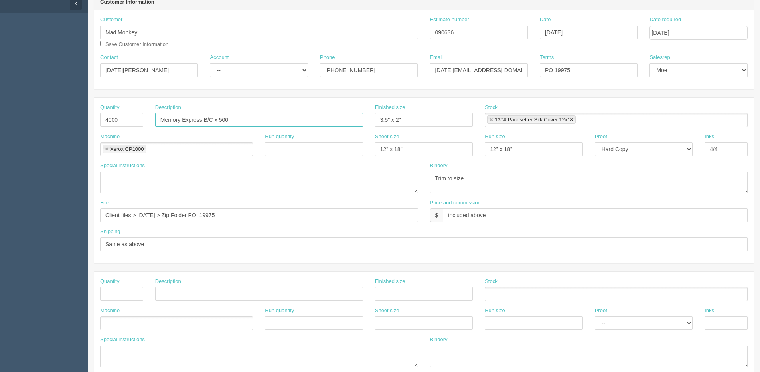
type input "Memory Express B/C x 500"
click at [168, 354] on textarea at bounding box center [259, 356] width 318 height 22
paste textarea "- [PERSON_NAME], [PERSON_NAME], [PERSON_NAME], [PERSON_NAME], [PERSON_NAME], [P…"
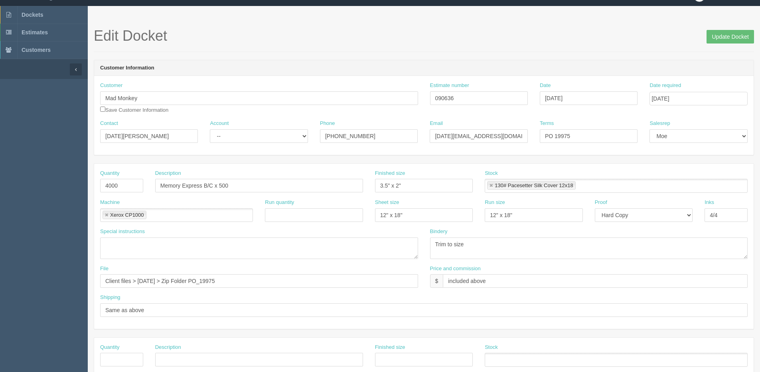
scroll to position [0, 0]
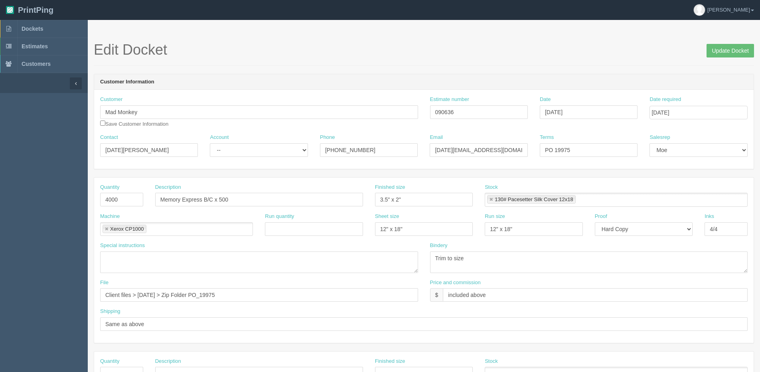
type textarea "- [PERSON_NAME], [PERSON_NAME], [PERSON_NAME], [PERSON_NAME], [PERSON_NAME], [P…"
click at [160, 200] on input "Memory Express B/C x 500" at bounding box center [259, 200] width 208 height 14
type input "500 of each Memory Express B/C x"
click at [135, 256] on textarea at bounding box center [259, 262] width 318 height 22
click at [185, 257] on textarea "Steven Kaul, Sam Woods" at bounding box center [259, 262] width 318 height 22
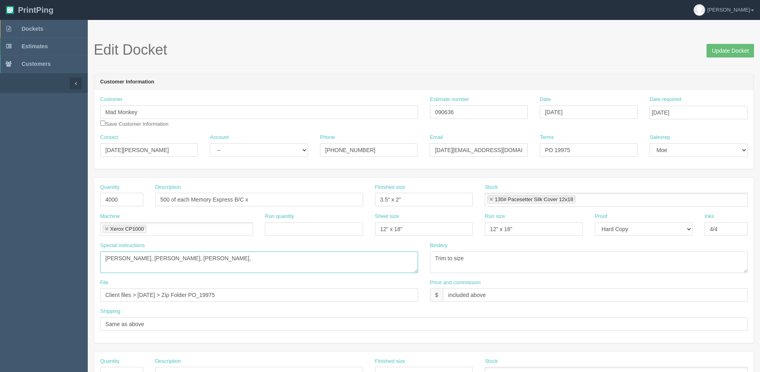
click at [228, 255] on textarea "Steven Kaul, Sam Woods, Andrii Dibribnyi," at bounding box center [259, 262] width 318 height 22
click at [256, 257] on textarea "Steven Kaul, Sam Woods, Andrii Dibribnyi, Devon Elliott" at bounding box center [259, 262] width 318 height 22
click at [291, 257] on textarea "Steven Kaul, Sam Woods, Andrii Dibribnyi, Devon Elliott, Victoria Murpy," at bounding box center [259, 262] width 318 height 22
click at [277, 258] on textarea "Steven Kaul, Sam Woods, Andrii Dibribnyi, Devon Elliott, Victoria Murpy," at bounding box center [259, 262] width 318 height 22
click at [278, 257] on textarea "Steven Kaul, Sam Woods, Andrii Dibribnyi, Devon Elliott, Victoria Murpy," at bounding box center [259, 262] width 318 height 22
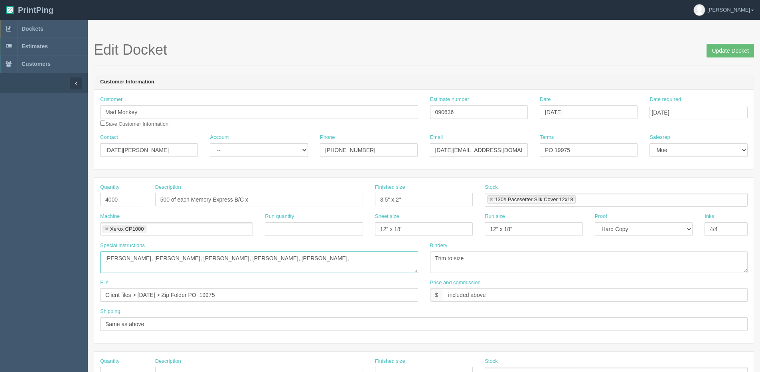
click at [292, 258] on textarea "Steven Kaul, Sam Woods, Andrii Dibribnyi, Devon Elliott, Victoria Murphy," at bounding box center [259, 262] width 318 height 22
click at [350, 261] on textarea "Steven Kaul, Sam Woods, Andrii Dibribnyi, Devon Elliott, Victoria Murphy, Macke…" at bounding box center [259, 262] width 318 height 22
click at [390, 268] on textarea "Steven Kaul, Sam Woods, Andrii Dibribnyi, Devon Elliott, Victoria Murphy, Macke…" at bounding box center [259, 262] width 318 height 22
click at [404, 256] on textarea "Steven Kaul, Sam Woods, Andrii Dibribnyi, Devon Elliott, Victoria Murphy, Macke…" at bounding box center [259, 262] width 318 height 22
click at [186, 272] on textarea "Steven Kaul, Sam Woods, Andrii Dibribnyi, Devon Elliott, Victoria Murphy, Macke…" at bounding box center [259, 262] width 318 height 22
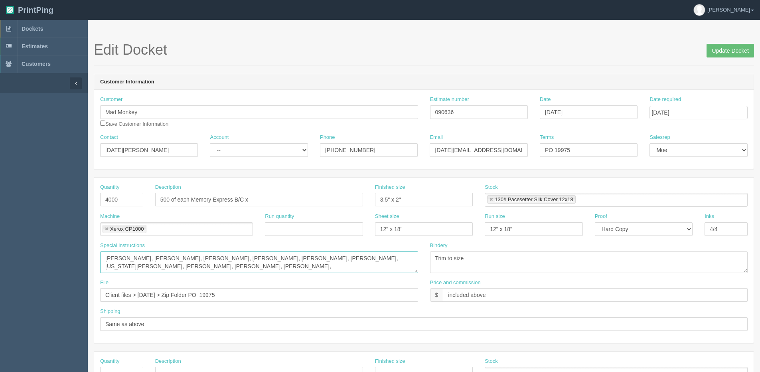
click at [186, 267] on textarea "Steven Kaul, Sam Woods, Andrii Dibribnyi, Devon Elliott, Victoria Murphy, Macke…" at bounding box center [259, 262] width 318 height 22
click at [239, 264] on textarea "Steven Kaul, Sam Woods, Andrii Dibribnyi, Devon Elliott, Victoria Murphy, Macke…" at bounding box center [259, 262] width 318 height 22
type textarea "Steven Kaul, Sam Woods, Andrii Dibribnyi, Devon Elliott, Victoria Murphy, Macke…"
click at [256, 193] on input "500 of each Memory Express B/C x" at bounding box center [259, 200] width 208 height 14
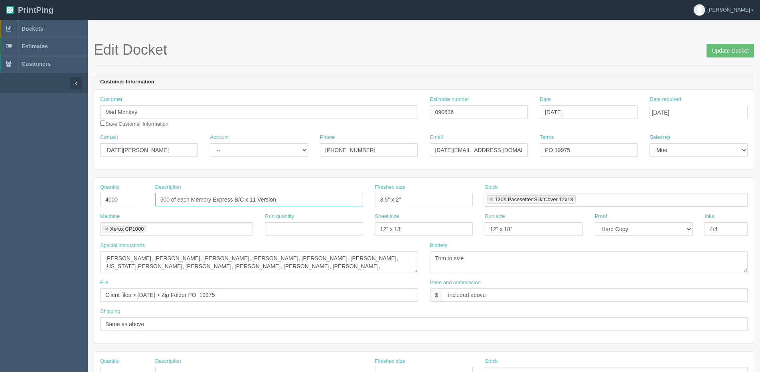
type input "500 of each Memory Express B/C x 11 Version"
drag, startPoint x: 126, startPoint y: 199, endPoint x: -51, endPoint y: 206, distance: 176.8
click at [0, 206] on html "PrintPing Dan Edit account ( dan@allrush.ca ) Logout Dockets Estimates Customers" at bounding box center [380, 362] width 760 height 724
type input "5500"
drag, startPoint x: 560, startPoint y: 150, endPoint x: 657, endPoint y: 137, distance: 97.8
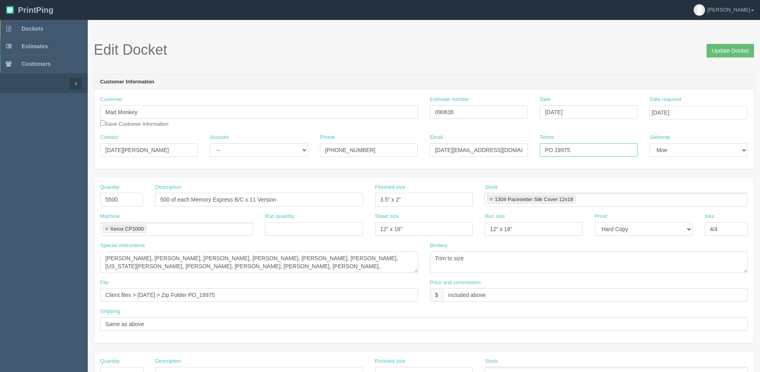
click at [652, 138] on div "Contact Zul Jamal Account -- Existing Client Allrush Client Rep Client Phone 40…" at bounding box center [423, 148] width 659 height 29
type input "PO 28146"
drag, startPoint x: 269, startPoint y: 298, endPoint x: -192, endPoint y: 291, distance: 461.1
click at [0, 291] on html "PrintPing Dan Edit account ( dan@allrush.ca ) Logout Dockets Estimates Customers" at bounding box center [380, 362] width 760 height 724
type input "Files @ Allrush"
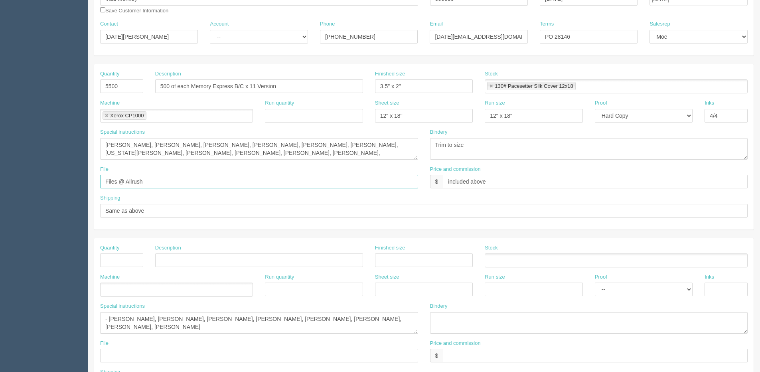
scroll to position [40, 0]
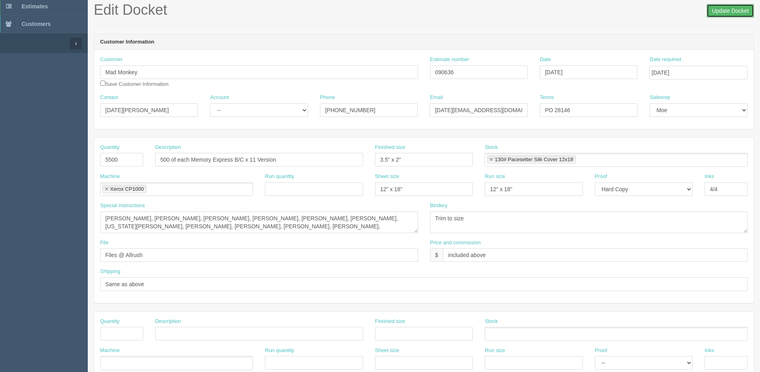
click at [733, 8] on input "Update Docket" at bounding box center [729, 11] width 47 height 14
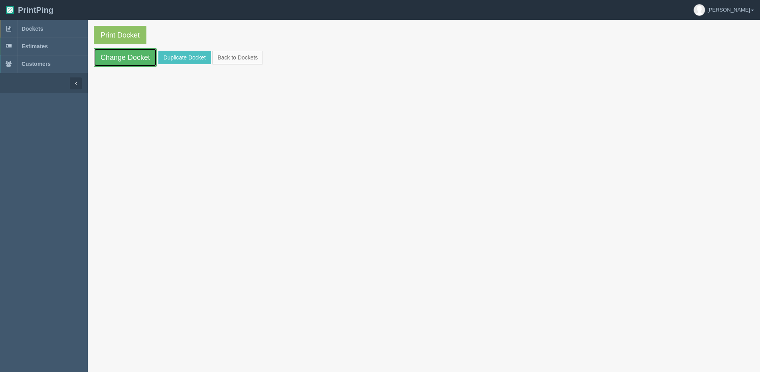
click at [104, 55] on link "Change Docket" at bounding box center [125, 57] width 63 height 18
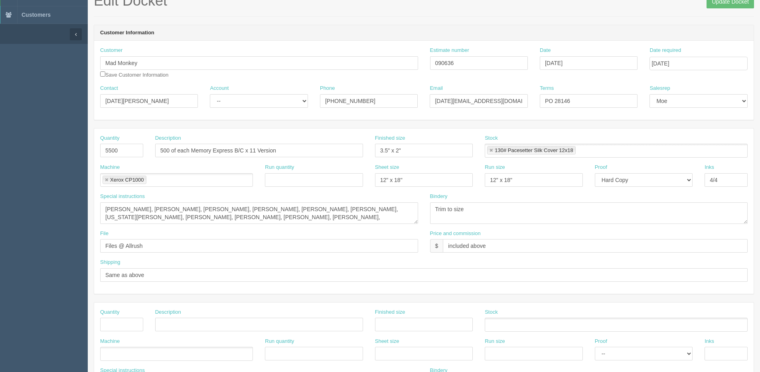
scroll to position [80, 0]
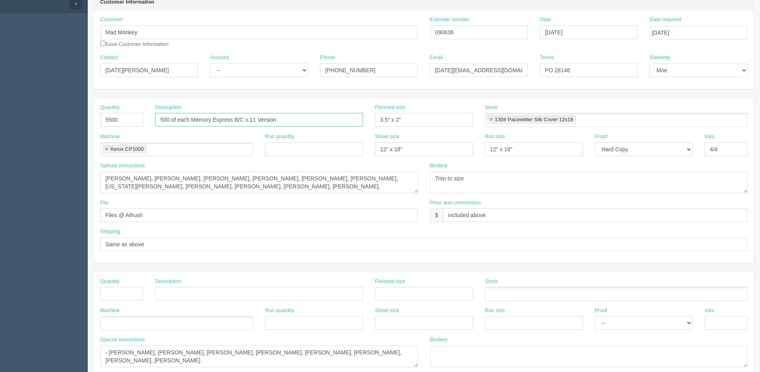
drag, startPoint x: 335, startPoint y: 119, endPoint x: 110, endPoint y: 110, distance: 225.9
click at [110, 110] on div "Quantity 5500 Description 500 of each Memory Express B/C x 11 Version Finished …" at bounding box center [423, 118] width 659 height 29
click at [175, 293] on input "text" at bounding box center [259, 294] width 208 height 14
paste input "500 of each Memory Express B/C x 11 Version"
type input "500 of each Memory Express B/C x 11 Version"
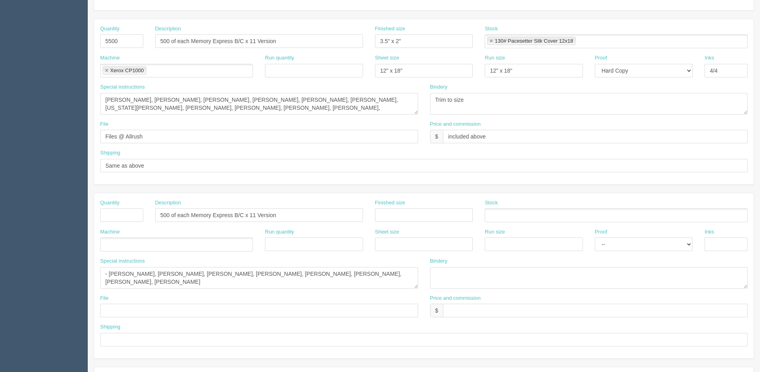
scroll to position [160, 0]
click at [725, 241] on input "text" at bounding box center [725, 243] width 43 height 14
type input "4/0"
click at [412, 217] on input "text" at bounding box center [424, 214] width 98 height 14
click at [400, 39] on input "3.5" x 2"" at bounding box center [424, 40] width 98 height 14
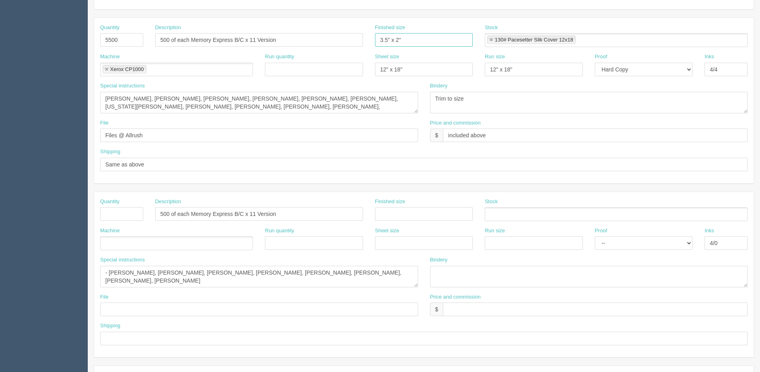
drag, startPoint x: 402, startPoint y: 39, endPoint x: 329, endPoint y: 35, distance: 72.7
click at [329, 35] on div "Quantity 5500 Description 500 of each Memory Express B/C x 11 Version Finished …" at bounding box center [423, 38] width 659 height 29
click at [421, 214] on input "text" at bounding box center [424, 214] width 98 height 14
paste input "3.5" x 2""
type input "3.5" x 2""
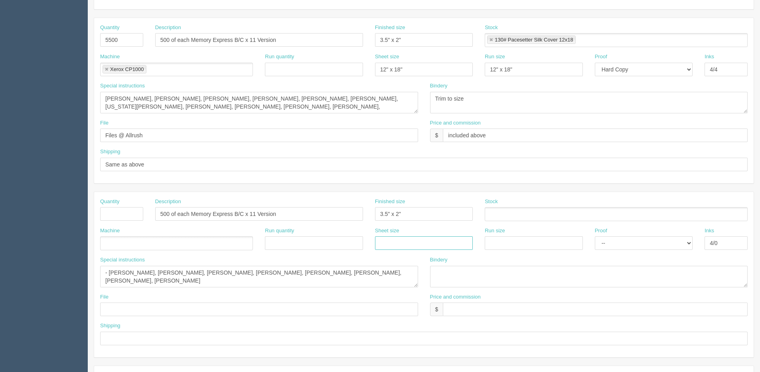
click at [408, 245] on input "text" at bounding box center [424, 243] width 98 height 14
drag, startPoint x: 408, startPoint y: 67, endPoint x: 132, endPoint y: 56, distance: 276.6
click at [203, 64] on div "Machine Xerox CP1000 Xerox CP1000 Run quantity Sheet size 12" x 18" Run size 12…" at bounding box center [423, 67] width 659 height 29
click at [446, 242] on input "text" at bounding box center [424, 243] width 98 height 14
paste input "12" x 18""
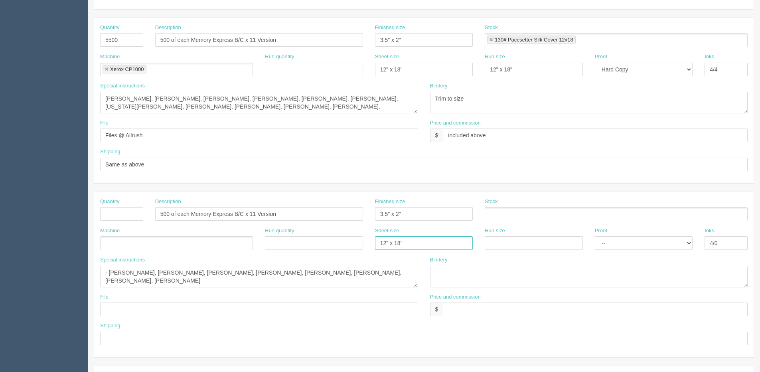
type input "12" x 18""
click at [524, 238] on input "text" at bounding box center [534, 243] width 98 height 14
paste input "12" x 18""
type input "12" x 18""
click at [523, 215] on ul at bounding box center [616, 214] width 263 height 14
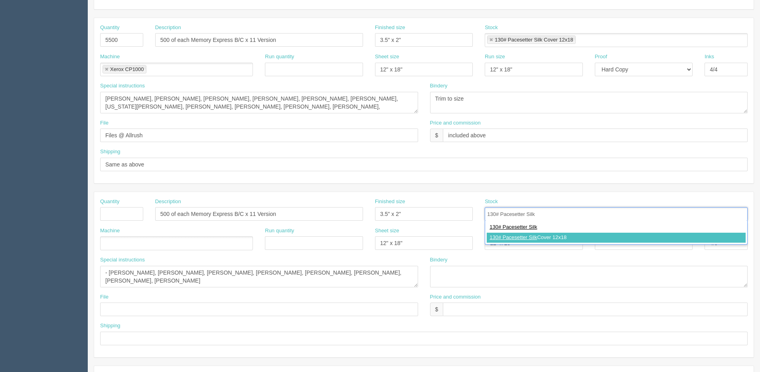
type input "130# Pacesetter Silk"
type input "130# Pacesetter Silk Cover 12x18"
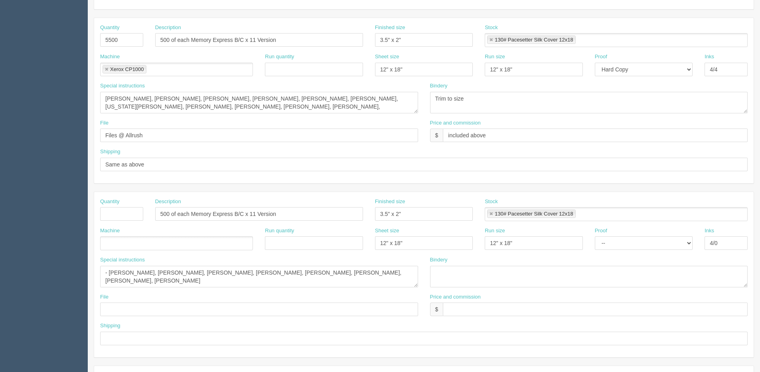
scroll to position [0, 0]
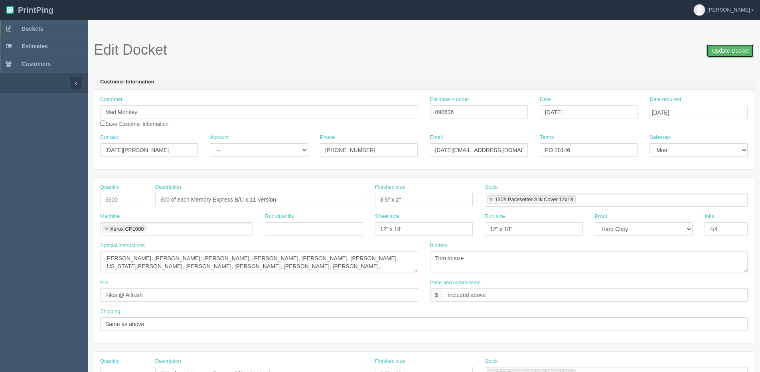
drag, startPoint x: 720, startPoint y: 53, endPoint x: 702, endPoint y: 57, distance: 18.4
click at [720, 53] on input "Update Docket" at bounding box center [729, 51] width 47 height 14
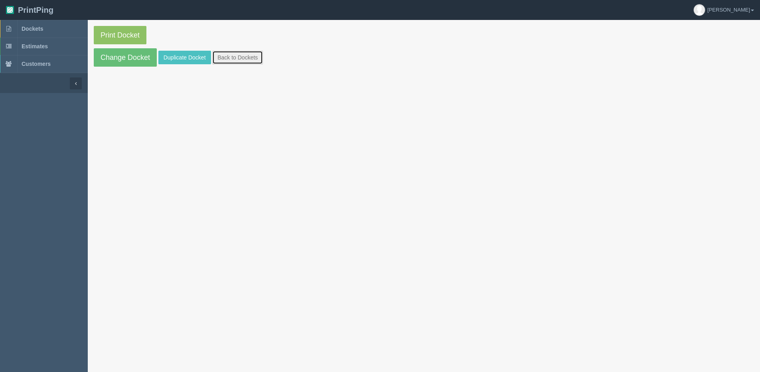
click at [248, 57] on link "Back to Dockets" at bounding box center [237, 58] width 51 height 14
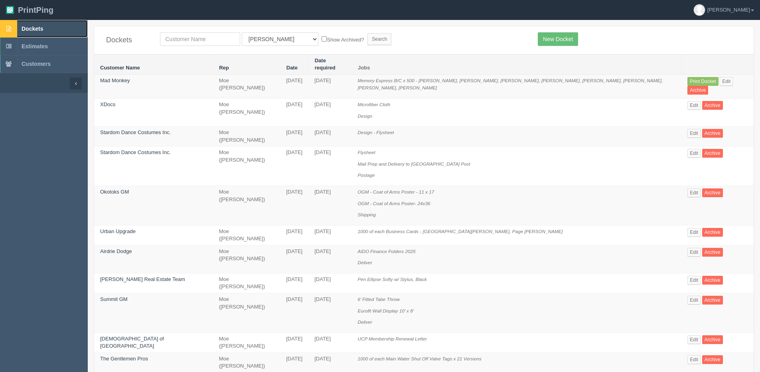
click at [32, 32] on link "Dockets" at bounding box center [44, 29] width 88 height 18
drag, startPoint x: 566, startPoint y: 42, endPoint x: 540, endPoint y: 44, distance: 25.6
click at [565, 42] on link "New Docket" at bounding box center [558, 39] width 40 height 14
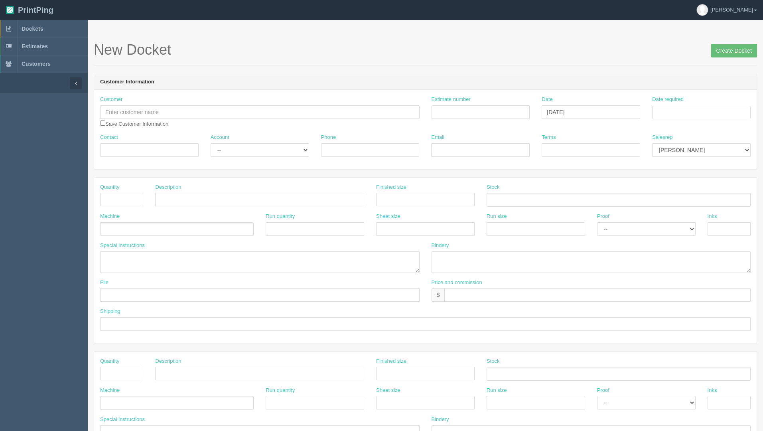
click at [565, 186] on div "Stock" at bounding box center [619, 194] width 264 height 23
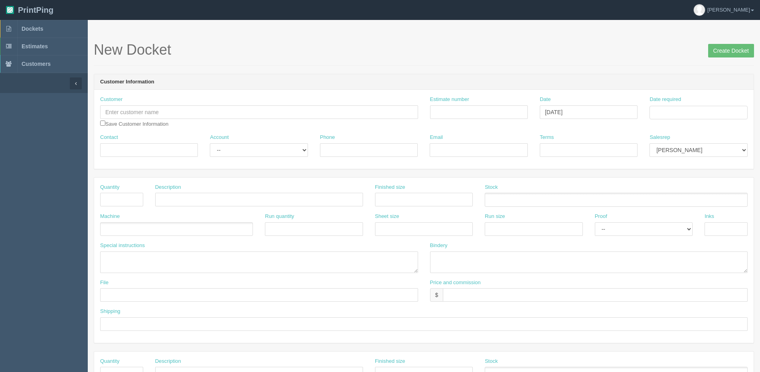
click at [577, 12] on header "PrintPing [PERSON_NAME] Edit account ( [PERSON_NAME][EMAIL_ADDRESS][DOMAIN_NAME…" at bounding box center [380, 10] width 760 height 20
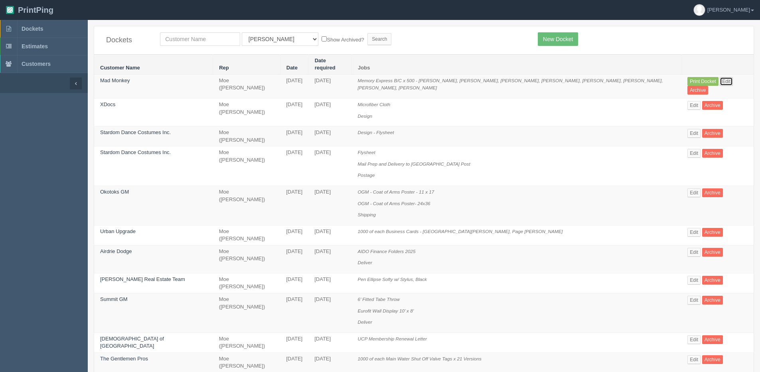
click at [719, 77] on link "Edit" at bounding box center [725, 81] width 13 height 9
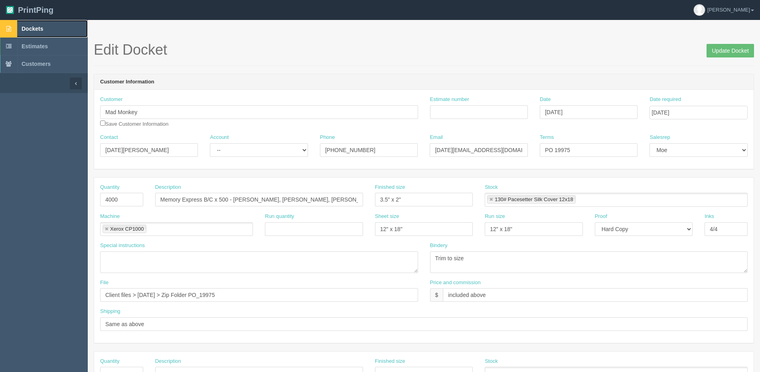
click at [38, 27] on span "Dockets" at bounding box center [33, 29] width 22 height 6
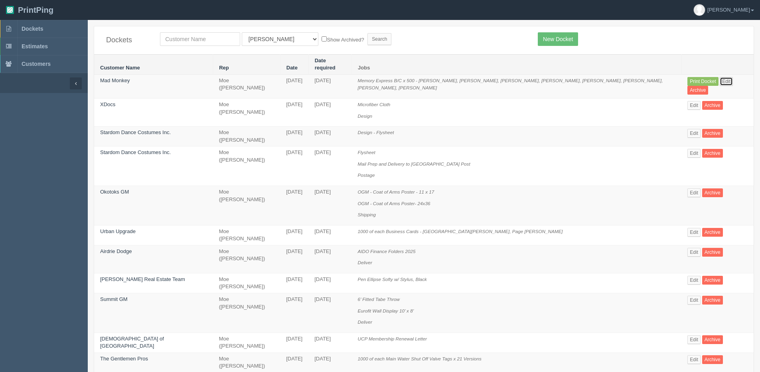
click at [719, 77] on link "Edit" at bounding box center [725, 81] width 13 height 9
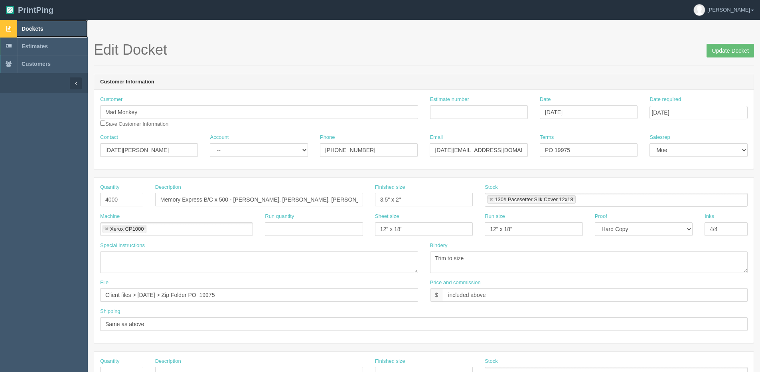
click at [33, 30] on span "Dockets" at bounding box center [33, 29] width 22 height 6
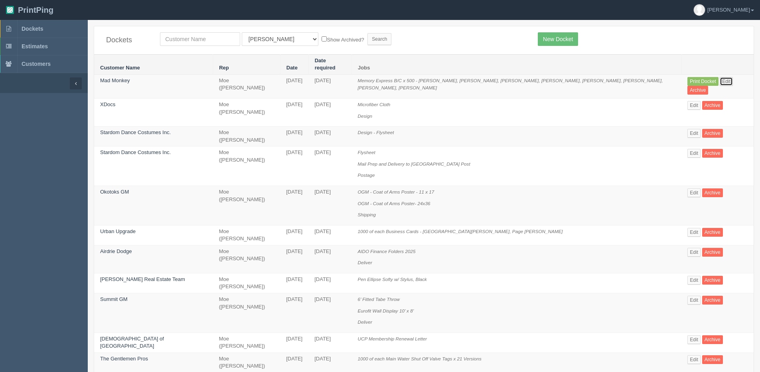
click at [719, 77] on link "Edit" at bounding box center [725, 81] width 13 height 9
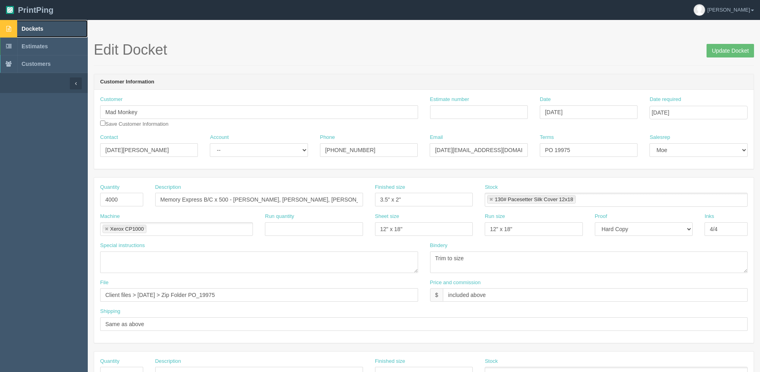
click at [34, 28] on span "Dockets" at bounding box center [33, 29] width 22 height 6
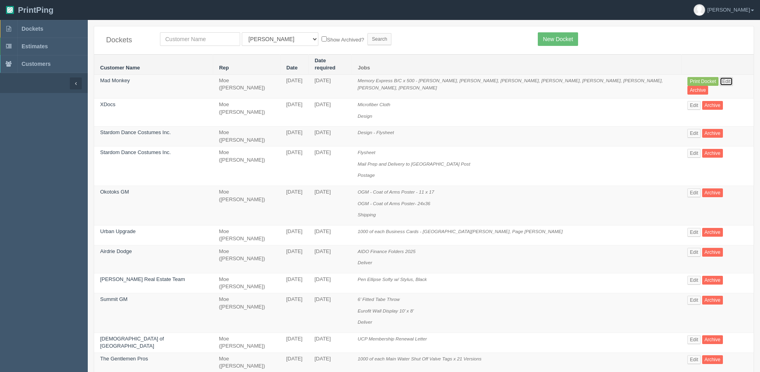
click at [719, 77] on link "Edit" at bounding box center [725, 81] width 13 height 9
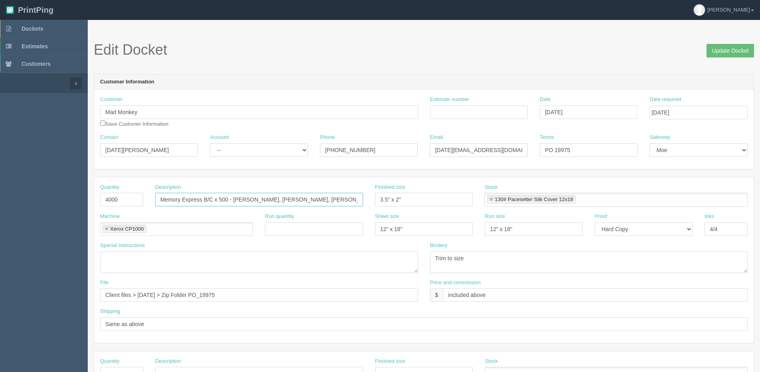
scroll to position [0, 134]
drag, startPoint x: 229, startPoint y: 199, endPoint x: 459, endPoint y: 199, distance: 229.3
click at [459, 199] on div "Quantity 4000 Description Memory Express B/C x 500 - [PERSON_NAME], [PERSON_NAM…" at bounding box center [423, 197] width 659 height 29
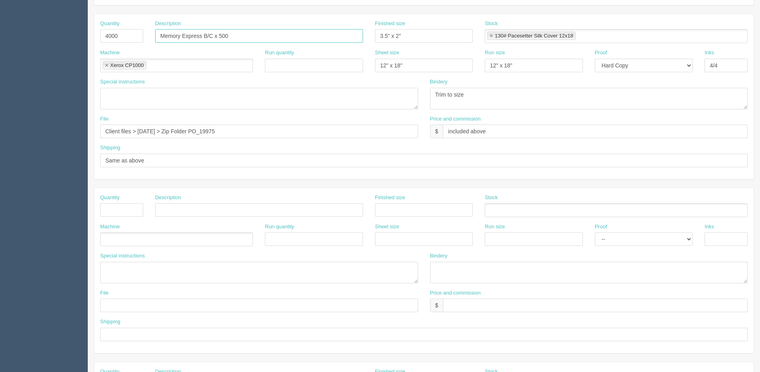
scroll to position [239, 0]
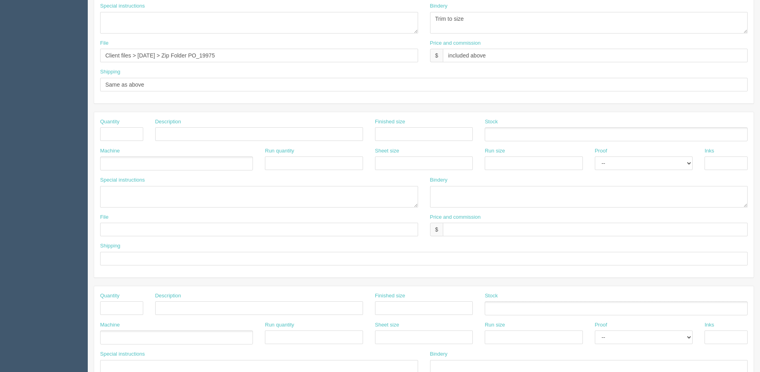
type input "Memory Express B/C x 500"
click at [177, 198] on textarea at bounding box center [259, 197] width 318 height 22
paste textarea "- [PERSON_NAME], [PERSON_NAME], [PERSON_NAME], [PERSON_NAME], [PERSON_NAME], [P…"
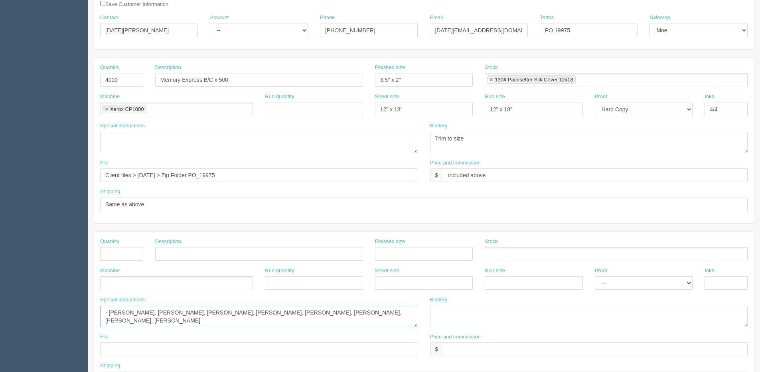
scroll to position [0, 0]
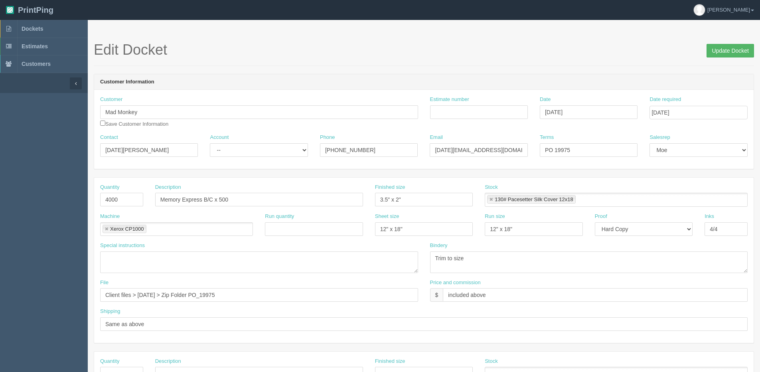
type textarea "- [PERSON_NAME], [PERSON_NAME], [PERSON_NAME], [PERSON_NAME], [PERSON_NAME], [P…"
click at [739, 49] on input "Update Docket" at bounding box center [729, 51] width 47 height 14
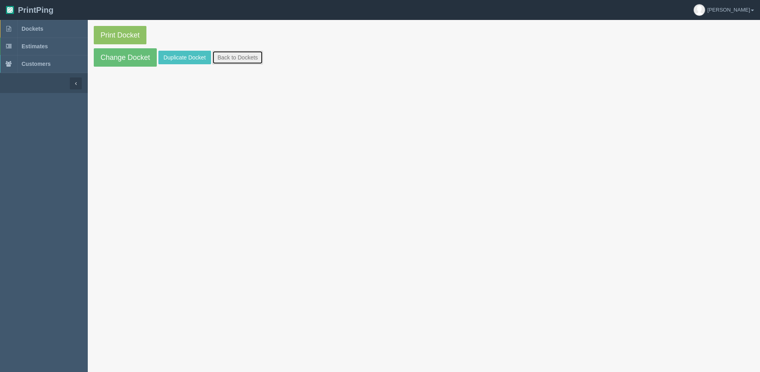
click at [242, 56] on link "Back to Dockets" at bounding box center [237, 58] width 51 height 14
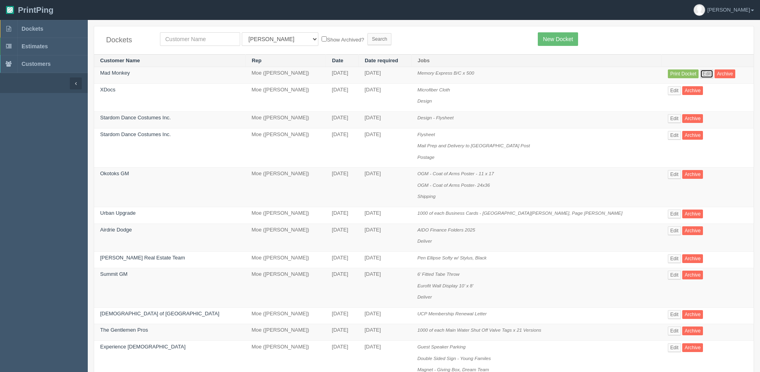
click at [700, 72] on link "Edit" at bounding box center [706, 73] width 13 height 9
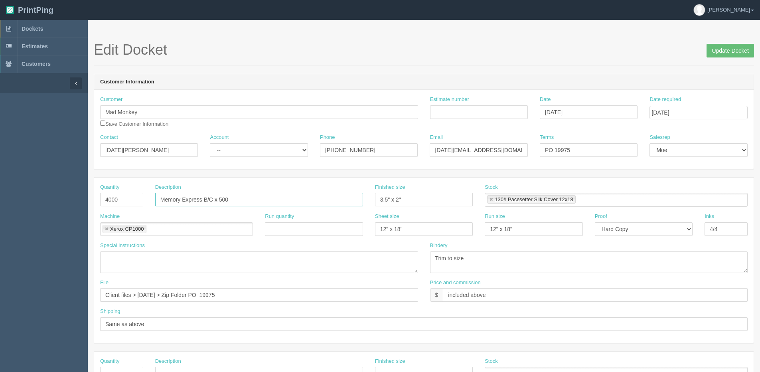
click at [231, 198] on input "Memory Express B/C x 500" at bounding box center [259, 200] width 208 height 14
type input "Memory Express B/C x 500 - 11 Versions"
drag, startPoint x: 122, startPoint y: 193, endPoint x: -6, endPoint y: 207, distance: 129.2
click at [0, 207] on html "PrintPing [PERSON_NAME] Edit account ( [PERSON_NAME][EMAIL_ADDRESS][DOMAIN_NAME…" at bounding box center [380, 362] width 760 height 724
click at [128, 197] on input "4000" at bounding box center [121, 200] width 43 height 14
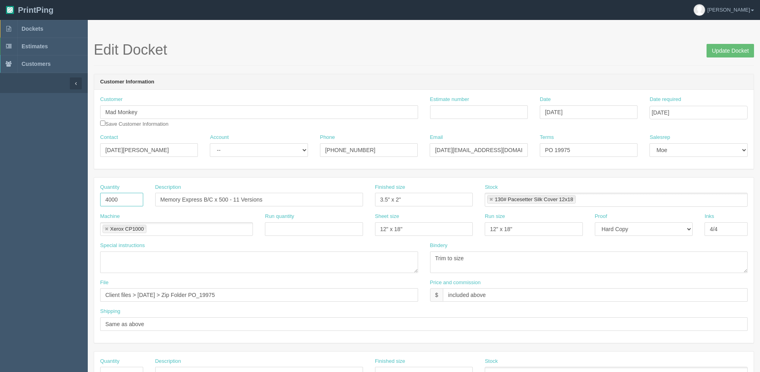
drag, startPoint x: 128, startPoint y: 197, endPoint x: -40, endPoint y: 199, distance: 167.9
click at [0, 199] on html "PrintPing [PERSON_NAME] Edit account ( [PERSON_NAME][EMAIL_ADDRESS][DOMAIN_NAME…" at bounding box center [380, 362] width 760 height 724
type input "5500"
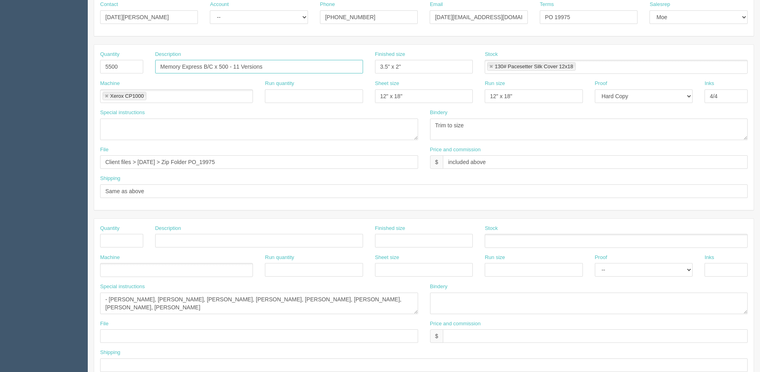
scroll to position [160, 0]
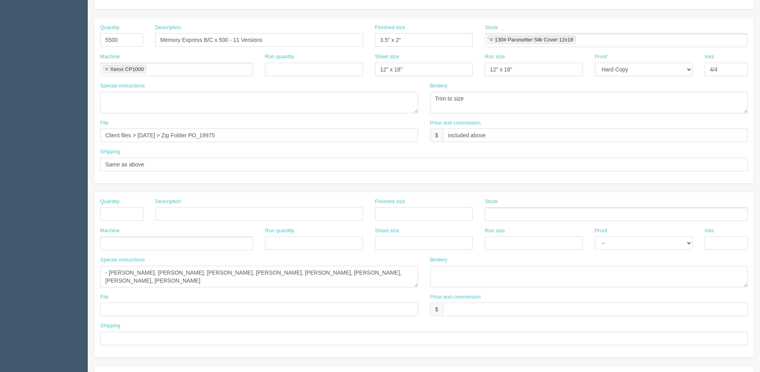
click at [495, 217] on ul at bounding box center [616, 214] width 263 height 14
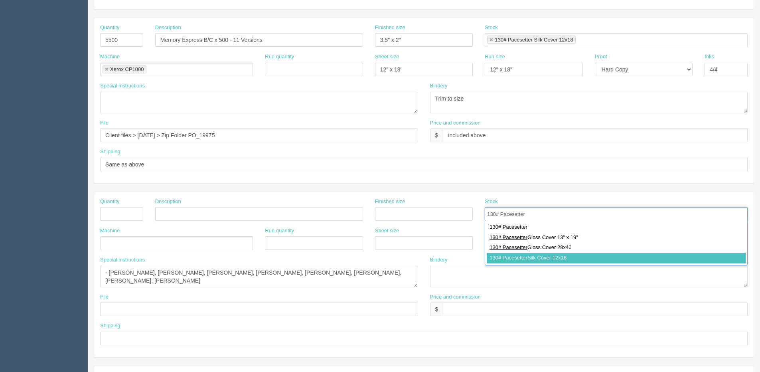
type input "130# Pacesetter"
type input "130# Pacesetter Silk Cover 12x18"
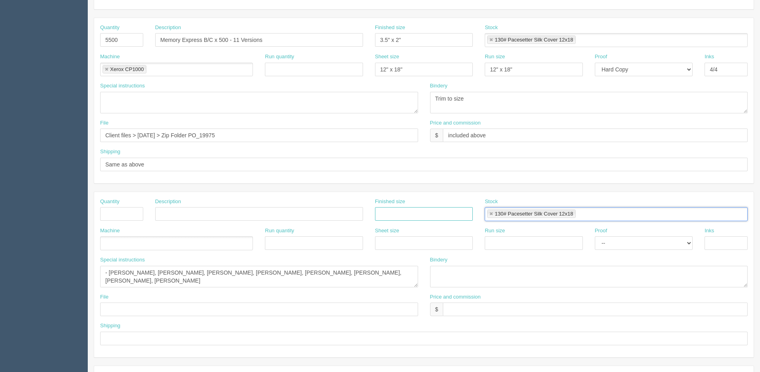
click at [405, 215] on input "text" at bounding box center [424, 214] width 98 height 14
type input "3.5" x 2""
click at [721, 242] on input "text" at bounding box center [725, 243] width 43 height 14
type input "4/0"
click at [518, 236] on div "Run size" at bounding box center [534, 238] width 98 height 23
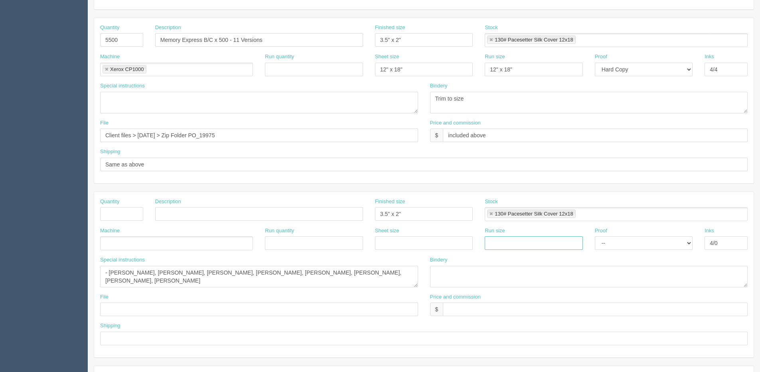
click at [507, 246] on input "text" at bounding box center [534, 243] width 98 height 14
type input "12" x 18""
drag, startPoint x: 407, startPoint y: 245, endPoint x: 402, endPoint y: 246, distance: 4.5
click at [407, 245] on input "text" at bounding box center [424, 243] width 98 height 14
type input "12" x 18""
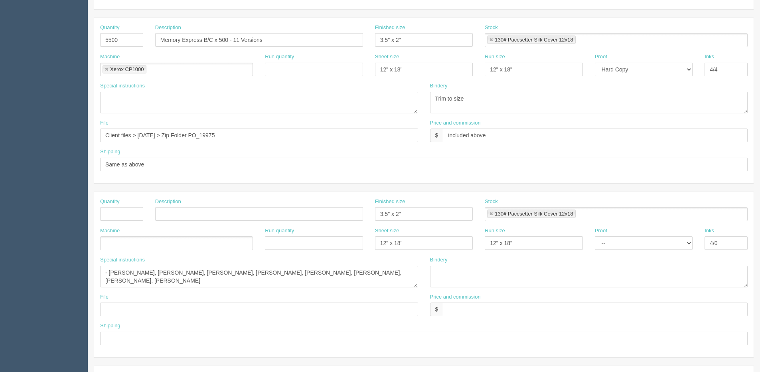
click at [177, 244] on ul at bounding box center [176, 243] width 153 height 14
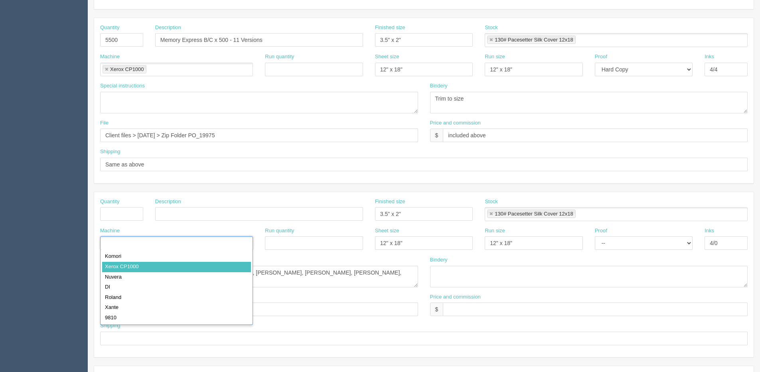
type input "Xerox CP1000"
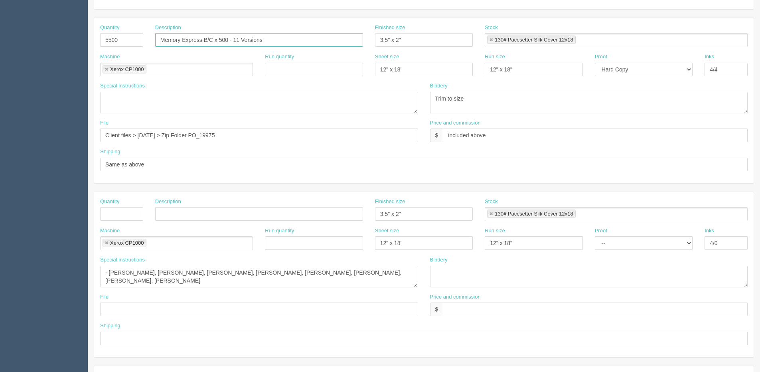
drag, startPoint x: 271, startPoint y: 39, endPoint x: -45, endPoint y: 43, distance: 315.5
click at [0, 43] on html "PrintPing Dan Edit account ( dan@allrush.ca ) Logout Dockets Estimates Customers" at bounding box center [380, 202] width 760 height 724
click at [187, 212] on input "text" at bounding box center [259, 214] width 208 height 14
paste input "Memory Express B/C x 500 - 11 Versions"
type input "Memory Express B/C x 500 - 11 Versions"
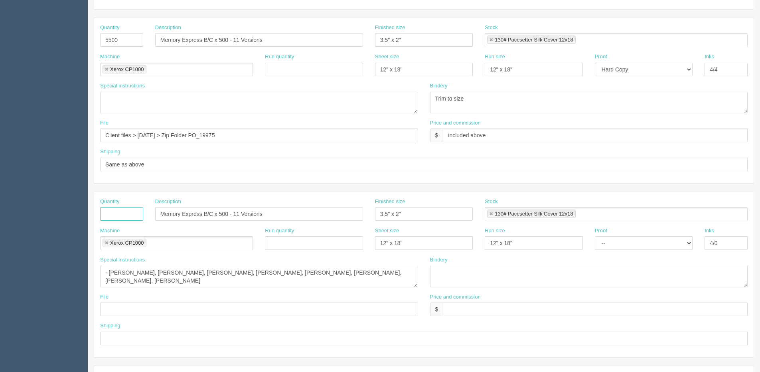
click at [134, 217] on input "text" at bounding box center [121, 214] width 43 height 14
click at [88, 317] on section "Edit Docket Update Docket Customer Information Customer Mad Monkey Save Custome…" at bounding box center [424, 212] width 672 height 704
click at [108, 274] on textarea "- Sheldon Louie, Cindy Kao, Albert Wong, Anthony So, Chris Kim, Hin Long Tang, …" at bounding box center [259, 277] width 318 height 22
click at [134, 269] on textarea "- Sheldon Louie, Cindy Kao, Albert Wong, Anthony So, Chris Kim, Hin Long Tang, …" at bounding box center [259, 277] width 318 height 22
click at [193, 270] on textarea "- Sheldon Louie, Cindy Kao, Albert Wong, Anthony So, Chris Kim, Hin Long Tang, …" at bounding box center [259, 277] width 318 height 22
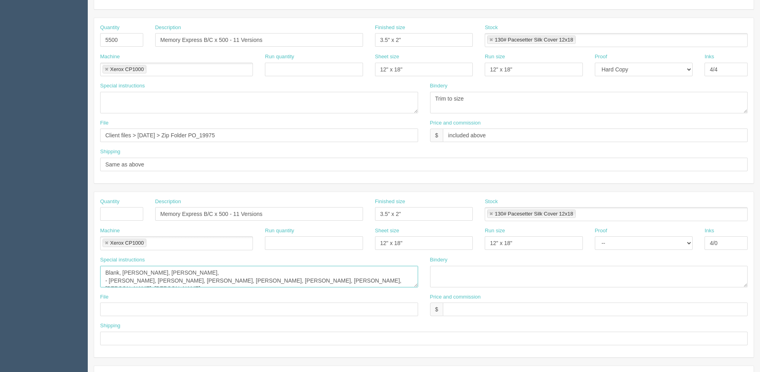
click at [218, 272] on textarea "- Sheldon Louie, Cindy Kao, Albert Wong, Anthony So, Chris Kim, Hin Long Tang, …" at bounding box center [259, 277] width 318 height 22
click at [214, 275] on textarea "- Sheldon Louie, Cindy Kao, Albert Wong, Anthony So, Chris Kim, Hin Long Tang, …" at bounding box center [259, 277] width 318 height 22
drag, startPoint x: 122, startPoint y: 275, endPoint x: 127, endPoint y: 274, distance: 4.8
click at [123, 275] on textarea "- Sheldon Louie, Cindy Kao, Albert Wong, Anthony So, Chris Kim, Hin Long Tang, …" at bounding box center [259, 277] width 318 height 22
click at [283, 275] on textarea "- Sheldon Louie, Cindy Kao, Albert Wong, Anthony So, Chris Kim, Hin Long Tang, …" at bounding box center [259, 277] width 318 height 22
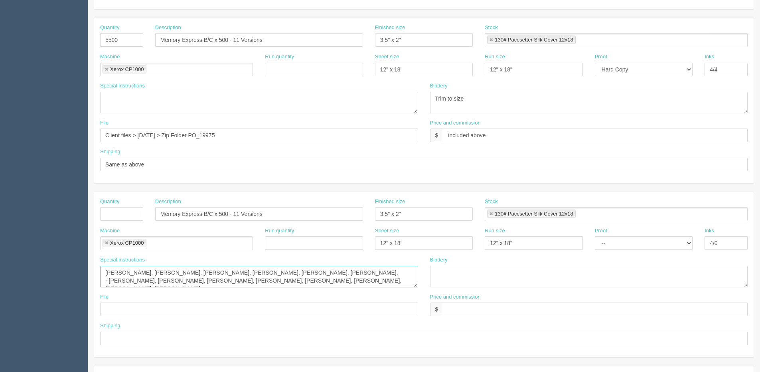
click at [341, 273] on textarea "- Sheldon Louie, Cindy Kao, Albert Wong, Anthony So, Chris Kim, Hin Long Tang, …" at bounding box center [259, 277] width 318 height 22
drag, startPoint x: 390, startPoint y: 282, endPoint x: 82, endPoint y: 288, distance: 308.7
click at [82, 288] on section "Dockets Estimates Customers" at bounding box center [380, 212] width 760 height 704
click at [387, 277] on textarea "- Sheldon Louie, Cindy Kao, Albert Wong, Anthony So, Chris Kim, Hin Long Tang, …" at bounding box center [259, 277] width 318 height 22
click at [380, 273] on textarea "- Sheldon Louie, Cindy Kao, Albert Wong, Anthony So, Chris Kim, Hin Long Tang, …" at bounding box center [259, 277] width 318 height 22
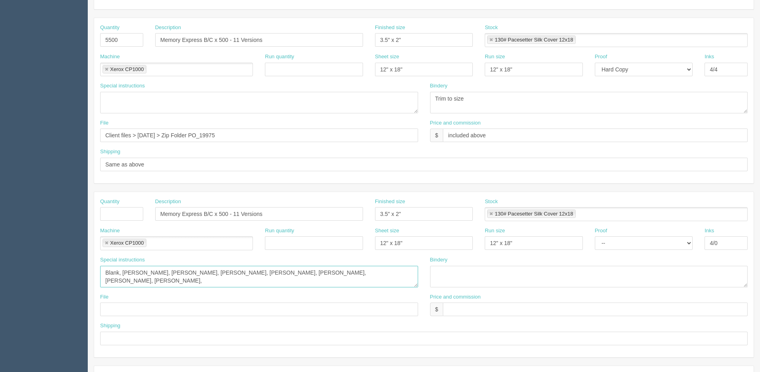
click at [410, 275] on textarea "- Sheldon Louie, Cindy Kao, Albert Wong, Anthony So, Chris Kim, Hin Long Tang, …" at bounding box center [259, 277] width 318 height 22
click at [165, 284] on textarea "- Sheldon Louie, Cindy Kao, Albert Wong, Anthony So, Chris Kim, Hin Long Tang, …" at bounding box center [259, 277] width 318 height 22
click at [206, 281] on textarea "- Sheldon Louie, Cindy Kao, Albert Wong, Anthony So, Chris Kim, Hin Long Tang, …" at bounding box center [259, 277] width 318 height 22
click at [250, 284] on textarea "- Sheldon Louie, Cindy Kao, Albert Wong, Anthony So, Chris Kim, Hin Long Tang, …" at bounding box center [259, 277] width 318 height 22
click at [288, 280] on textarea "- Sheldon Louie, Cindy Kao, Albert Wong, Anthony So, Chris Kim, Hin Long Tang, …" at bounding box center [259, 277] width 318 height 22
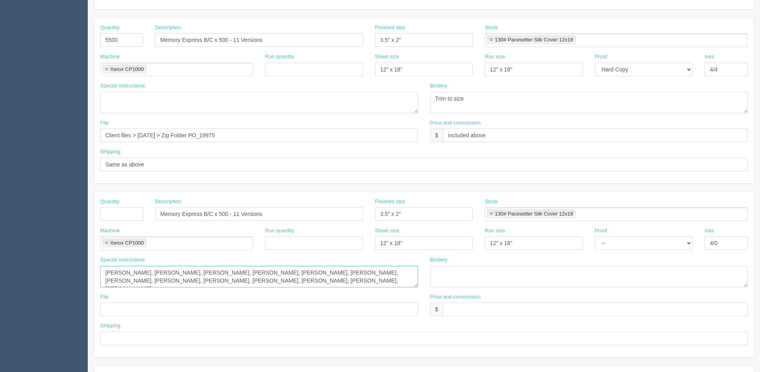
click at [326, 282] on textarea "- Sheldon Louie, Cindy Kao, Albert Wong, Anthony So, Chris Kim, Hin Long Tang, …" at bounding box center [259, 277] width 318 height 22
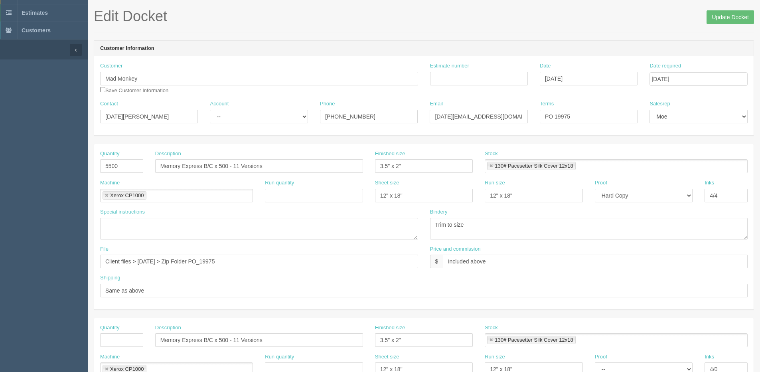
scroll to position [0, 0]
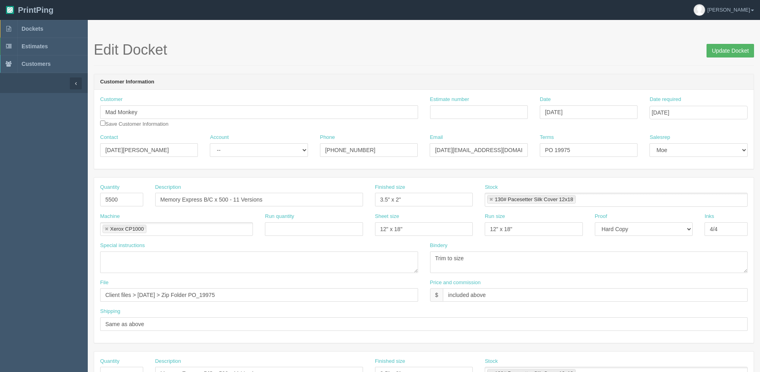
type textarea "Blank, Andrew Schilling, Rajveer Seehra, Manu Perron, Jack Tran, Nicholas Krawc…"
click at [737, 51] on input "Update Docket" at bounding box center [729, 51] width 47 height 14
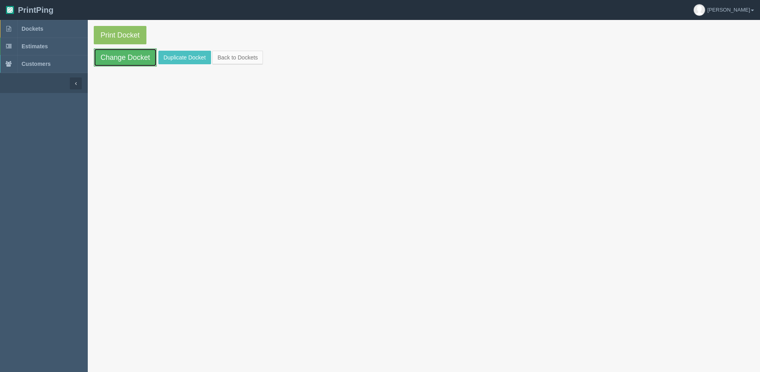
click at [115, 53] on link "Change Docket" at bounding box center [125, 57] width 63 height 18
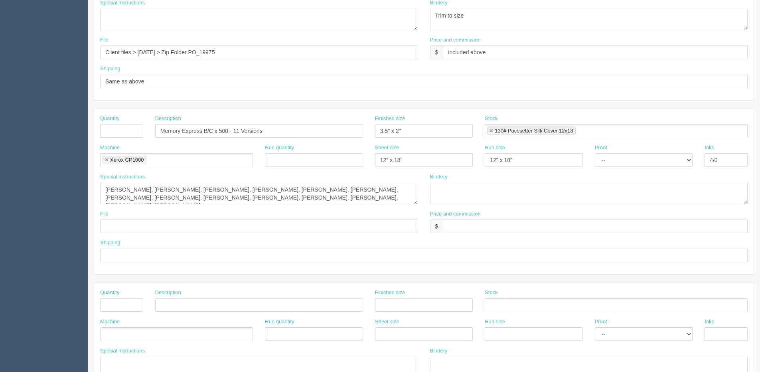
scroll to position [319, 0]
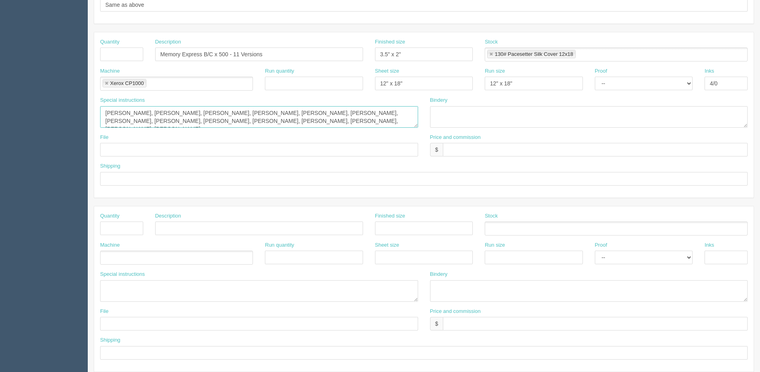
click at [363, 123] on textarea "Blank, Andrew Schilling, Rajveer Seehra, Manu Perron, Jack Tran, Nicholas Krawc…" at bounding box center [259, 117] width 318 height 22
click at [380, 123] on textarea "Blank, Andrew Schilling, Rajveer Seehra, Manu Perron, Jack Tran, Nicholas Krawc…" at bounding box center [259, 117] width 318 height 22
click at [396, 119] on textarea "Blank, Andrew Schilling, Rajveer Seehra, Manu Perron, Jack Tran, Nicholas Krawc…" at bounding box center [259, 117] width 318 height 22
click at [134, 125] on textarea "Blank, Andrew Schilling, Rajveer Seehra, Manu Perron, Jack Tran, Nicholas Krawc…" at bounding box center [259, 117] width 318 height 22
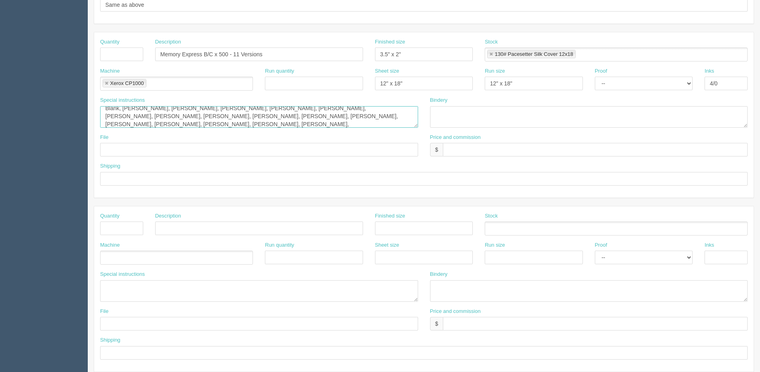
click at [193, 122] on textarea "Blank, Andrew Schilling, Rajveer Seehra, Manu Perron, Jack Tran, Nicholas Krawc…" at bounding box center [259, 117] width 318 height 22
click at [205, 122] on textarea "Blank, Andrew Schilling, Rajveer Seehra, Manu Perron, Jack Tran, Nicholas Krawc…" at bounding box center [259, 117] width 318 height 22
click at [252, 125] on textarea "Blank, Andrew Schilling, Rajveer Seehra, Manu Perron, Jack Tran, Nicholas Krawc…" at bounding box center [259, 117] width 318 height 22
click at [301, 122] on textarea "Blank, Andrew Schilling, Rajveer Seehra, Manu Perron, Jack Tran, Nicholas Krawc…" at bounding box center [259, 117] width 318 height 22
click at [335, 120] on textarea "Blank, Andrew Schilling, Rajveer Seehra, Manu Perron, Jack Tran, Nicholas Krawc…" at bounding box center [259, 117] width 318 height 22
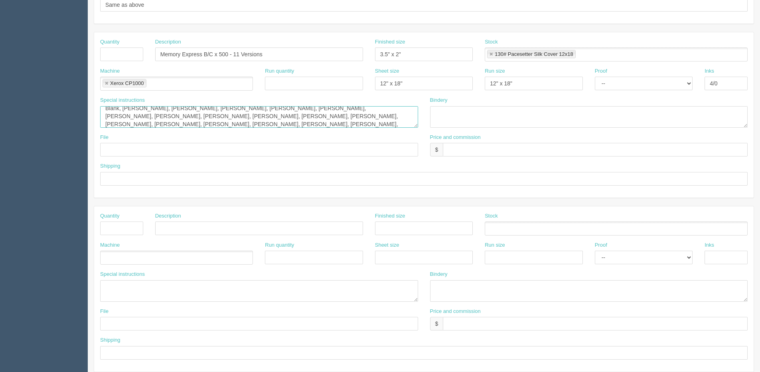
click at [332, 124] on textarea "Blank, Andrew Schilling, Rajveer Seehra, Manu Perron, Jack Tran, Nicholas Krawc…" at bounding box center [259, 117] width 318 height 22
click at [386, 123] on textarea "Blank, Andrew Schilling, Rajveer Seehra, Manu Perron, Jack Tran, Nicholas Krawc…" at bounding box center [259, 117] width 318 height 22
click at [396, 124] on textarea "Blank, Andrew Schilling, Rajveer Seehra, Manu Perron, Jack Tran, Nicholas Krawc…" at bounding box center [259, 117] width 318 height 22
click at [142, 125] on textarea "Blank, Andrew Schilling, Rajveer Seehra, Manu Perron, Jack Tran, Nicholas Krawc…" at bounding box center [259, 117] width 318 height 22
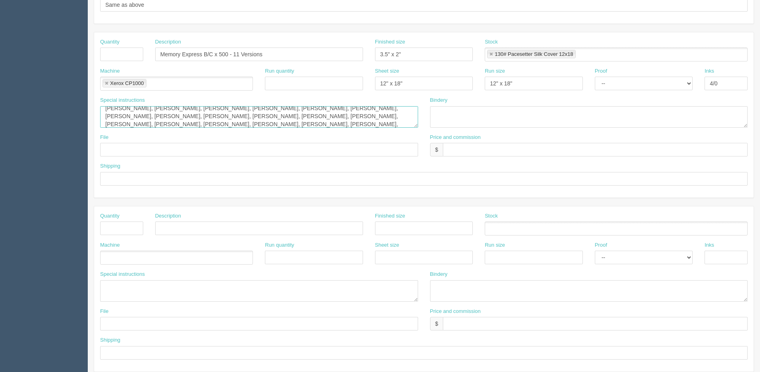
click at [185, 125] on textarea "Blank, Andrew Schilling, Rajveer Seehra, Manu Perron, Jack Tran, Nicholas Krawc…" at bounding box center [259, 117] width 318 height 22
click at [225, 121] on textarea "Blank, Andrew Schilling, Rajveer Seehra, Manu Perron, Jack Tran, Nicholas Krawc…" at bounding box center [259, 117] width 318 height 22
click at [255, 128] on div "Special instructions Blank, Andrew Schilling, Rajveer Seehra, Manu Perron, Jack…" at bounding box center [259, 115] width 330 height 37
click at [254, 122] on textarea "Blank, Andrew Schilling, Rajveer Seehra, Manu Perron, Jack Tran, Nicholas Krawc…" at bounding box center [259, 117] width 318 height 22
click at [276, 127] on textarea "Blank, Andrew Schilling, Rajveer Seehra, Manu Perron, Jack Tran, Nicholas Krawc…" at bounding box center [259, 117] width 318 height 22
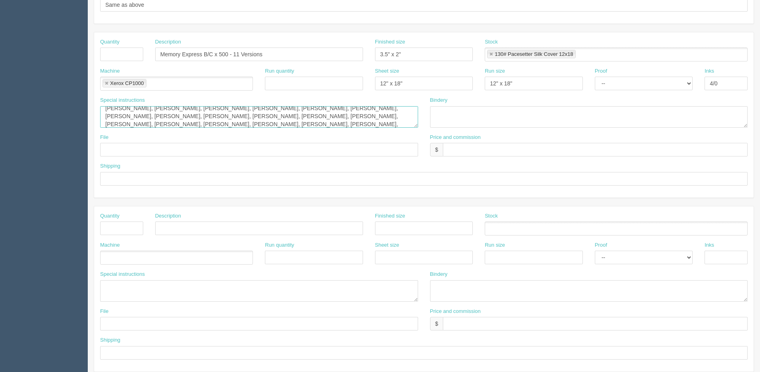
click at [292, 126] on textarea "Blank, Andrew Schilling, Rajveer Seehra, Manu Perron, Jack Tran, Nicholas Krawc…" at bounding box center [259, 117] width 318 height 22
click at [339, 124] on textarea "Blank, Andrew Schilling, Rajveer Seehra, Manu Perron, Jack Tran, Nicholas Krawc…" at bounding box center [259, 117] width 318 height 22
type textarea "Blank, Andrew Schilling, Rajveer Seehra, Manu Perron, Jack Tran, Nicholas Krawc…"
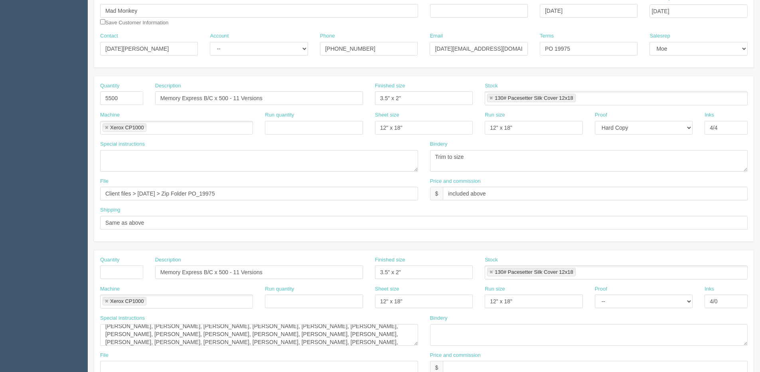
scroll to position [40, 0]
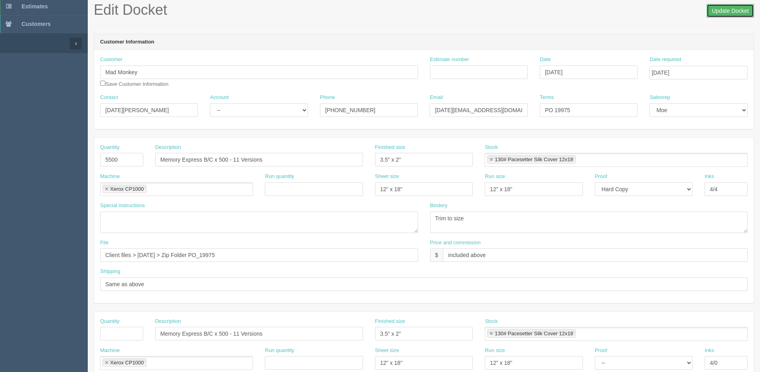
click at [724, 15] on input "Update Docket" at bounding box center [729, 11] width 47 height 14
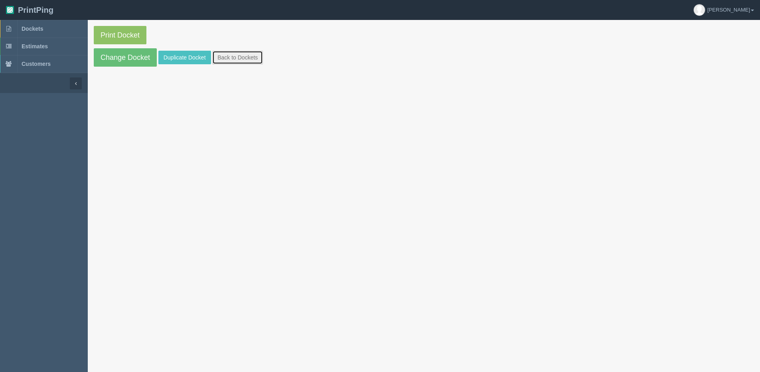
click at [233, 55] on link "Back to Dockets" at bounding box center [237, 58] width 51 height 14
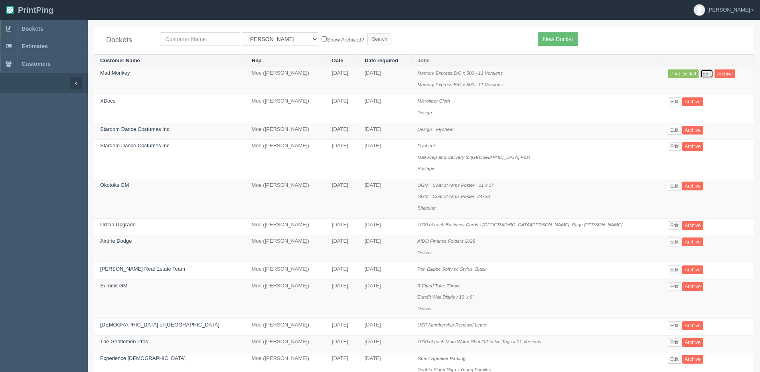
click at [700, 73] on link "Edit" at bounding box center [706, 73] width 13 height 9
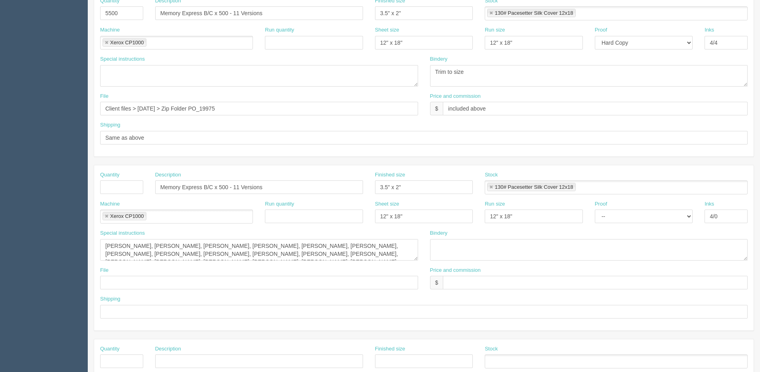
scroll to position [199, 0]
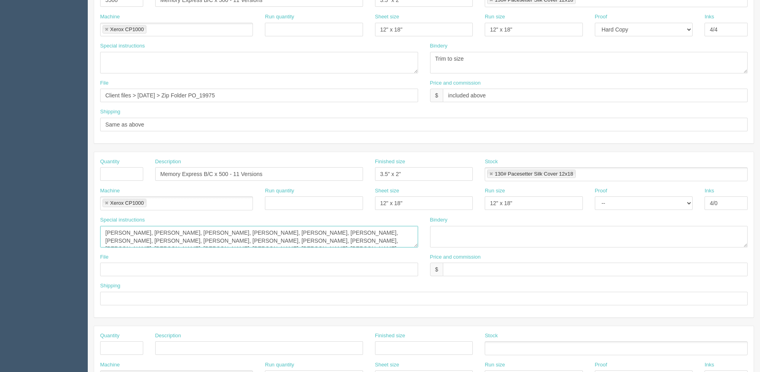
click at [322, 242] on textarea "[PERSON_NAME], [PERSON_NAME], [PERSON_NAME], [PERSON_NAME], [PERSON_NAME], [PER…" at bounding box center [259, 237] width 318 height 22
click at [343, 244] on textarea "[PERSON_NAME], [PERSON_NAME], [PERSON_NAME], [PERSON_NAME], [PERSON_NAME], [PER…" at bounding box center [259, 237] width 318 height 22
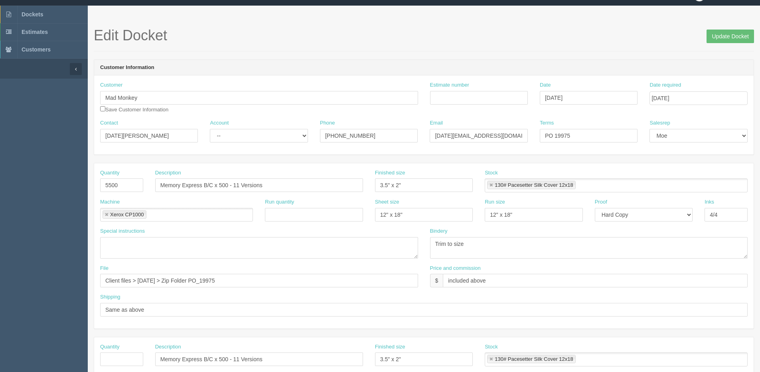
scroll to position [0, 0]
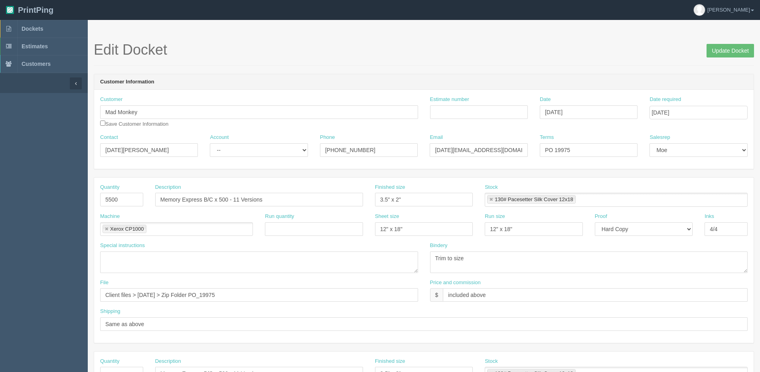
type textarea "[PERSON_NAME], [PERSON_NAME], [PERSON_NAME], [PERSON_NAME], [PERSON_NAME], [PER…"
click at [734, 43] on span "Update Docket" at bounding box center [729, 50] width 47 height 16
click at [730, 49] on input "Update Docket" at bounding box center [729, 51] width 47 height 14
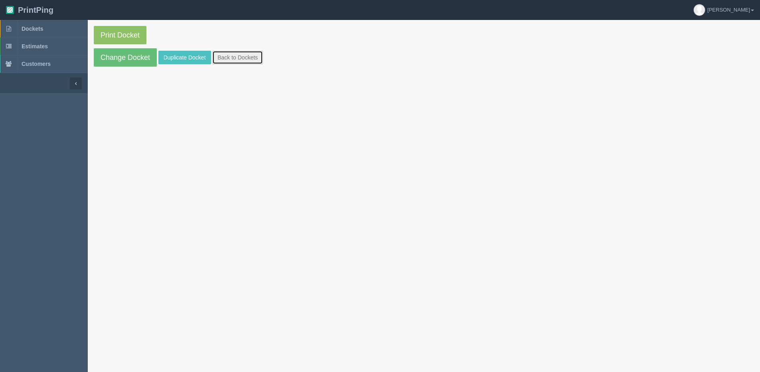
drag, startPoint x: 237, startPoint y: 58, endPoint x: 216, endPoint y: 61, distance: 21.3
click at [237, 58] on link "Back to Dockets" at bounding box center [237, 58] width 51 height 14
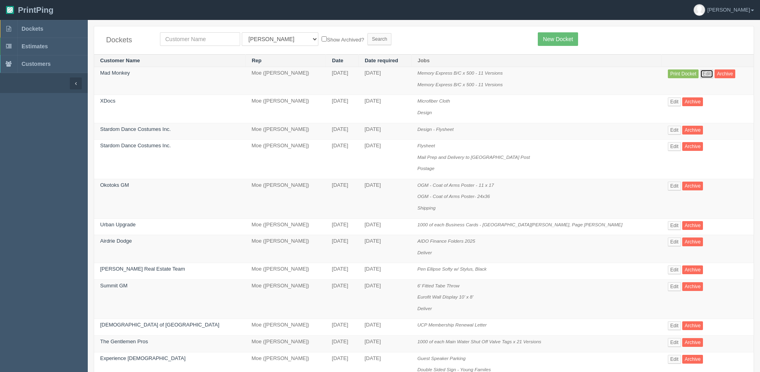
click at [700, 72] on link "Edit" at bounding box center [706, 73] width 13 height 9
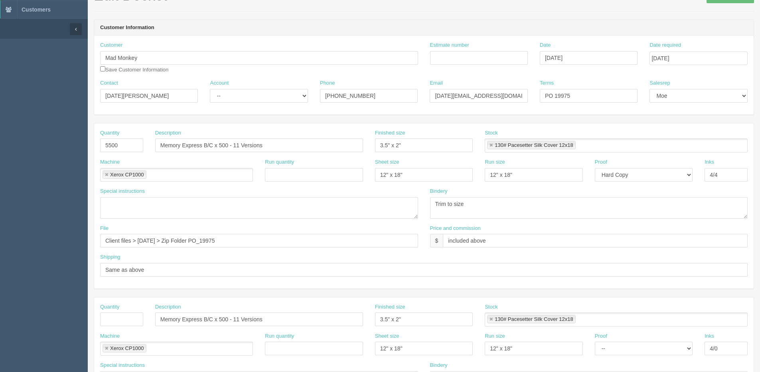
scroll to position [40, 0]
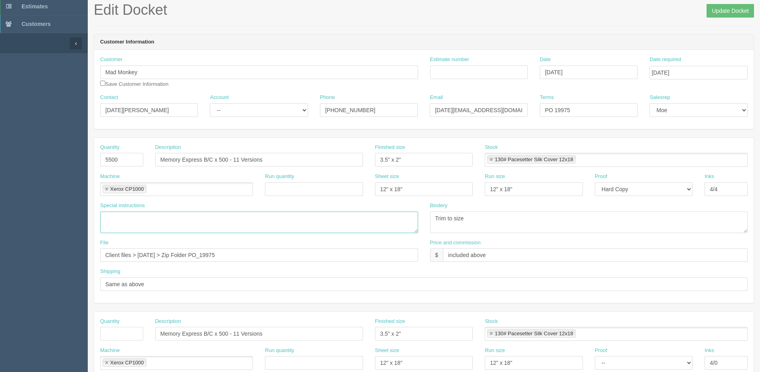
click at [122, 219] on textarea at bounding box center [259, 222] width 318 height 22
click at [172, 219] on textarea "[PERSON_NAME]," at bounding box center [259, 222] width 318 height 22
click at [185, 223] on textarea "[PERSON_NAME], [PERSON_NAME], [PERSON_NAME]" at bounding box center [259, 222] width 318 height 22
click at [223, 222] on textarea "[PERSON_NAME], [PERSON_NAME], [PERSON_NAME]" at bounding box center [259, 222] width 318 height 22
click at [219, 216] on textarea "[PERSON_NAME], [PERSON_NAME], [PERSON_NAME]," at bounding box center [259, 222] width 318 height 22
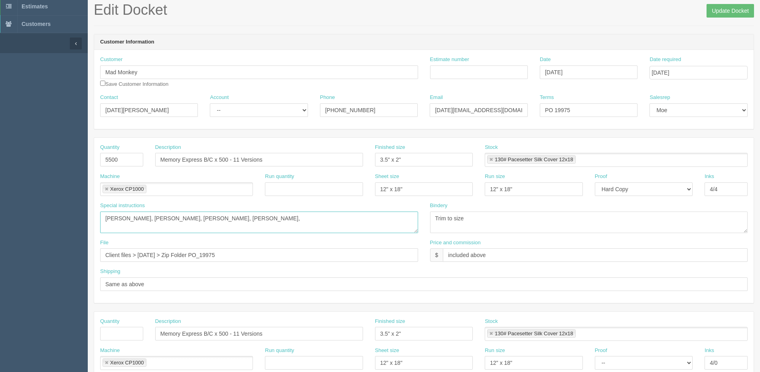
click at [224, 216] on textarea "[PERSON_NAME], [PERSON_NAME], [PERSON_NAME], [PERSON_NAME]," at bounding box center [259, 222] width 318 height 22
click at [274, 221] on textarea "David Hung, Gilbert Liang, Jacob Hughes, Montana Burr," at bounding box center [259, 222] width 318 height 22
click at [342, 214] on textarea "David Hung, Gilbert Liang, Jacob Hughes, Montana Burr, William Li," at bounding box center [259, 222] width 318 height 22
click at [299, 215] on textarea "David Hung, Gilbert Liang, Jacob Hughes, Montana Burr, William Li, Mackenzi Pon…" at bounding box center [259, 222] width 318 height 22
type textarea "David Hung, Gilbert Liang, Jacob Hughes, Montana Burr, William Li, Mackenzie Po…"
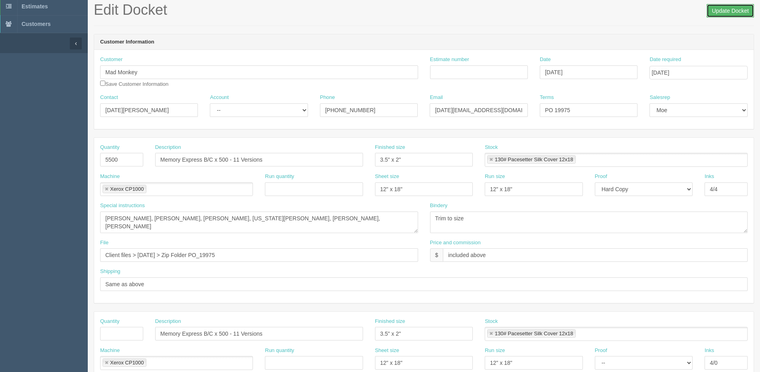
click at [723, 11] on input "Update Docket" at bounding box center [729, 11] width 47 height 14
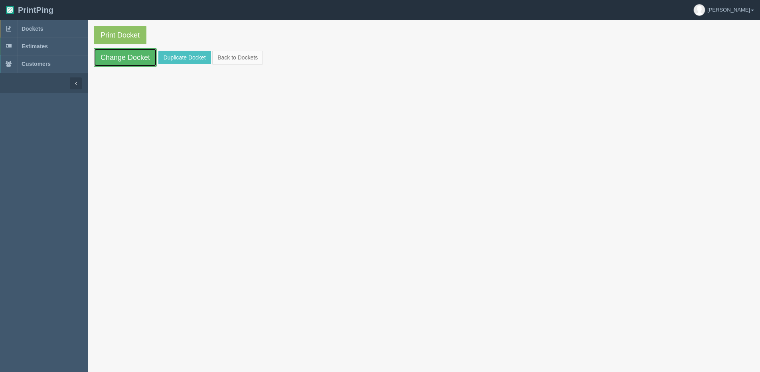
click at [128, 55] on link "Change Docket" at bounding box center [125, 57] width 63 height 18
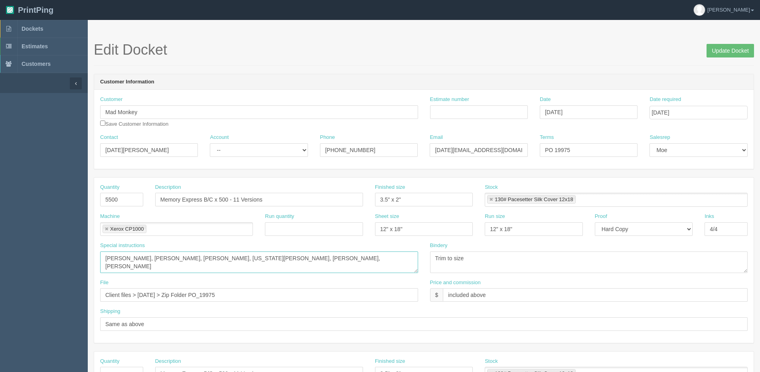
click at [336, 257] on textarea "David Hung, Gilbert Liang, Jacob Hughes, Montana Burr, William Li, Mackenzie Po…" at bounding box center [259, 262] width 318 height 22
click at [387, 259] on textarea "David Hung, Gilbert Liang, Jacob Hughes, Montana Burr, William Li, Mackenzie Po…" at bounding box center [259, 262] width 318 height 22
click at [410, 260] on textarea "David Hung, Gilbert Liang, Jacob Hughes, Montana Burr, William Li, Mackenzie Po…" at bounding box center [259, 262] width 318 height 22
click at [176, 267] on textarea "David Hung, Gilbert Liang, Jacob Hughes, Montana Burr, William Li, Mackenzie Po…" at bounding box center [259, 262] width 318 height 22
click at [191, 268] on textarea "David Hung, Gilbert Liang, Jacob Hughes, Montana Burr, William Li, Mackenzie Po…" at bounding box center [259, 262] width 318 height 22
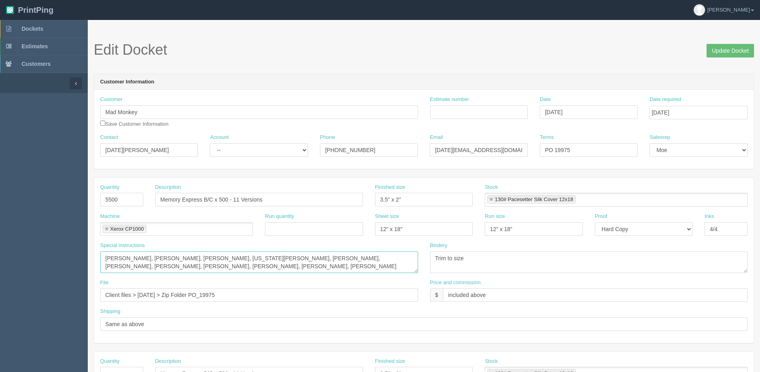
type textarea "[PERSON_NAME], [PERSON_NAME], [PERSON_NAME], [US_STATE][PERSON_NAME], [PERSON_N…"
drag, startPoint x: 554, startPoint y: 150, endPoint x: 762, endPoint y: 116, distance: 210.9
click at [751, 120] on div "Customer Mad Monkey Save Customer Information Estimate number Date August 20, 2…" at bounding box center [423, 129] width 659 height 79
type input "PO 21124"
click at [742, 53] on input "Update Docket" at bounding box center [729, 51] width 47 height 14
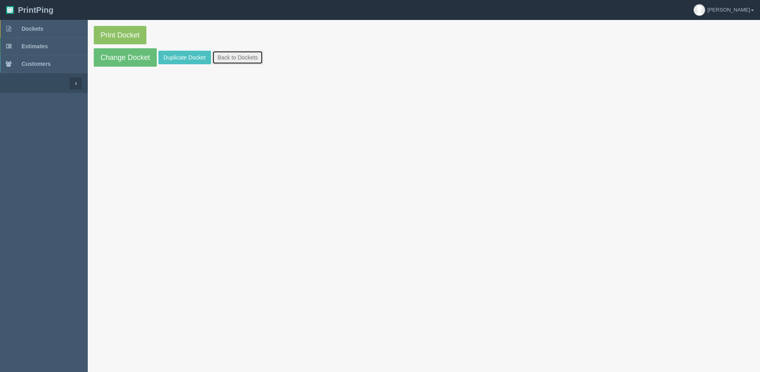
click at [242, 54] on link "Back to Dockets" at bounding box center [237, 58] width 51 height 14
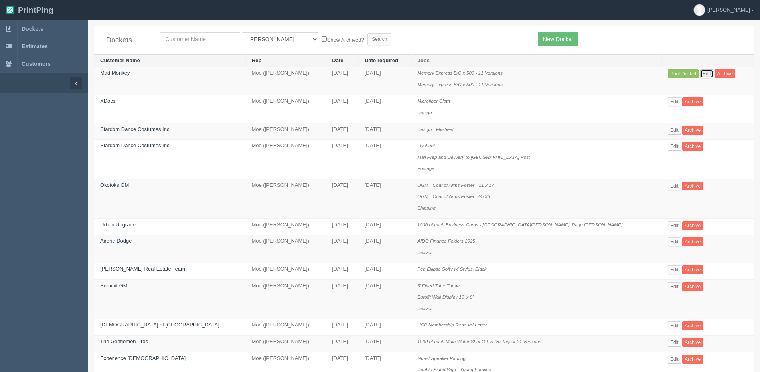
click at [700, 74] on link "Edit" at bounding box center [706, 73] width 13 height 9
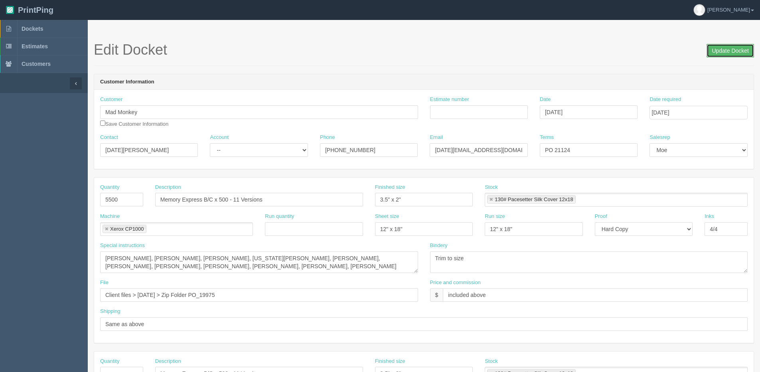
click at [724, 55] on input "Update Docket" at bounding box center [729, 51] width 47 height 14
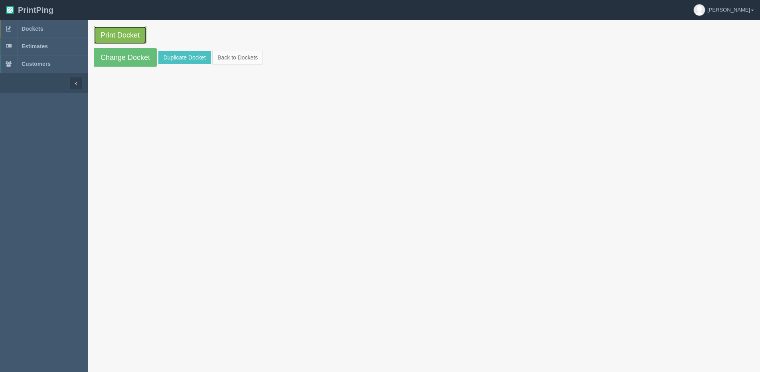
click at [112, 37] on link "Print Docket" at bounding box center [120, 35] width 53 height 18
click at [128, 63] on link "Change Docket" at bounding box center [125, 57] width 63 height 18
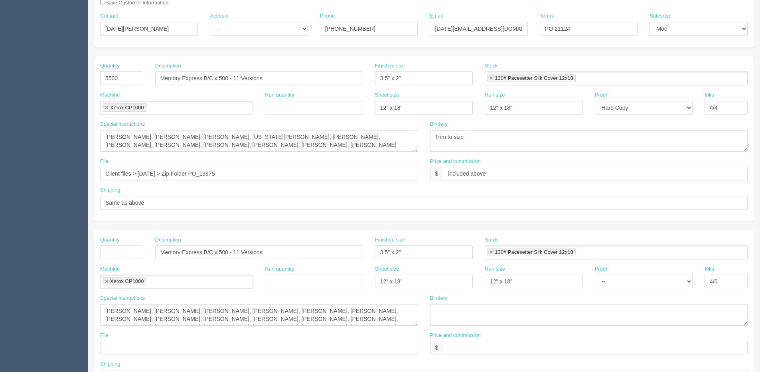
scroll to position [167, 0]
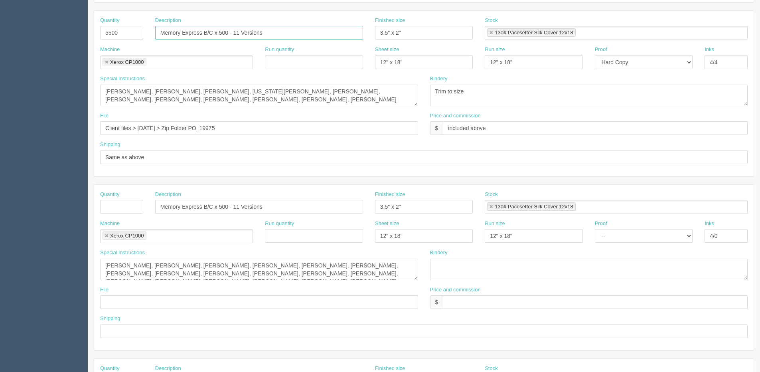
drag, startPoint x: 268, startPoint y: 34, endPoint x: 0, endPoint y: 34, distance: 268.0
click at [0, 34] on html "PrintPing Dan Edit account ( dan@allrush.ca ) Logout Dockets Estimates Customers" at bounding box center [380, 195] width 760 height 724
drag, startPoint x: 288, startPoint y: 211, endPoint x: 22, endPoint y: 208, distance: 266.4
click at [21, 210] on section "Dockets Estimates Customers" at bounding box center [380, 205] width 760 height 704
click at [235, 207] on input "Memory Express B/C x 500 - 11 Versions" at bounding box center [259, 207] width 208 height 14
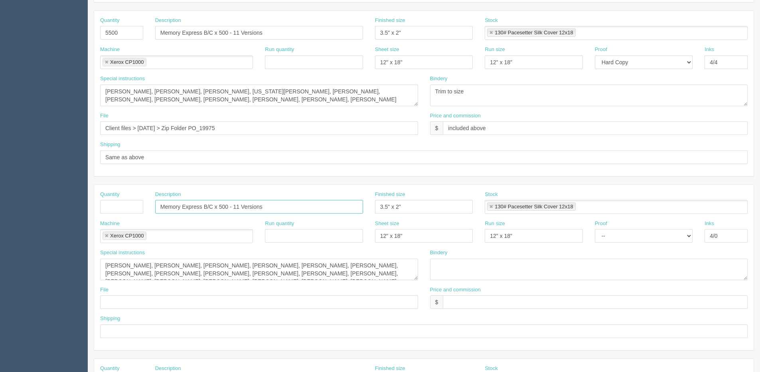
drag, startPoint x: 233, startPoint y: 206, endPoint x: 239, endPoint y: 206, distance: 6.0
click at [239, 206] on input "Memory Express B/C x 500 - 11 Versions" at bounding box center [259, 207] width 208 height 14
type input "Memory Express B/C x 500 - 34 Versions"
drag, startPoint x: -171, startPoint y: 128, endPoint x: -198, endPoint y: 128, distance: 26.3
click at [0, 128] on html "PrintPing Dan Edit account ( dan@allrush.ca ) Logout Dockets Estimates Customers" at bounding box center [380, 195] width 760 height 724
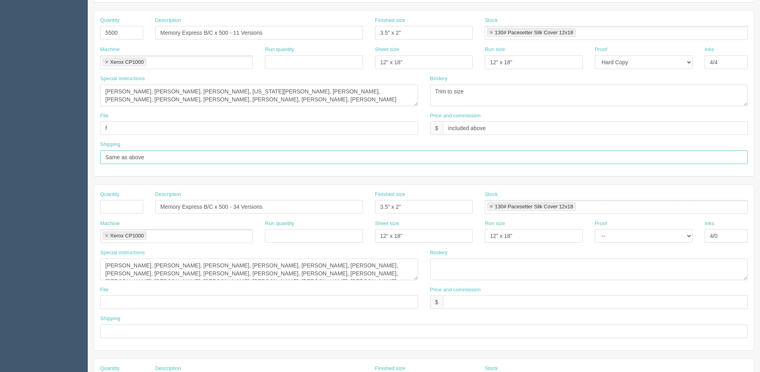
click at [113, 160] on input "Same as above" at bounding box center [423, 157] width 647 height 14
click at [130, 125] on input "f" at bounding box center [259, 128] width 318 height 14
type input "Files @ Allrush"
drag, startPoint x: 66, startPoint y: 125, endPoint x: 36, endPoint y: 124, distance: 29.5
click at [0, 125] on html "PrintPing Dan Edit account ( dan@allrush.ca ) Logout Dockets Estimates Customers" at bounding box center [380, 195] width 760 height 724
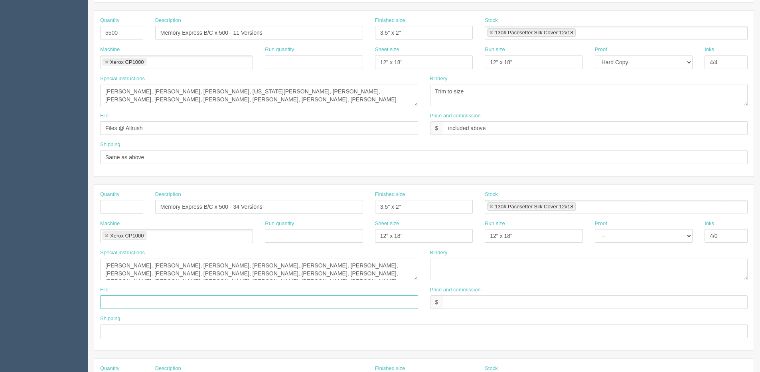
click at [126, 297] on input "text" at bounding box center [259, 302] width 318 height 14
paste input "Files @ Allrush"
type input "Files @ Allrush"
click at [115, 330] on input "text" at bounding box center [423, 331] width 647 height 14
type input "Same as above"
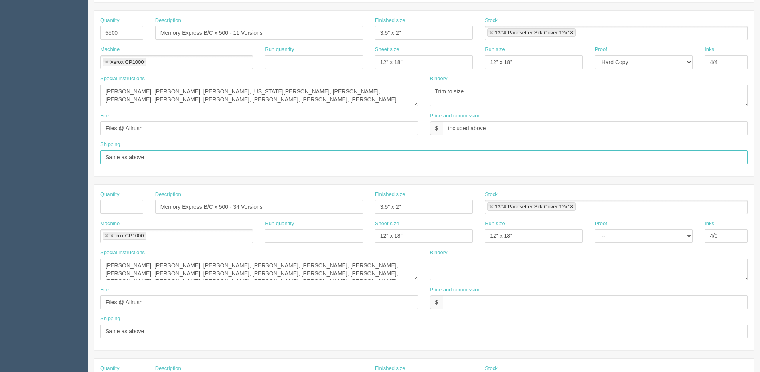
drag, startPoint x: -64, startPoint y: 170, endPoint x: -102, endPoint y: 170, distance: 37.9
click at [0, 170] on html "PrintPing Dan Edit account ( dan@allrush.ca ) Logout Dockets Estimates Customers" at bounding box center [380, 195] width 760 height 724
type input "Email / Call when ready for pickup"
click at [491, 304] on input "text" at bounding box center [595, 302] width 305 height 14
type input "included above"
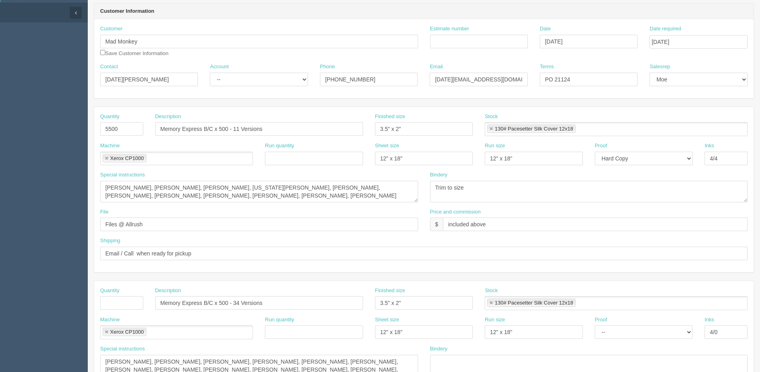
scroll to position [47, 0]
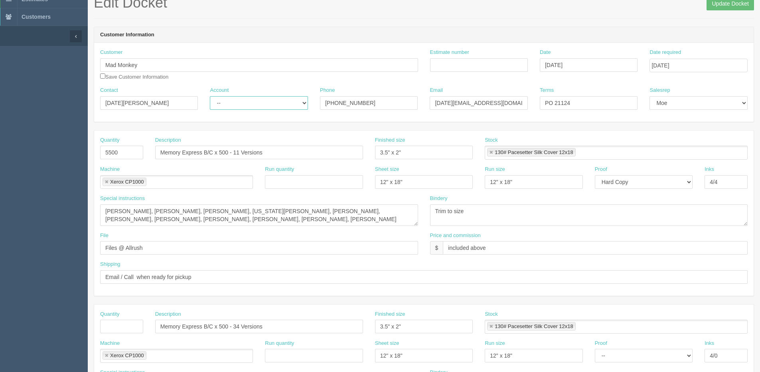
drag, startPoint x: 248, startPoint y: 98, endPoint x: 246, endPoint y: 104, distance: 6.7
click at [248, 98] on select "-- Existing Client Allrush Client Rep Client" at bounding box center [259, 103] width 98 height 14
select select "Allrush Client"
click at [210, 96] on select "-- Existing Client Allrush Client Rep Client" at bounding box center [259, 103] width 98 height 14
click at [461, 61] on input "Estimate number" at bounding box center [479, 65] width 98 height 14
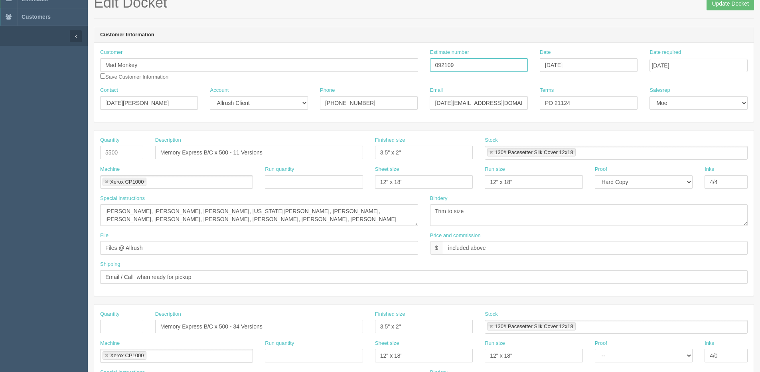
type input "092109"
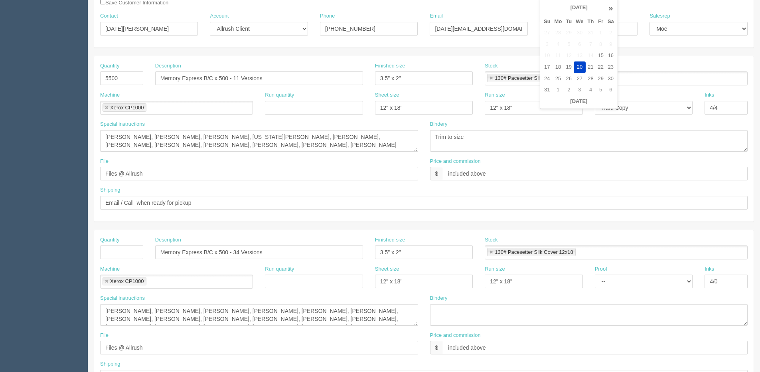
scroll to position [127, 0]
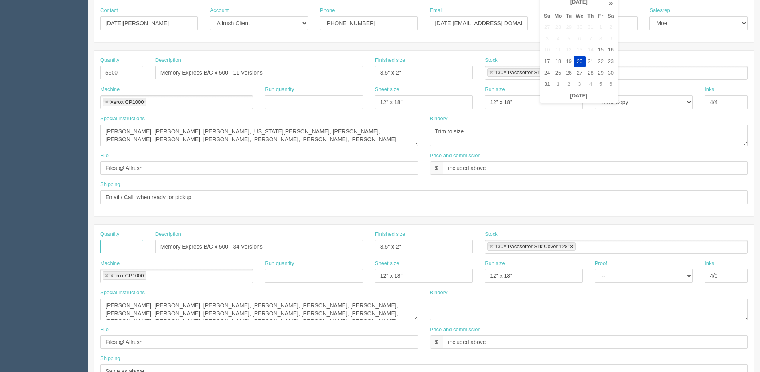
drag, startPoint x: 132, startPoint y: 249, endPoint x: 73, endPoint y: 262, distance: 60.3
click at [132, 249] on input "text" at bounding box center [121, 247] width 43 height 14
type input "17000"
type input "+500"
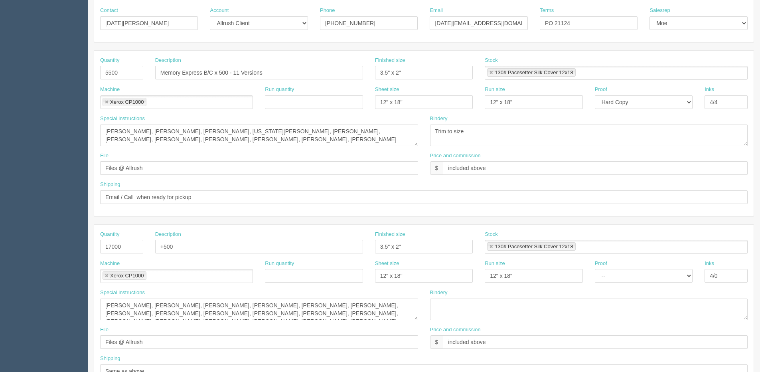
click at [319, 255] on div "Description +500" at bounding box center [259, 245] width 220 height 29
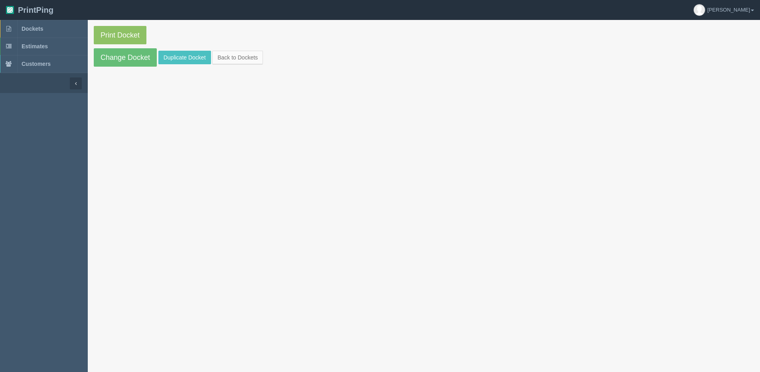
click at [117, 47] on section "Print Docket Change Docket Duplicate Docket Back to Dockets" at bounding box center [424, 46] width 672 height 53
click at [114, 54] on link "Change Docket" at bounding box center [125, 57] width 63 height 18
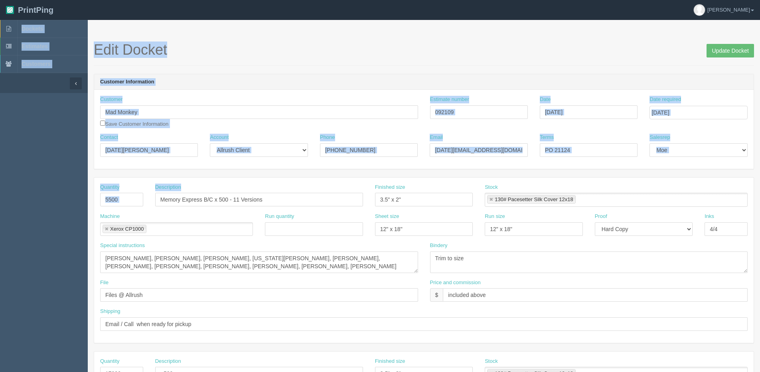
drag, startPoint x: 291, startPoint y: 207, endPoint x: 22, endPoint y: 207, distance: 268.8
click at [22, 207] on section "Dockets Estimates Customers" at bounding box center [380, 372] width 760 height 704
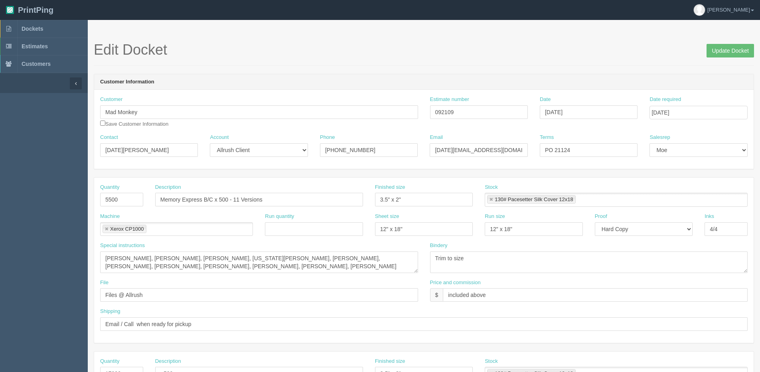
click at [428, 248] on div "Bindery Trim to size" at bounding box center [589, 260] width 330 height 37
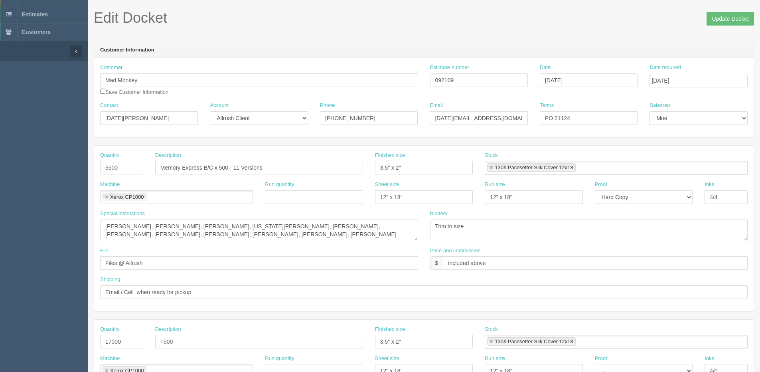
scroll to position [80, 0]
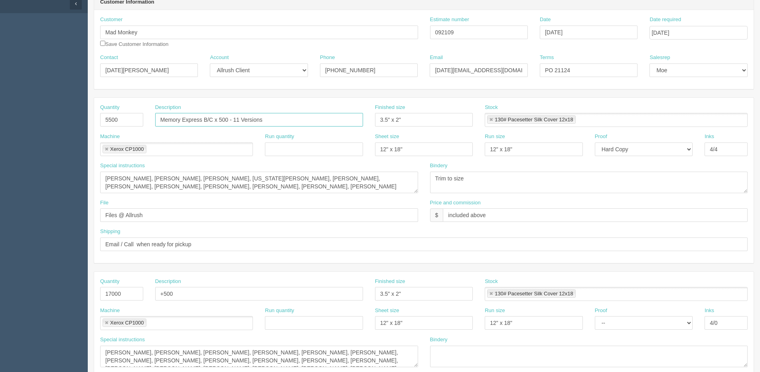
drag, startPoint x: 269, startPoint y: 124, endPoint x: -5, endPoint y: 117, distance: 274.5
click at [0, 117] on html "PrintPing Dan Edit account ( dan@allrush.ca ) Logout Dockets Estimates Customers" at bounding box center [380, 282] width 760 height 724
drag, startPoint x: 233, startPoint y: 303, endPoint x: 181, endPoint y: 294, distance: 52.6
click at [181, 294] on div "Description +500" at bounding box center [259, 292] width 220 height 29
drag, startPoint x: 178, startPoint y: 292, endPoint x: 109, endPoint y: 294, distance: 68.6
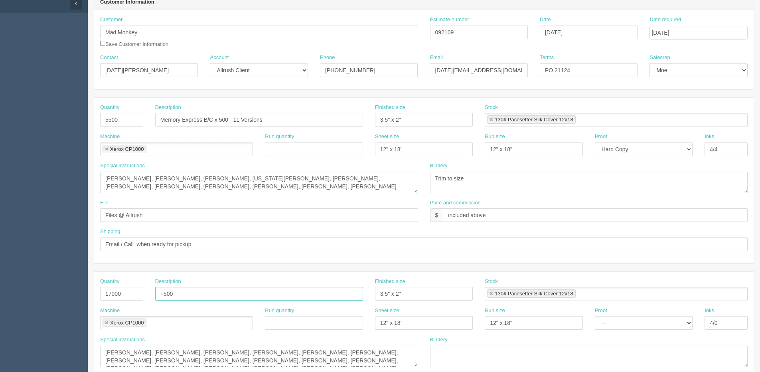
click at [109, 294] on div "Quantity 17000 Description +500 Finished size 3.5" x 2" Stock 130# Pacesetter S…" at bounding box center [423, 292] width 659 height 29
paste input "Memory Express B/C x 500 - 11 Versions"
drag, startPoint x: 235, startPoint y: 292, endPoint x: 239, endPoint y: 292, distance: 4.4
click at [239, 292] on input "Memory Express B/C x 500 - 11 Versions" at bounding box center [259, 294] width 208 height 14
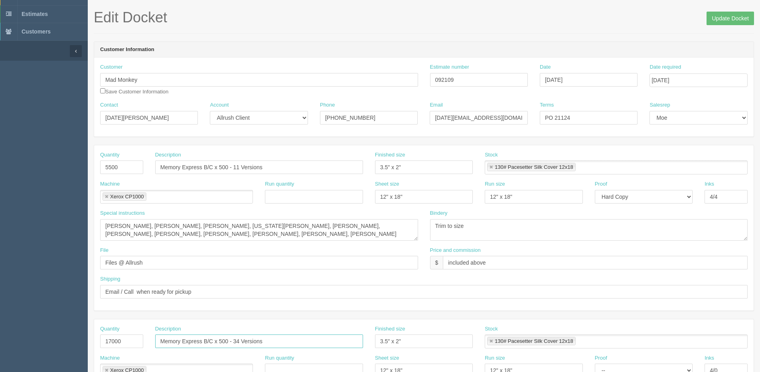
scroll to position [0, 0]
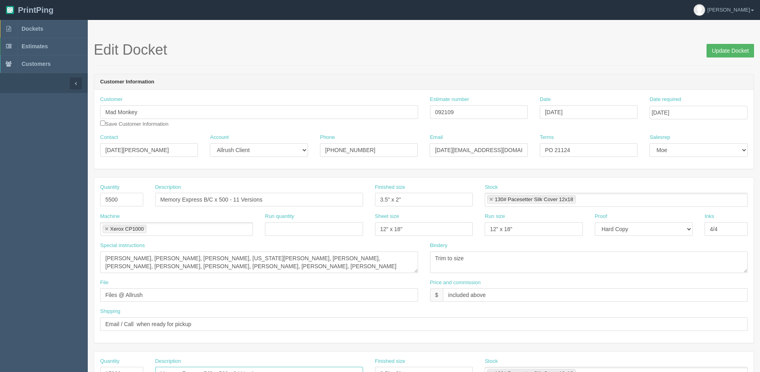
type input "Memory Express B/C x 500 - 34 Versions"
click at [727, 55] on input "Update Docket" at bounding box center [729, 51] width 47 height 14
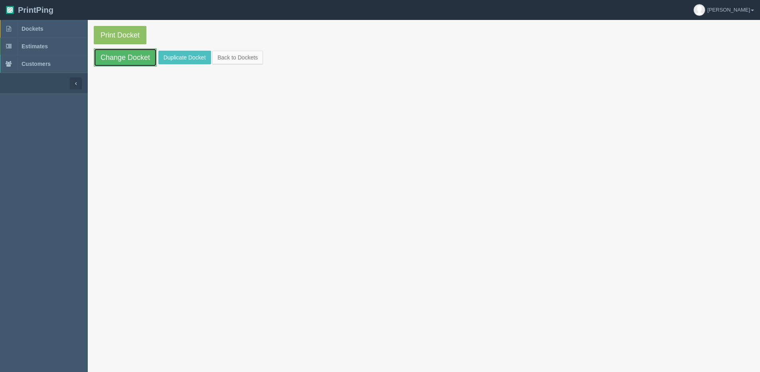
click at [132, 60] on link "Change Docket" at bounding box center [125, 57] width 63 height 18
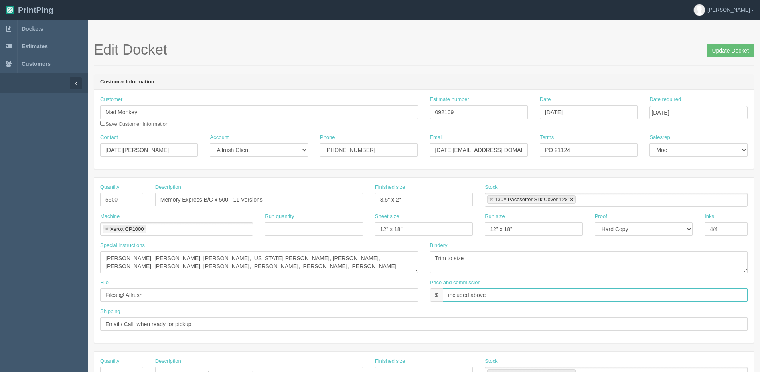
drag, startPoint x: 448, startPoint y: 298, endPoint x: 719, endPoint y: 260, distance: 273.1
click at [615, 273] on div "Quantity 5500 Description Memory Express B/C x 500 - 11 Versions Finished size …" at bounding box center [423, 259] width 659 height 165
drag, startPoint x: 487, startPoint y: 294, endPoint x: 671, endPoint y: 249, distance: 189.8
click at [663, 247] on div "Quantity 5500 Description Memory Express B/C x 500 - 11 Versions Finished size …" at bounding box center [423, 259] width 659 height 165
type input "$1500.00 | AR $656.53"
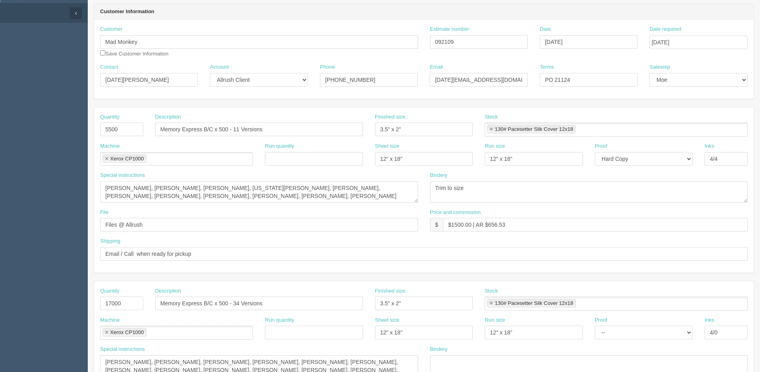
scroll to position [80, 0]
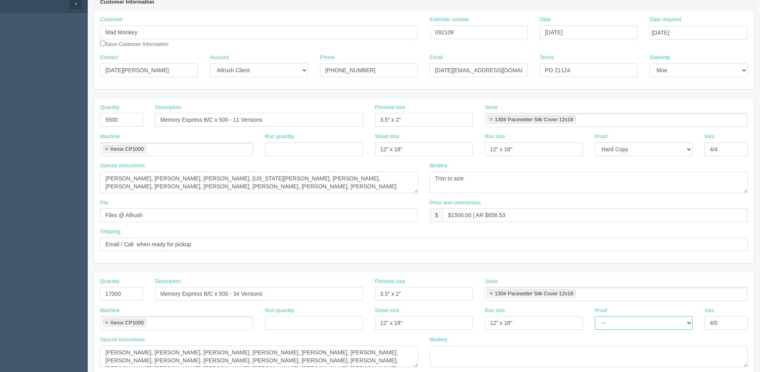
click at [668, 322] on select "-- Email Hard Copy" at bounding box center [644, 323] width 98 height 14
select select "Hard Copy"
click at [595, 316] on select "-- Email Hard Copy" at bounding box center [644, 323] width 98 height 14
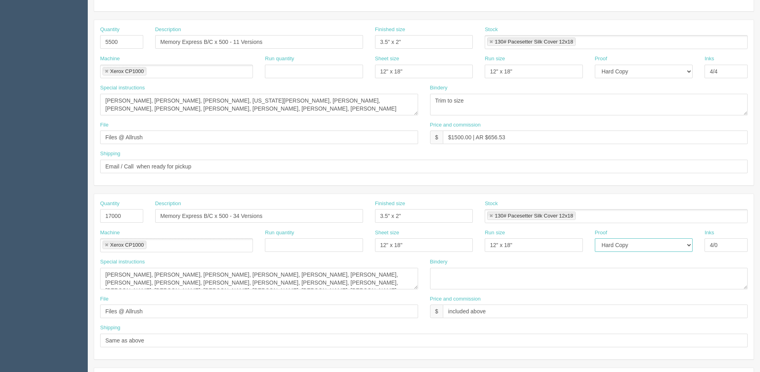
scroll to position [199, 0]
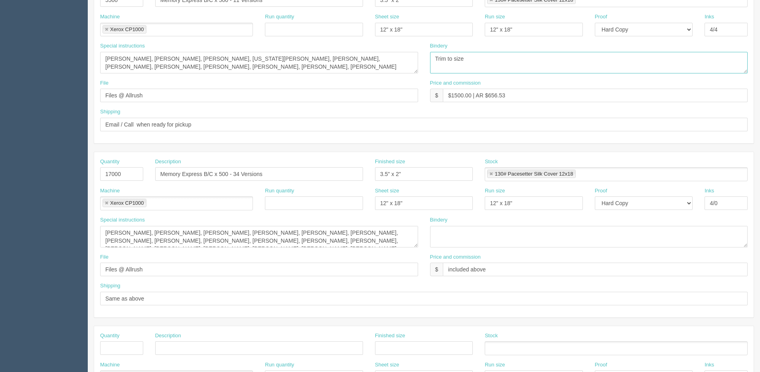
drag, startPoint x: 459, startPoint y: 54, endPoint x: 375, endPoint y: 63, distance: 85.0
click at [376, 63] on div "Special instructions David Hung, Gilbert Liang, Jacob Hughes, Montana Burr, Wil…" at bounding box center [423, 60] width 659 height 37
click at [453, 228] on textarea at bounding box center [589, 237] width 318 height 22
paste textarea "Trim to size"
type textarea "Trim to size"
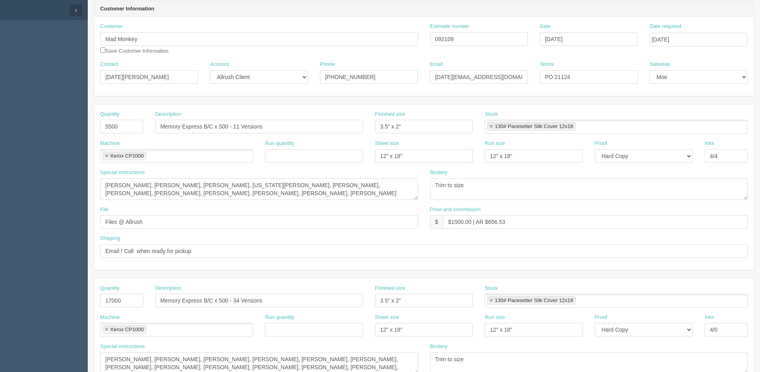
scroll to position [0, 0]
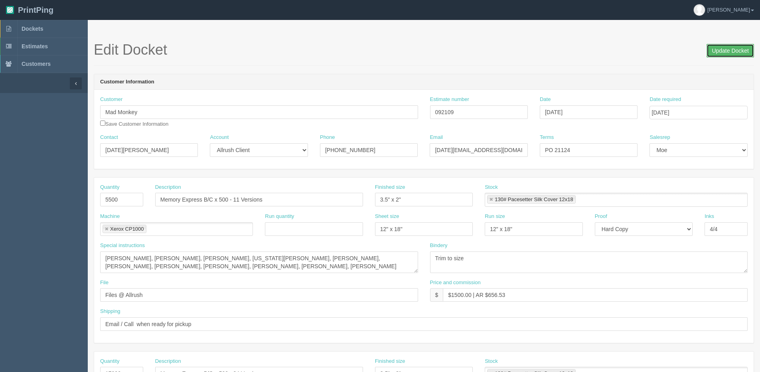
drag, startPoint x: 737, startPoint y: 53, endPoint x: 704, endPoint y: 51, distance: 32.8
click at [737, 53] on input "Update Docket" at bounding box center [729, 51] width 47 height 14
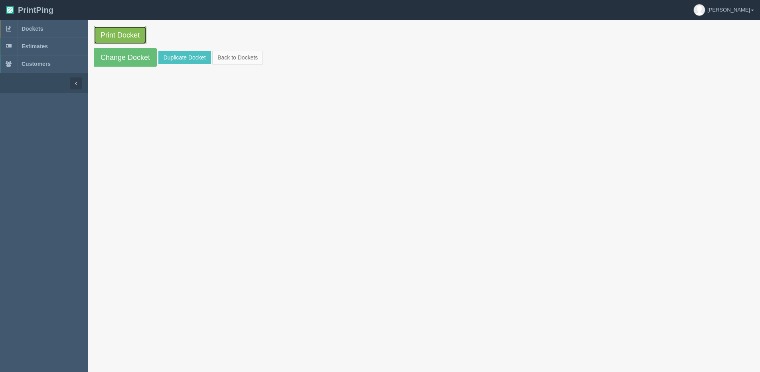
drag, startPoint x: 0, startPoint y: 0, endPoint x: 116, endPoint y: 39, distance: 122.2
click at [116, 39] on link "Print Docket" at bounding box center [120, 35] width 53 height 18
